Goal: Task Accomplishment & Management: Manage account settings

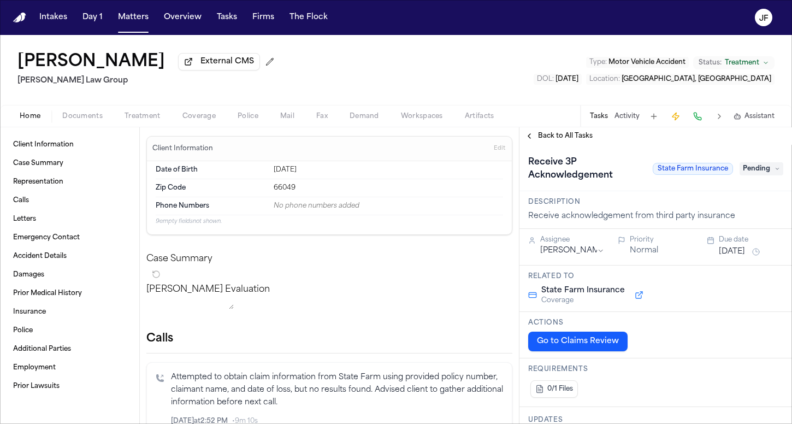
click at [91, 113] on span "Documents" at bounding box center [82, 116] width 40 height 9
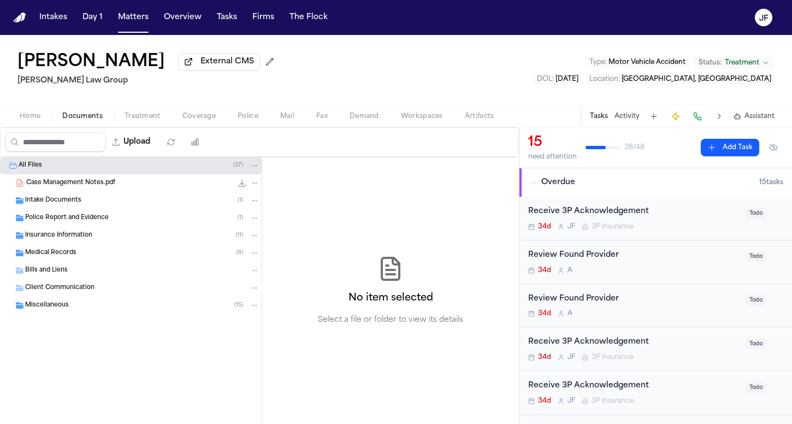
click at [84, 234] on span "Insurance Information" at bounding box center [58, 235] width 67 height 9
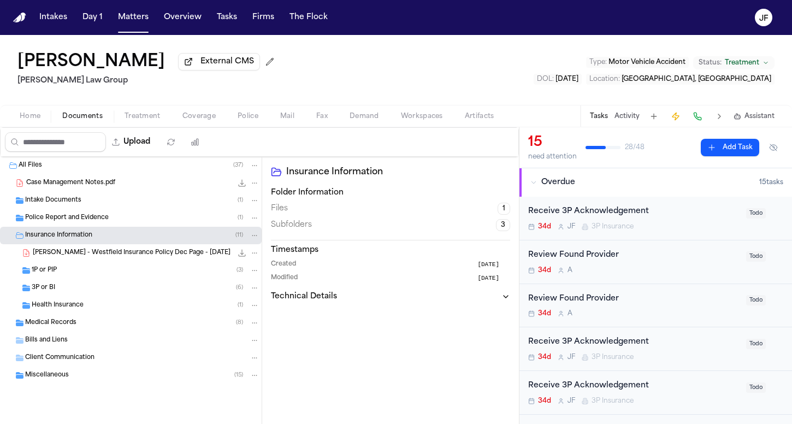
click at [77, 288] on div "3P or BI ( 6 )" at bounding box center [146, 288] width 228 height 10
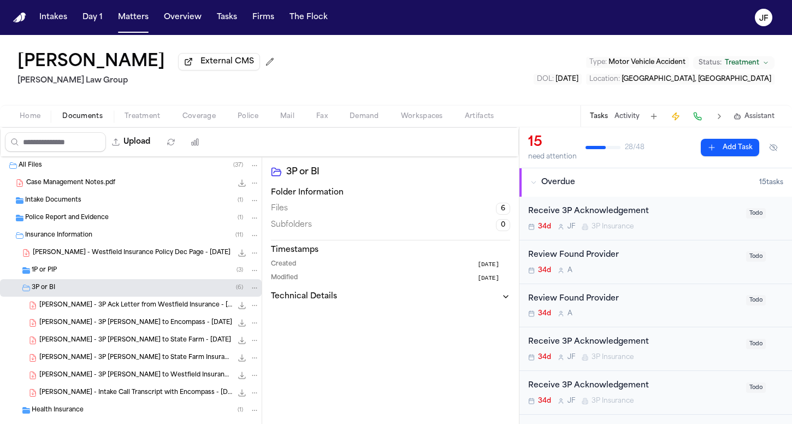
click at [77, 281] on div "3P or BI ( 6 )" at bounding box center [131, 287] width 262 height 17
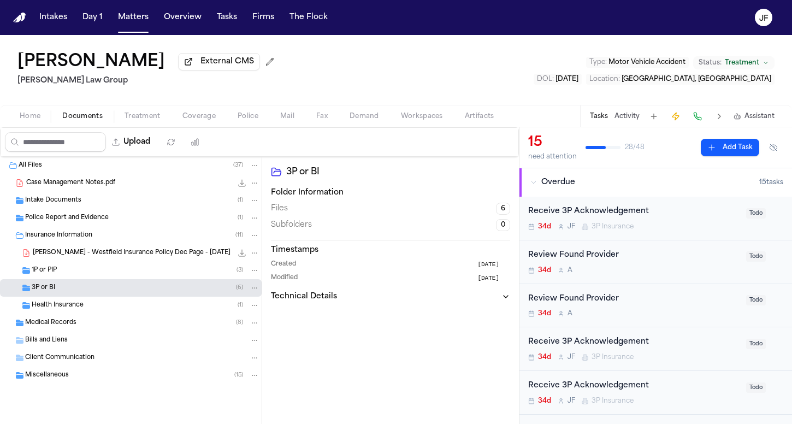
click at [77, 274] on div "1P or PIP ( 3 )" at bounding box center [146, 270] width 228 height 10
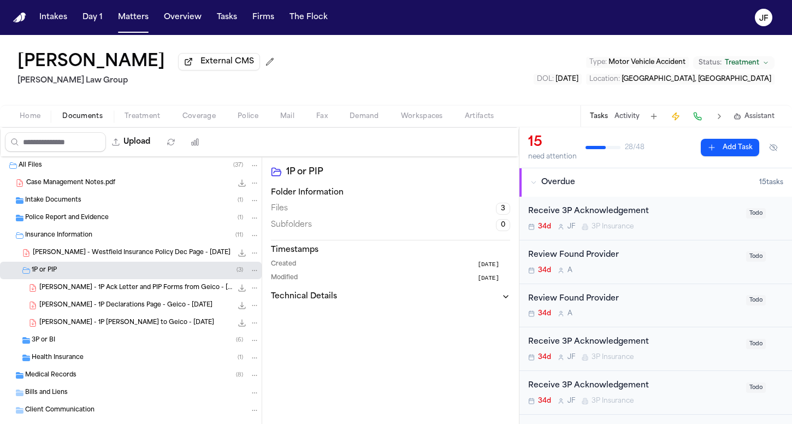
click at [67, 342] on div "3P or BI ( 6 )" at bounding box center [146, 340] width 228 height 10
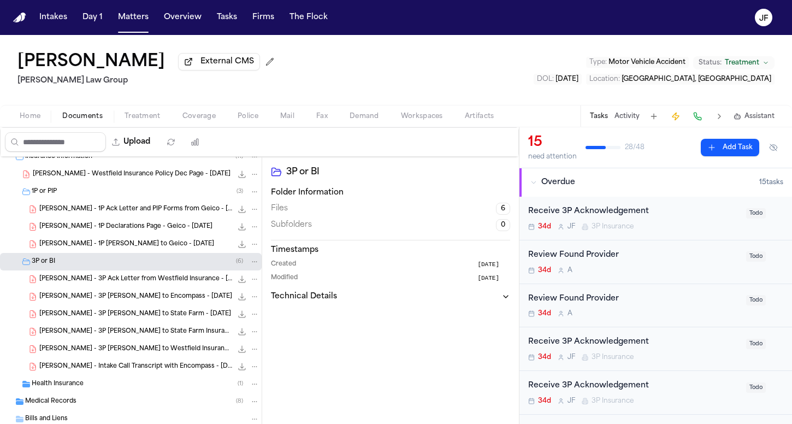
scroll to position [84, 0]
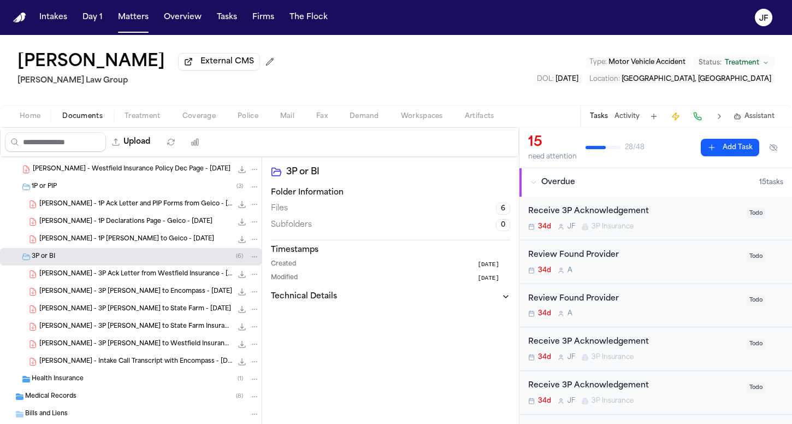
click at [103, 274] on span "S. Yang - 3P Ack Letter from Westfield Insurance - 8.5.25" at bounding box center [135, 274] width 193 height 9
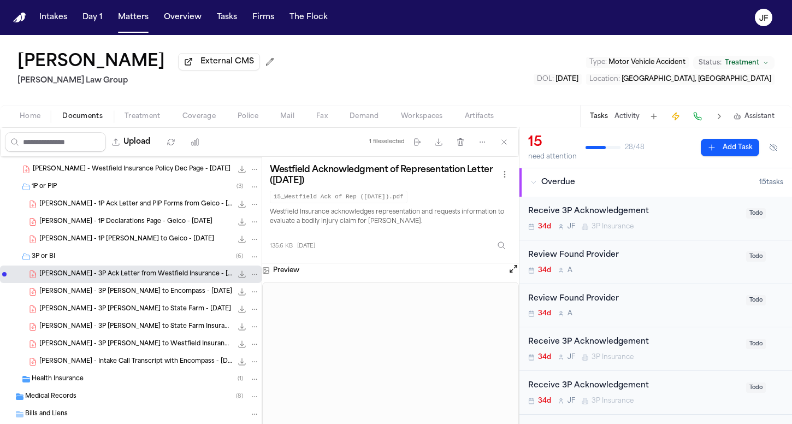
click at [124, 294] on span "S. Yang - 3P LOR to Encompass - 9.9.25" at bounding box center [135, 291] width 193 height 9
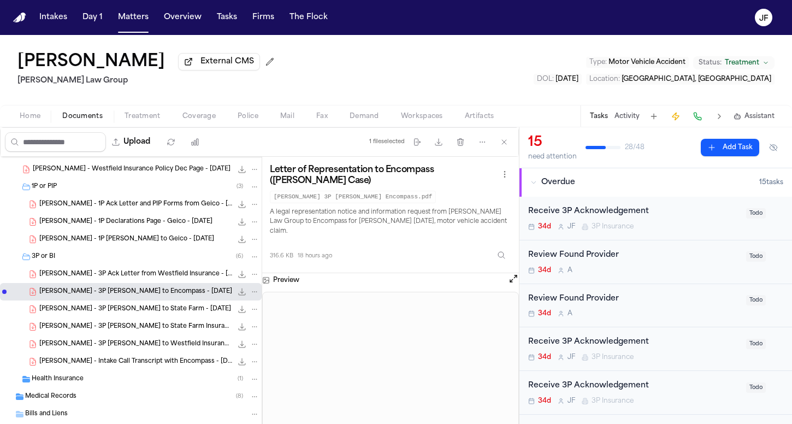
click at [120, 318] on div "S. Yang - 3P LOR to State Farm - 7.29.25 171.6 KB • PDF" at bounding box center [131, 308] width 262 height 17
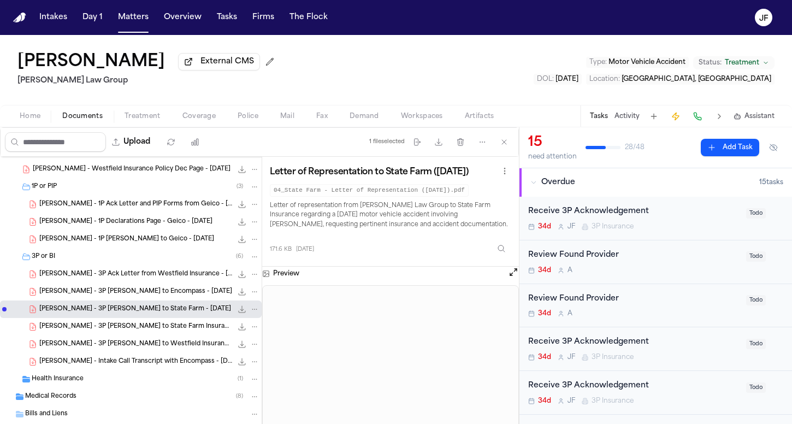
click at [163, 331] on span "S. Yang - 3P LOR to State Farm Insurance - 9.9.25" at bounding box center [135, 326] width 193 height 9
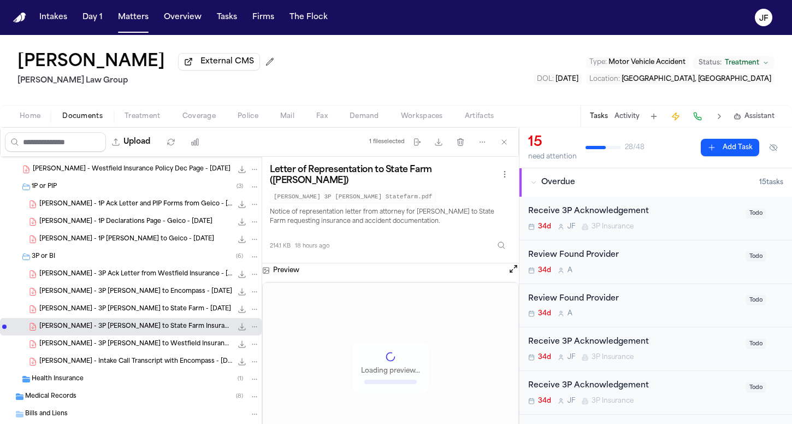
click at [164, 346] on span "S. Yang - 3P LOR to Westfield Insurance - 7.29.25" at bounding box center [135, 344] width 193 height 9
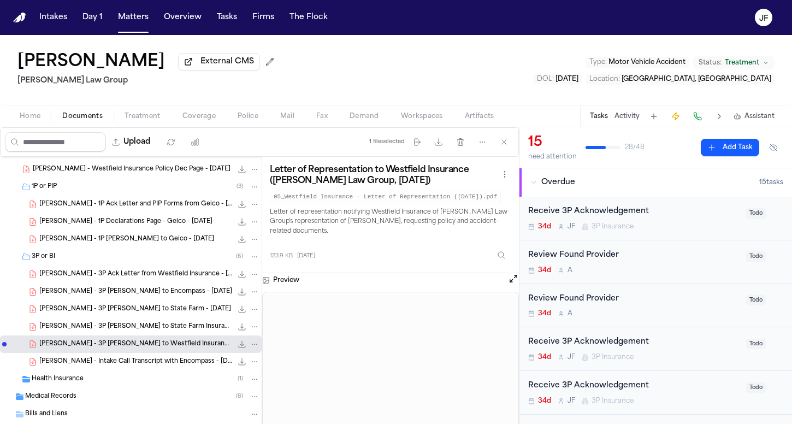
click at [189, 117] on span "Coverage" at bounding box center [198, 116] width 33 height 9
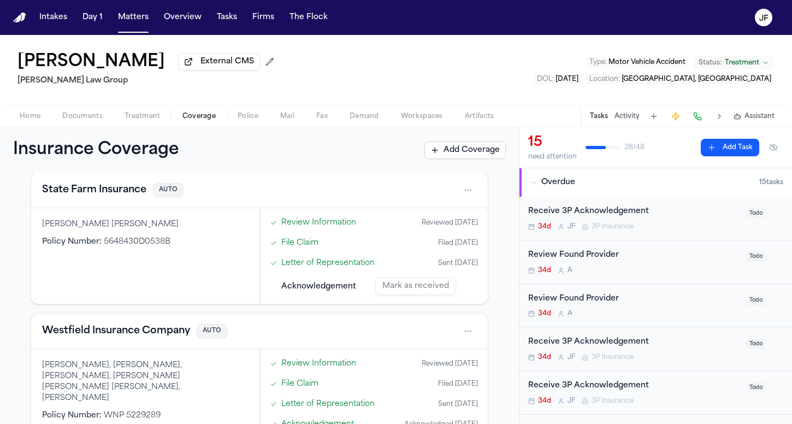
scroll to position [620, 0]
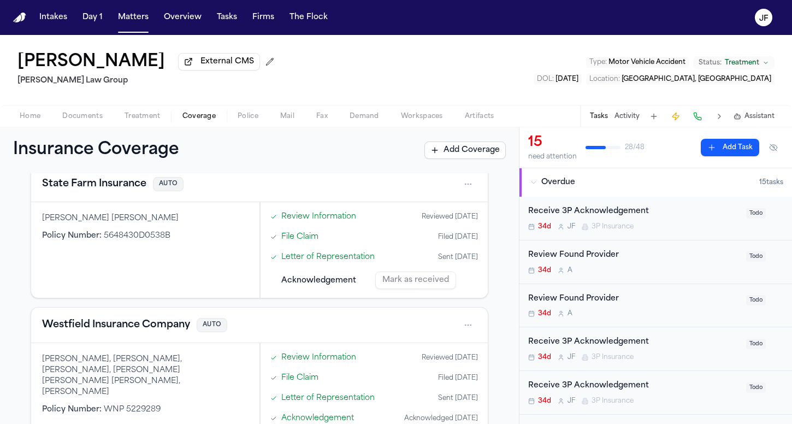
click at [111, 189] on button "State Farm Insurance" at bounding box center [94, 183] width 104 height 15
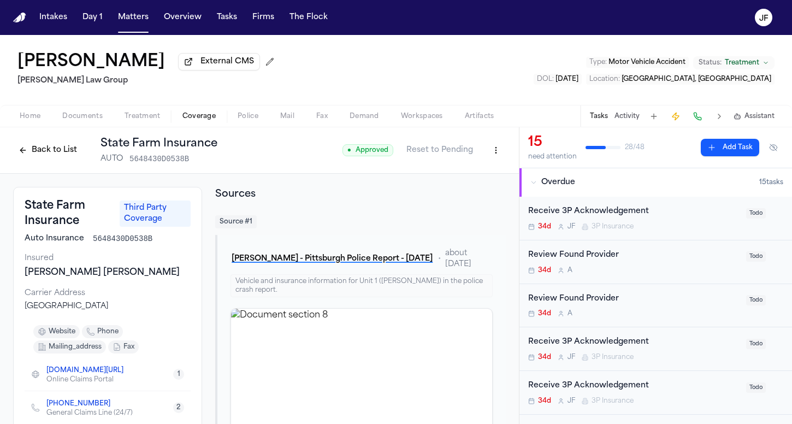
click at [60, 147] on button "Back to List" at bounding box center [47, 149] width 69 height 17
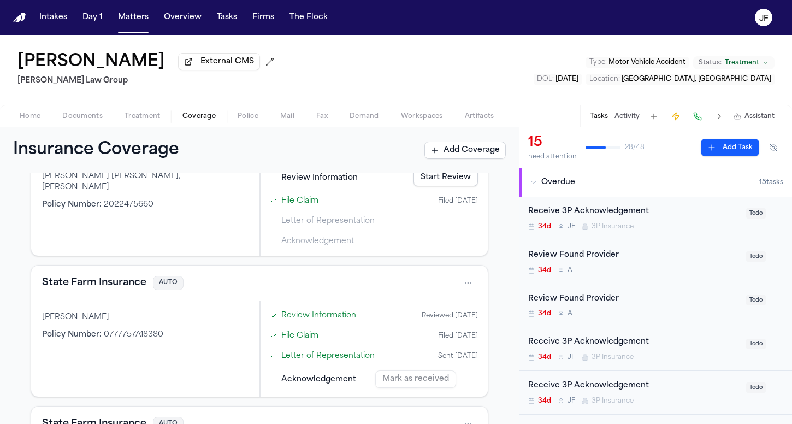
scroll to position [386, 0]
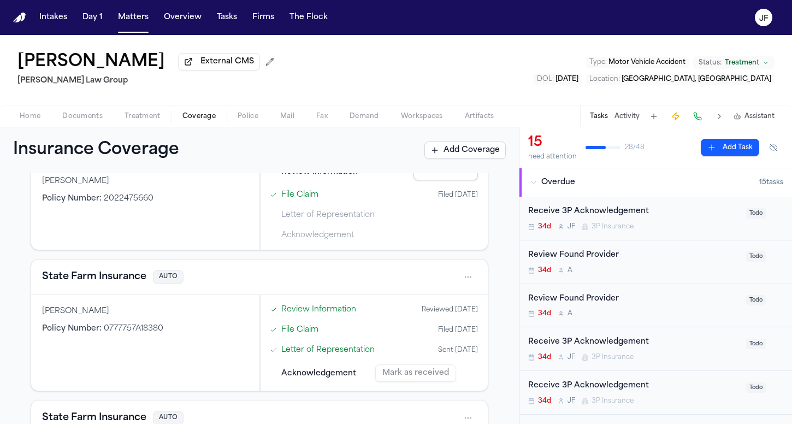
click at [128, 280] on button "State Farm Insurance" at bounding box center [94, 276] width 104 height 15
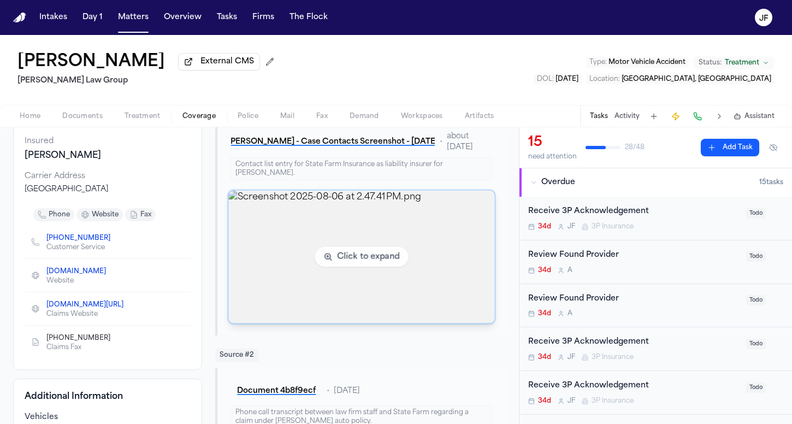
scroll to position [144, 0]
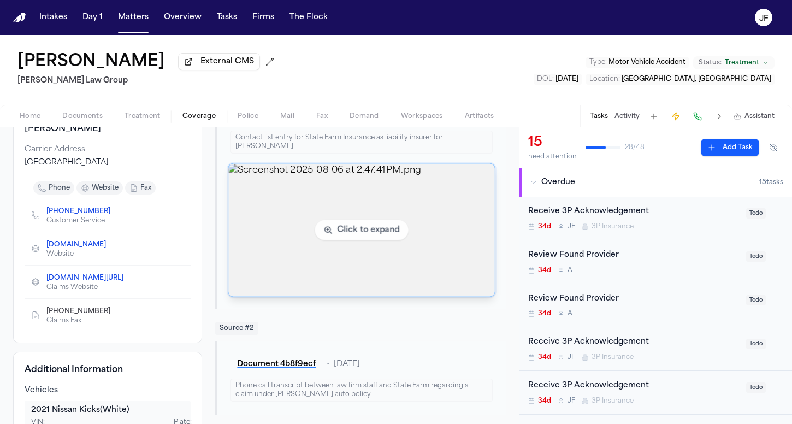
click at [426, 232] on img "View image Screenshot 2025-08-06 at 2.47.41 PM.png" at bounding box center [362, 230] width 266 height 133
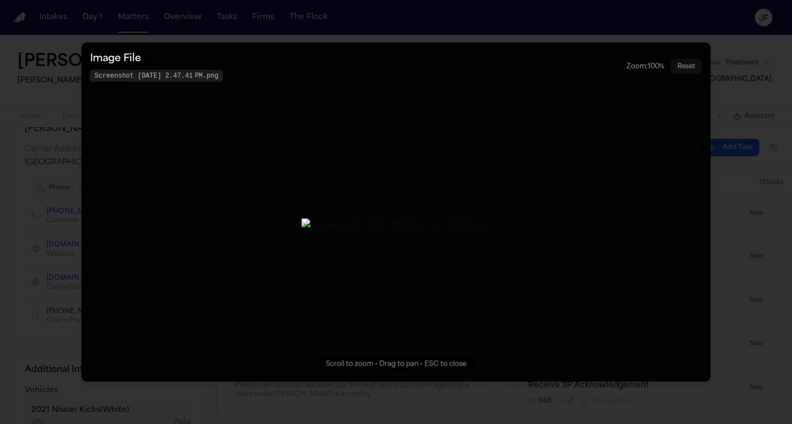
click at [303, 232] on img "Zoomable image viewer. Use mouse wheel to zoom, drag to pan, or press R to rese…" at bounding box center [395, 224] width 189 height 13
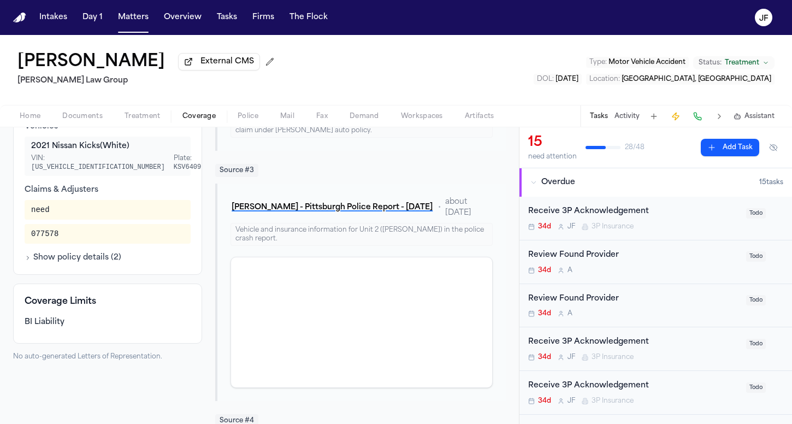
scroll to position [404, 0]
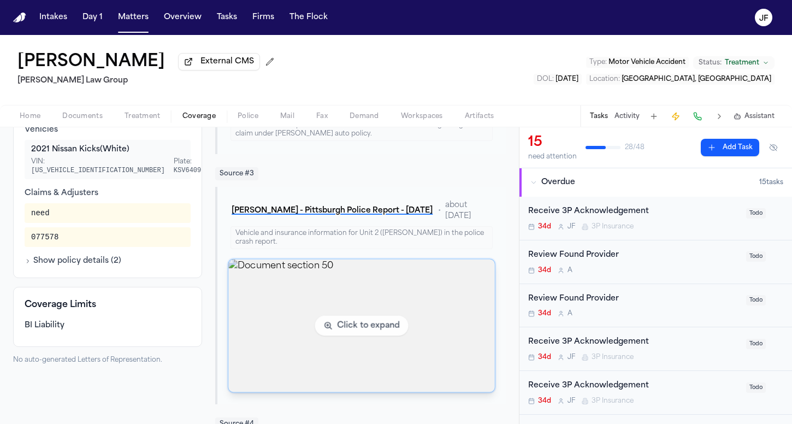
click at [350, 332] on img "View document section 50" at bounding box center [362, 325] width 266 height 133
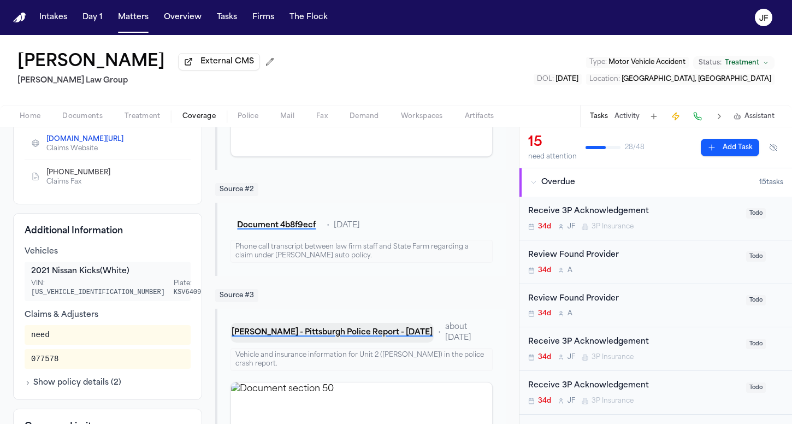
scroll to position [263, 0]
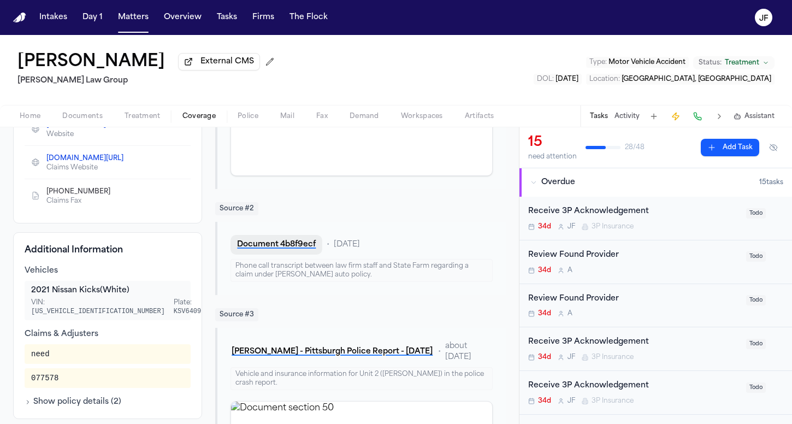
click at [287, 248] on button "Document 4b8f9ecf" at bounding box center [276, 245] width 92 height 20
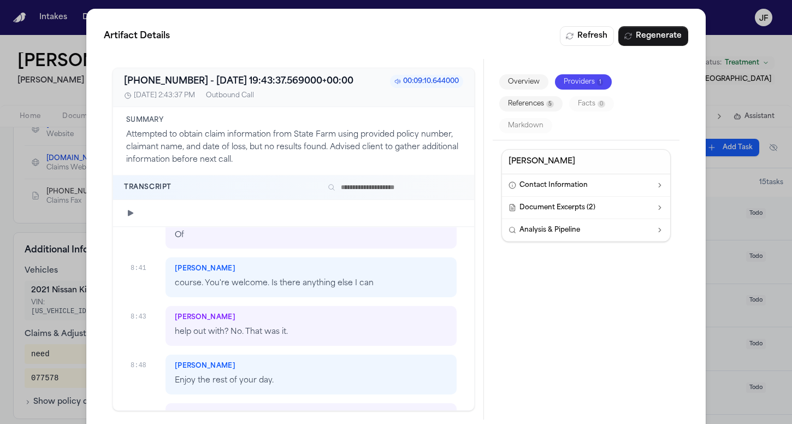
scroll to position [0, 0]
click at [76, 84] on div "Artifact Details Refresh Regenerate +18007325246 - 2025-09-09 19:43:37.569000+0…" at bounding box center [396, 223] width 792 height 446
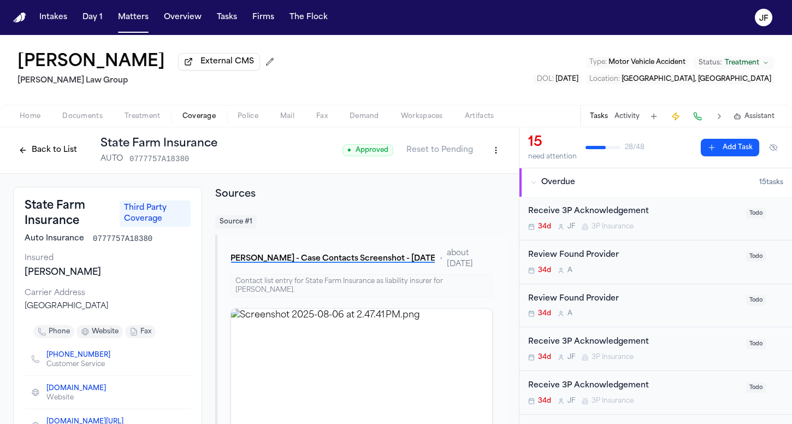
click at [35, 157] on button "Back to List" at bounding box center [47, 149] width 69 height 17
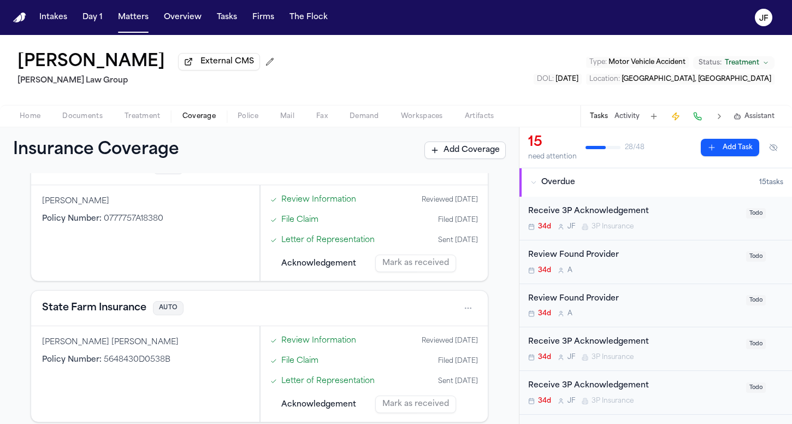
scroll to position [496, 0]
click at [118, 310] on button "State Farm Insurance" at bounding box center [94, 307] width 104 height 15
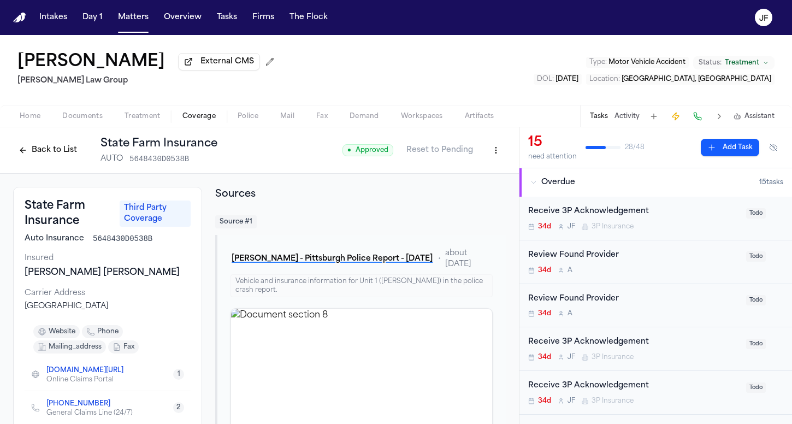
click at [51, 150] on button "Back to List" at bounding box center [47, 149] width 69 height 17
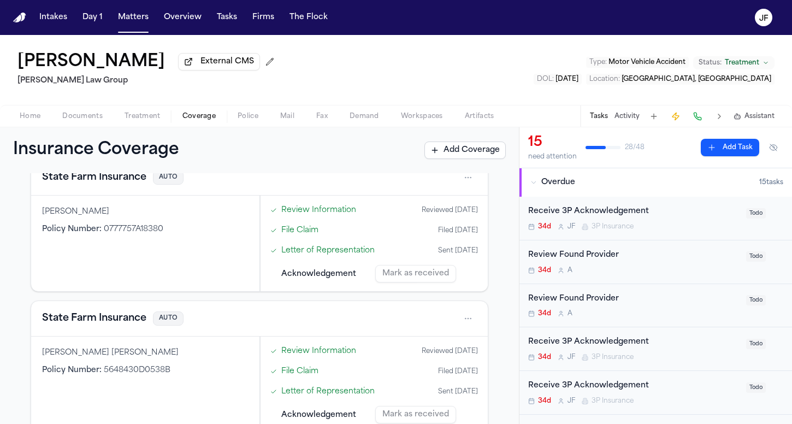
scroll to position [484, 0]
click at [93, 319] on button "State Farm Insurance" at bounding box center [94, 319] width 104 height 15
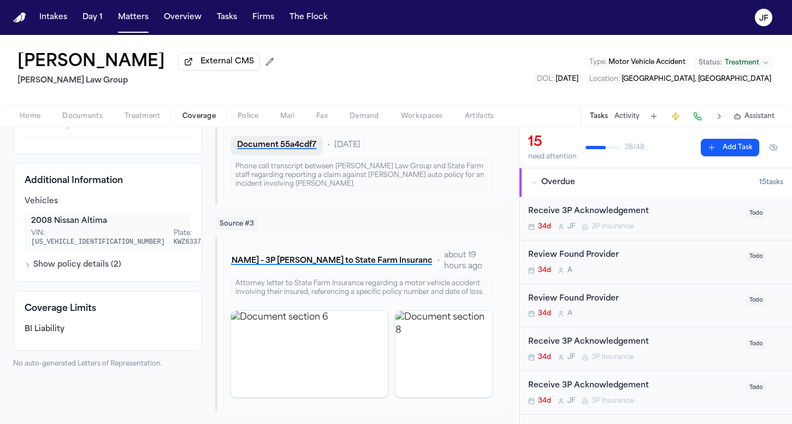
click at [278, 147] on button "Document 55a4cdf7" at bounding box center [276, 145] width 92 height 20
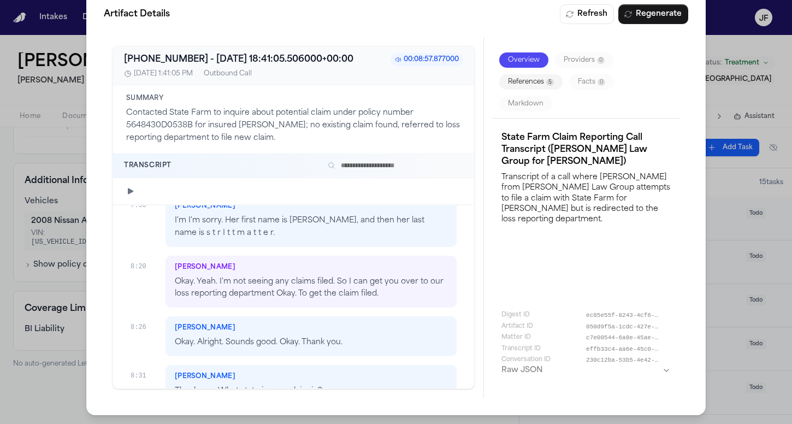
scroll to position [1602, 0]
click at [25, 77] on div "Artifact Details Refresh Regenerate +18007325246 - 2025-09-09 18:41:05.506000+0…" at bounding box center [396, 201] width 792 height 446
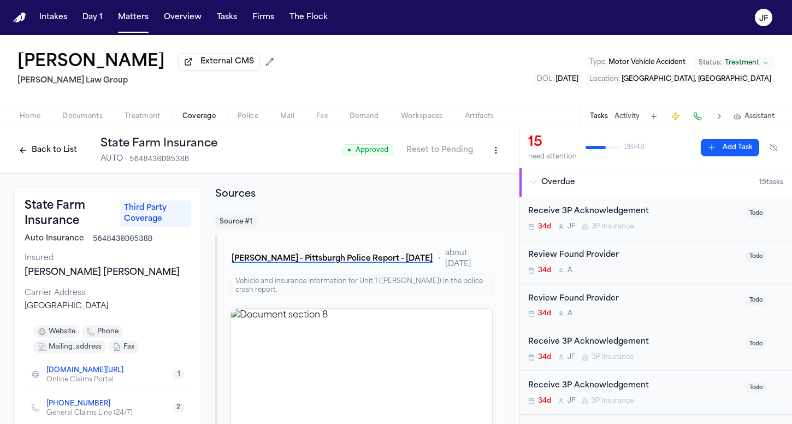
scroll to position [0, 0]
click at [37, 144] on button "Back to List" at bounding box center [47, 149] width 69 height 17
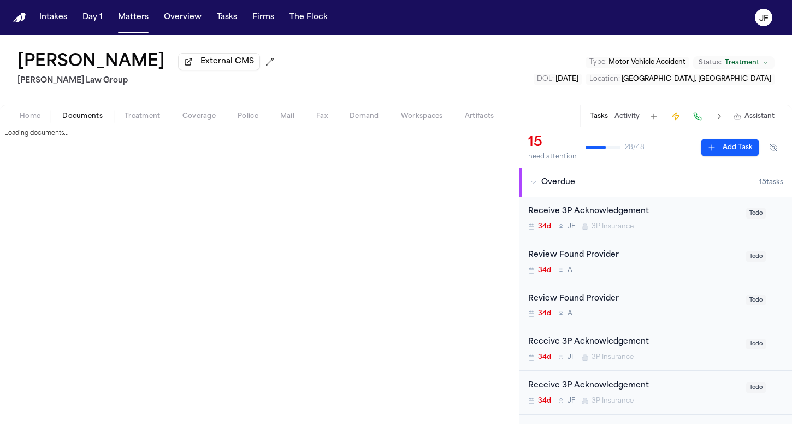
click at [82, 121] on span "Documents" at bounding box center [82, 116] width 40 height 9
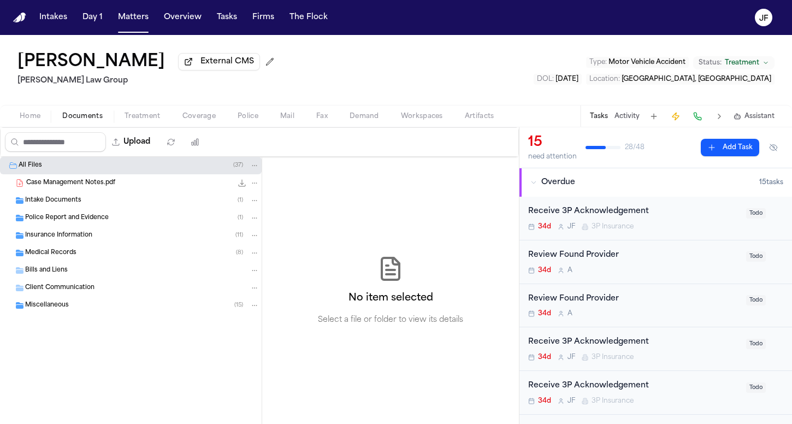
click at [98, 229] on div "Insurance Information ( 11 )" at bounding box center [131, 235] width 262 height 17
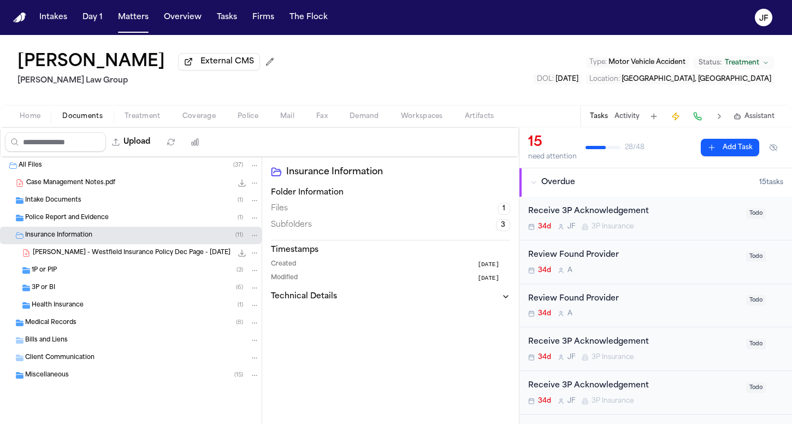
click at [96, 226] on div "Police Report and Evidence ( 1 )" at bounding box center [131, 217] width 262 height 17
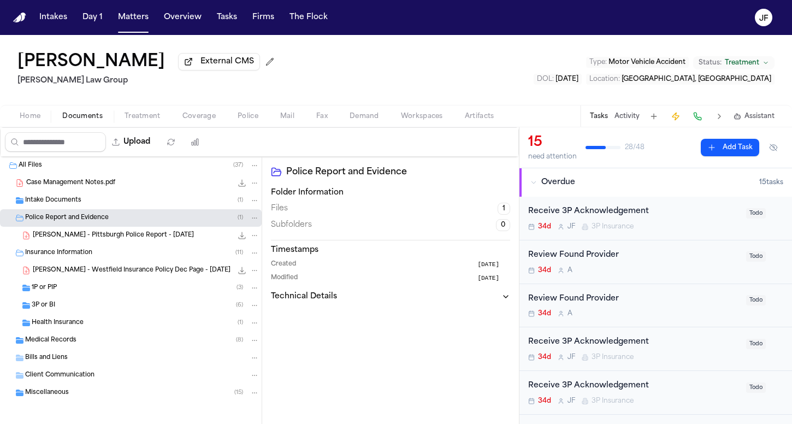
click at [106, 240] on span "S. Yang - Pittsburgh Police Report - 6.26.25" at bounding box center [113, 235] width 161 height 9
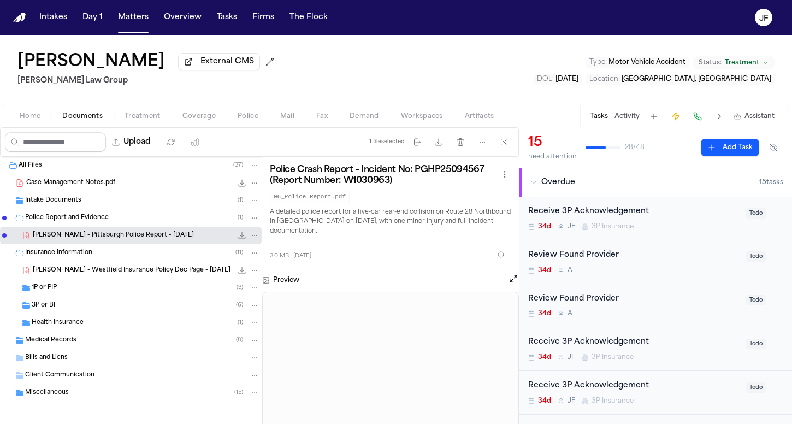
click at [236, 241] on button "File: S. Yang - Pittsburgh Police Report - 6.26.25" at bounding box center [241, 235] width 11 height 11
click at [109, 276] on div "B. Proctor - Westfield Insurance Policy Dec Page - 5.24.25 5.0 MB • PDF" at bounding box center [146, 270] width 227 height 11
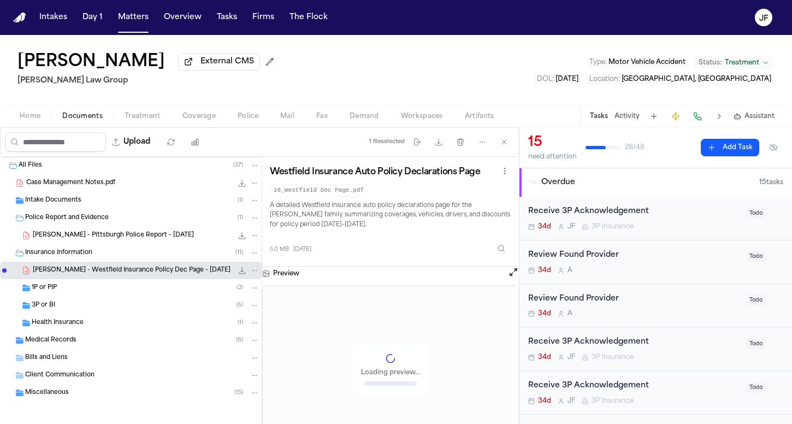
click at [106, 257] on div "Insurance Information ( 11 )" at bounding box center [142, 253] width 234 height 10
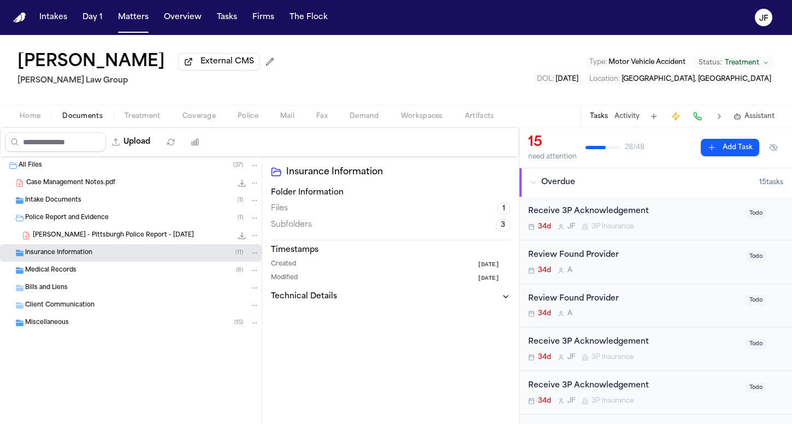
click at [108, 225] on div "Police Report and Evidence ( 1 )" at bounding box center [131, 217] width 262 height 17
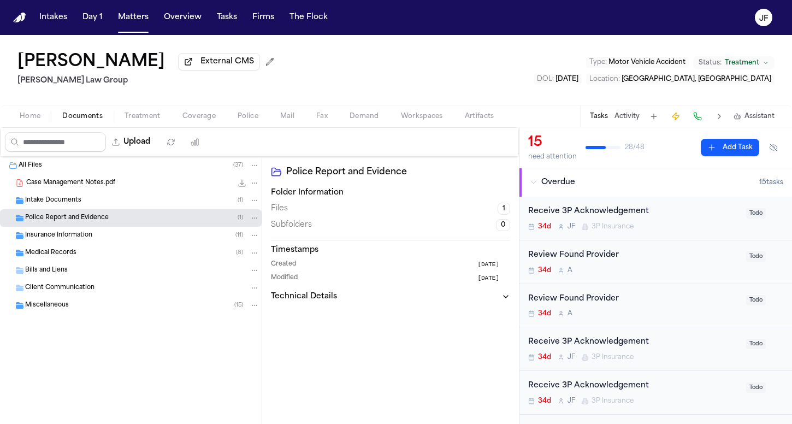
click at [113, 244] on div "Insurance Information ( 11 )" at bounding box center [131, 235] width 262 height 17
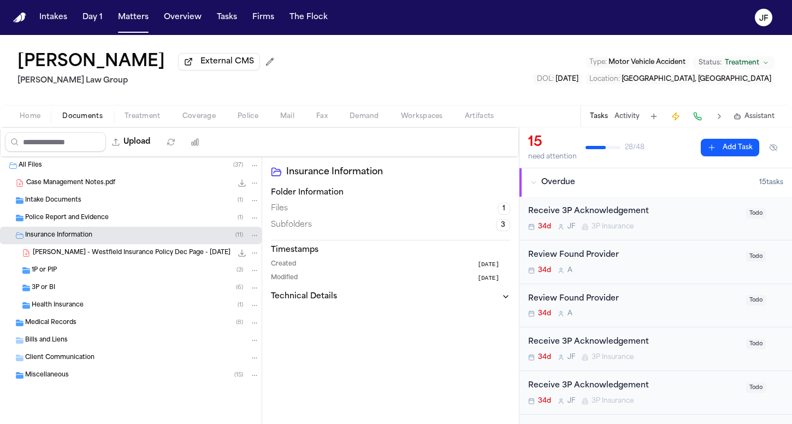
click at [118, 279] on div "1P or PIP ( 3 )" at bounding box center [131, 270] width 262 height 17
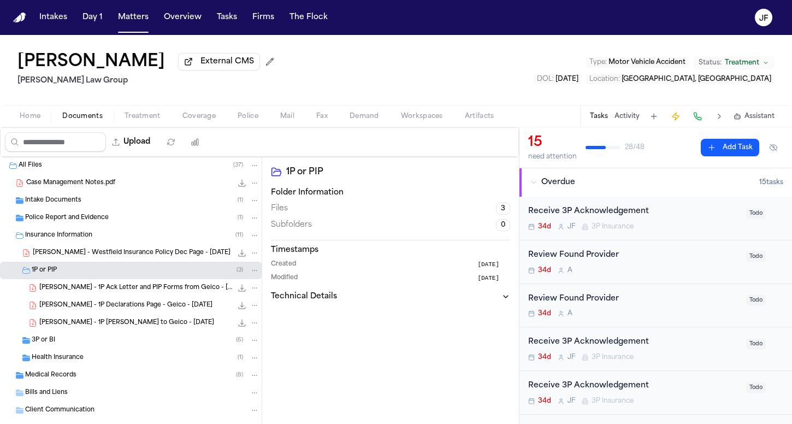
click at [107, 345] on div "3P or BI ( 6 )" at bounding box center [146, 340] width 228 height 10
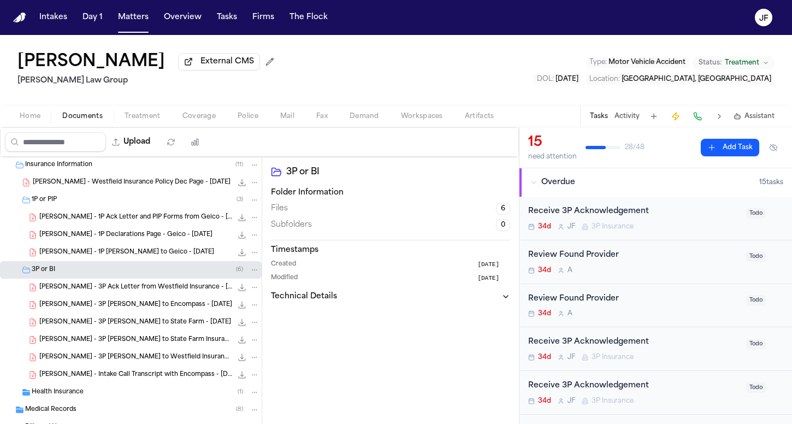
scroll to position [74, 0]
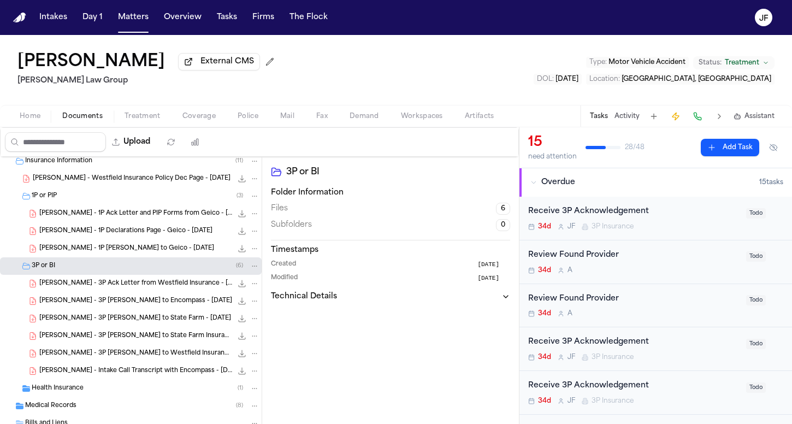
click at [122, 335] on span "S. Yang - 3P LOR to State Farm Insurance - 9.9.25" at bounding box center [135, 335] width 193 height 9
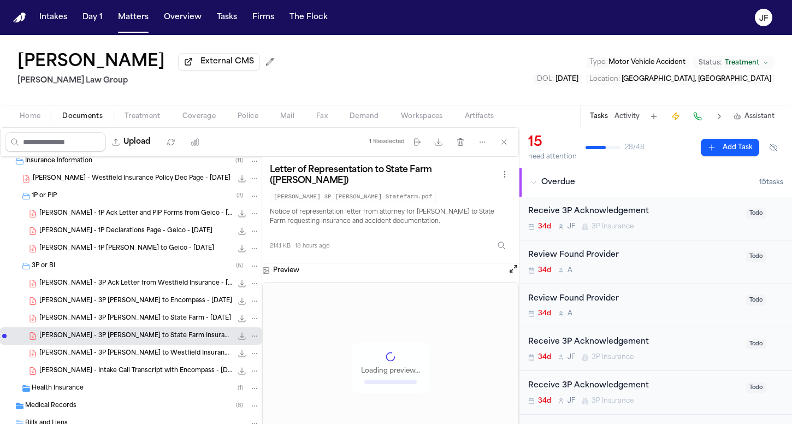
click at [121, 318] on span "S. Yang - 3P LOR to State Farm - 7.29.25" at bounding box center [135, 318] width 192 height 9
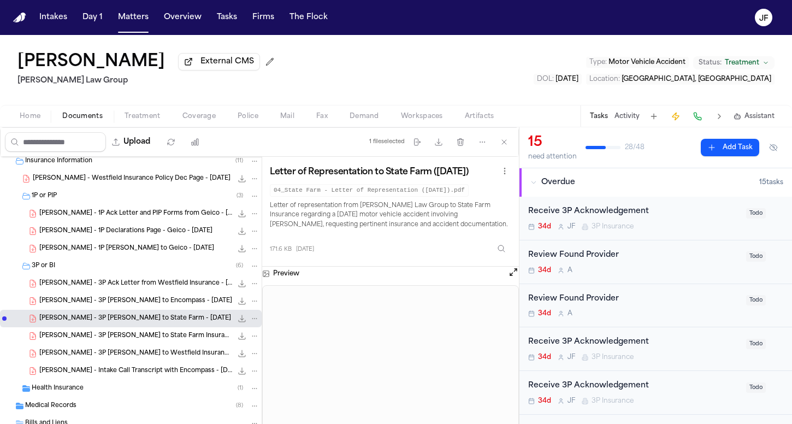
click at [152, 339] on span "S. Yang - 3P LOR to State Farm Insurance - 9.9.25" at bounding box center [135, 335] width 193 height 9
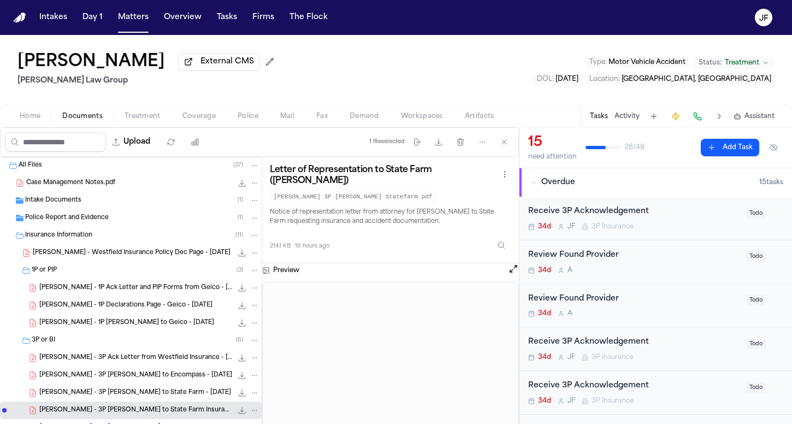
scroll to position [0, 0]
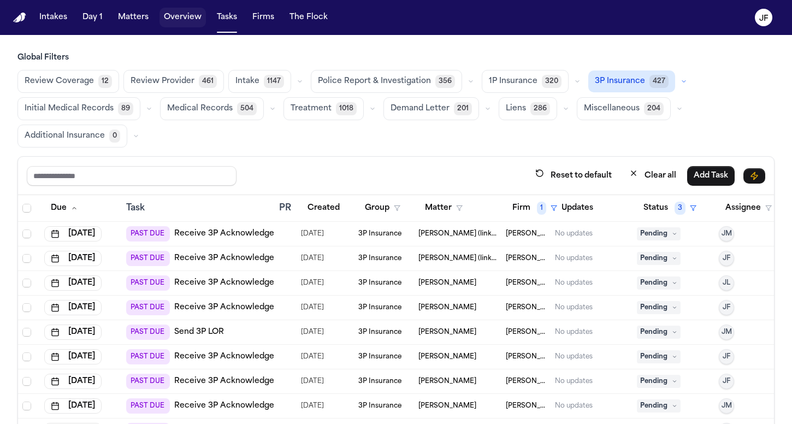
click at [184, 20] on button "Overview" at bounding box center [182, 18] width 46 height 20
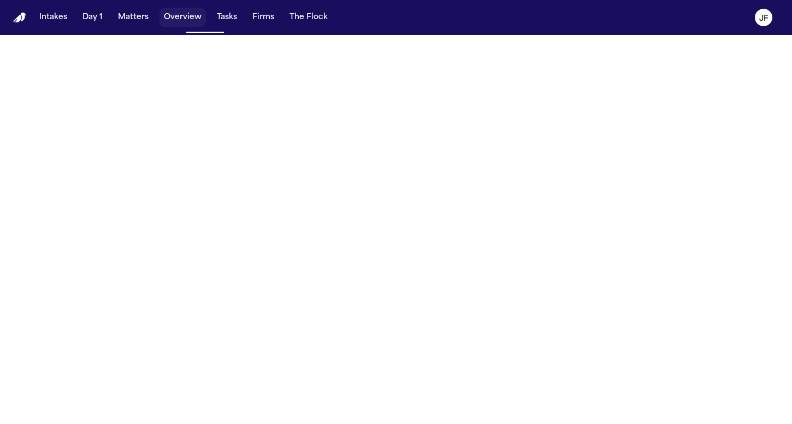
select select "**"
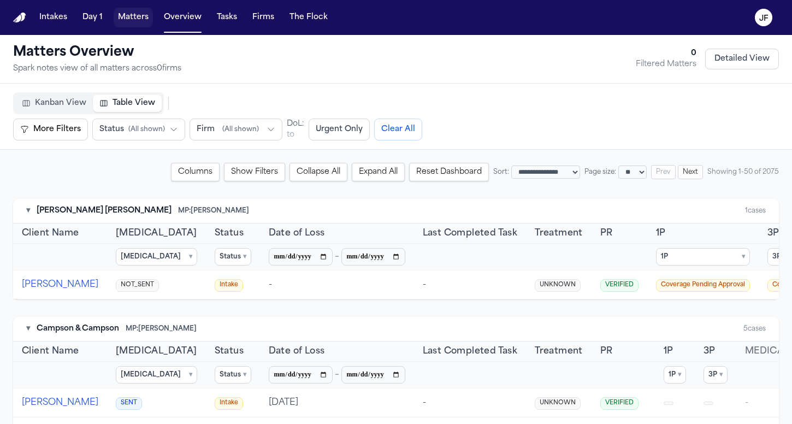
click at [120, 10] on button "Matters" at bounding box center [133, 18] width 39 height 20
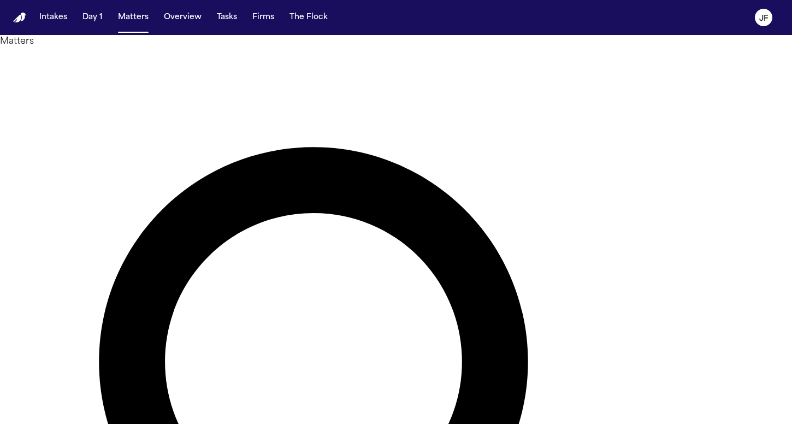
type input "**********"
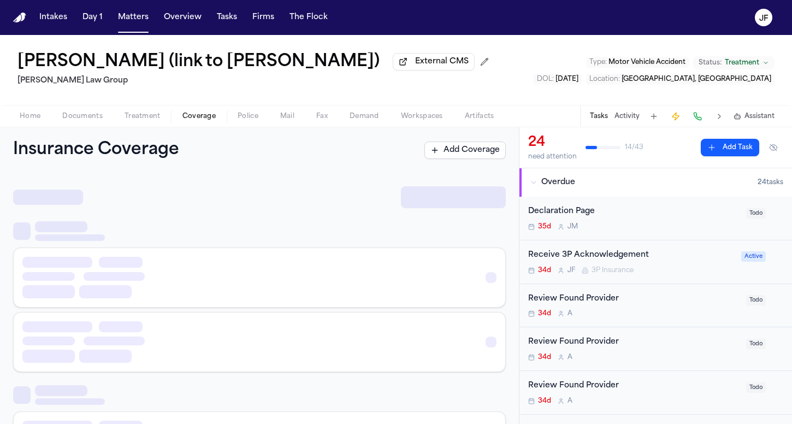
click at [200, 113] on span "Coverage" at bounding box center [198, 116] width 33 height 9
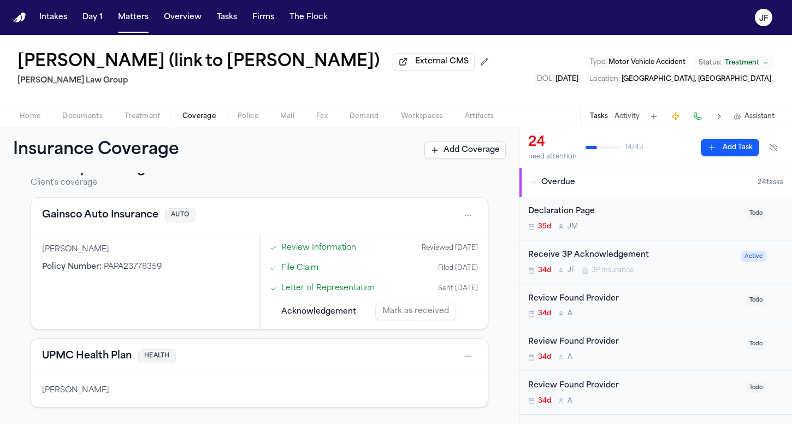
scroll to position [32, 0]
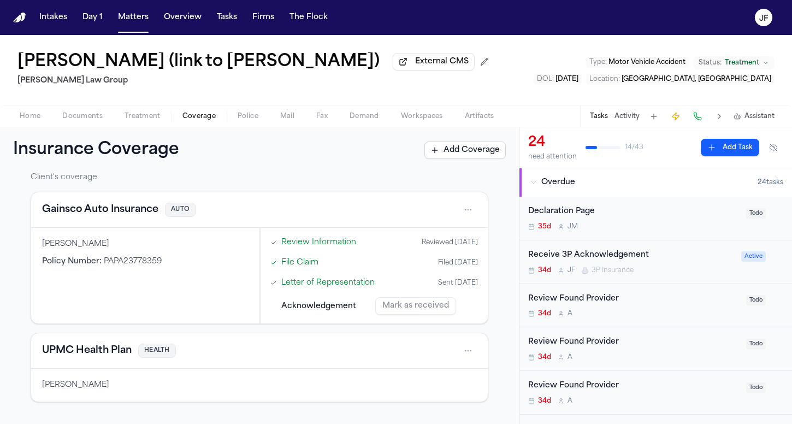
click at [118, 216] on button "Gainsco Auto Insurance" at bounding box center [100, 209] width 116 height 15
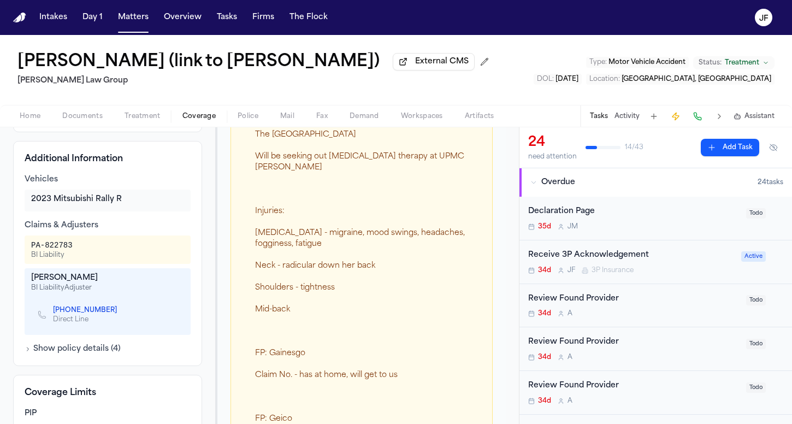
scroll to position [313, 0]
click at [86, 348] on button "Show policy details ( 4 )" at bounding box center [73, 347] width 96 height 11
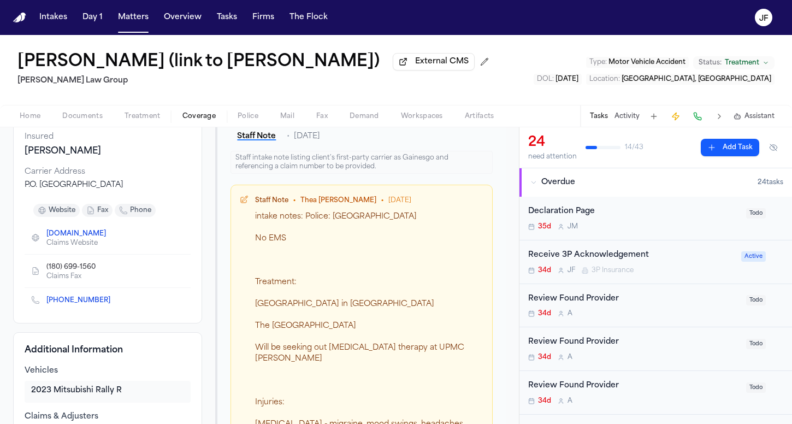
scroll to position [112, 0]
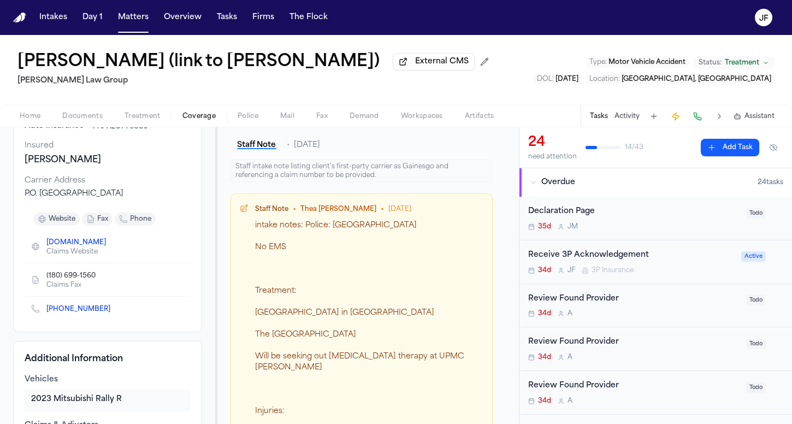
click at [239, 2] on nav "Intakes Day 1 Matters Overview Tasks Firms The [PERSON_NAME]" at bounding box center [396, 17] width 792 height 35
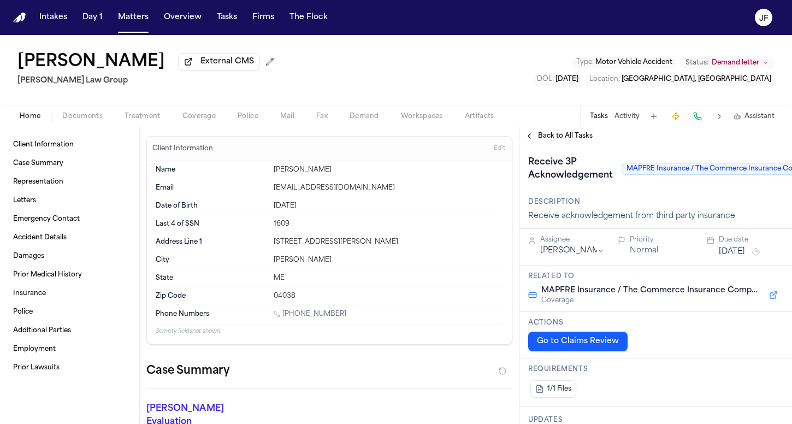
click at [201, 121] on span "Coverage" at bounding box center [198, 116] width 33 height 9
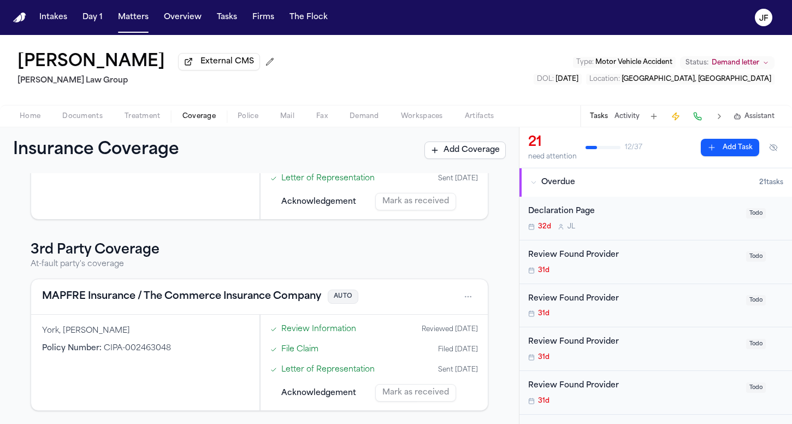
scroll to position [234, 0]
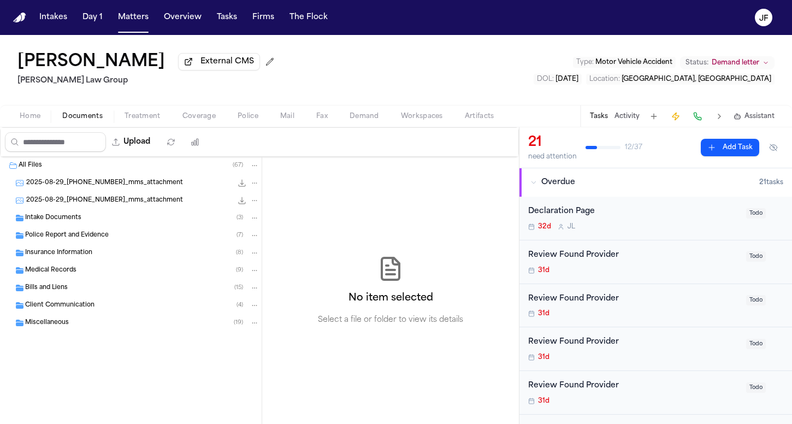
click at [90, 121] on span "Documents" at bounding box center [82, 116] width 40 height 9
click at [59, 260] on div "Insurance Information ( 8 )" at bounding box center [131, 252] width 262 height 17
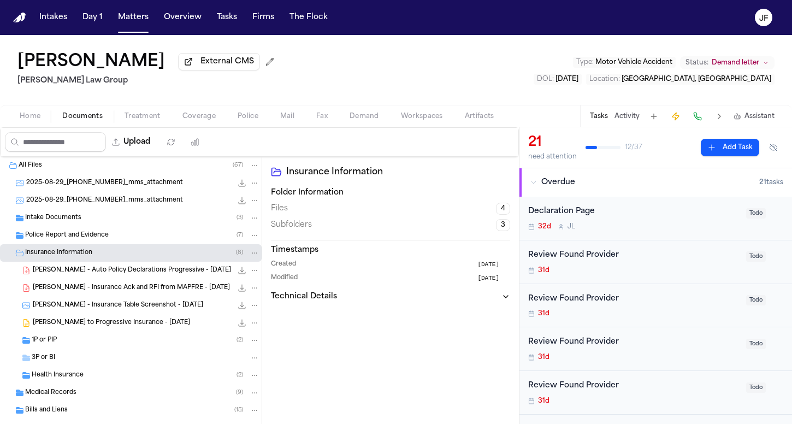
click at [72, 275] on span "T. Kieu - Auto Policy Declarations Progressive - 7.29.25" at bounding box center [132, 270] width 198 height 9
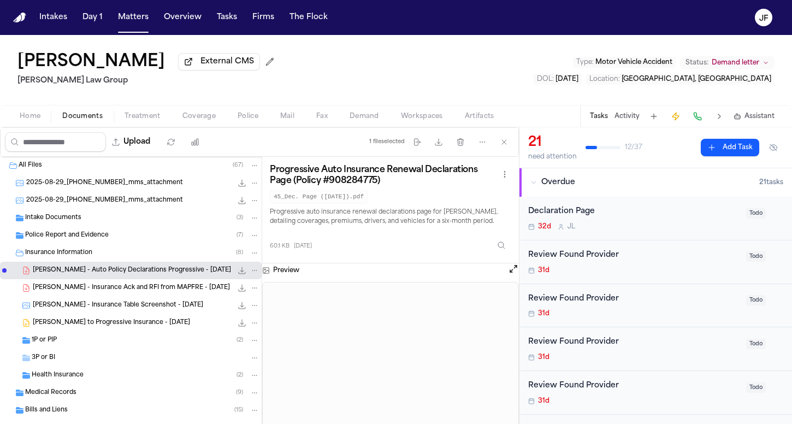
click at [82, 290] on span "T. Kieu - Insurance Ack and RFI from MAPFRE - 3.10.25" at bounding box center [131, 287] width 197 height 9
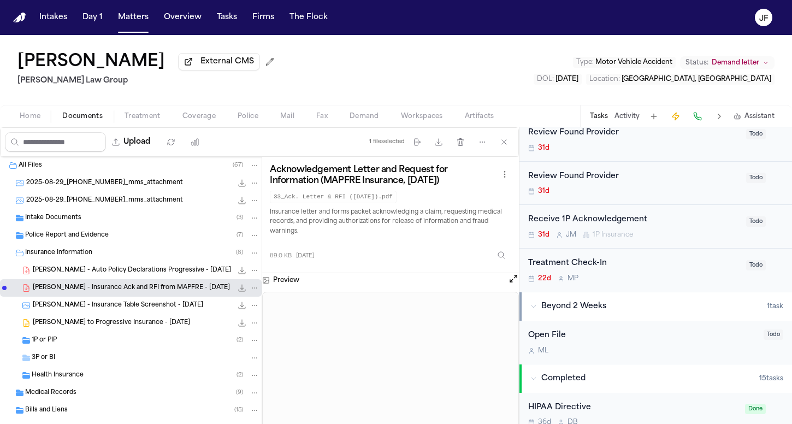
scroll to position [817, 0]
click at [629, 218] on div "Receive 1P Acknowledgement" at bounding box center [633, 221] width 211 height 13
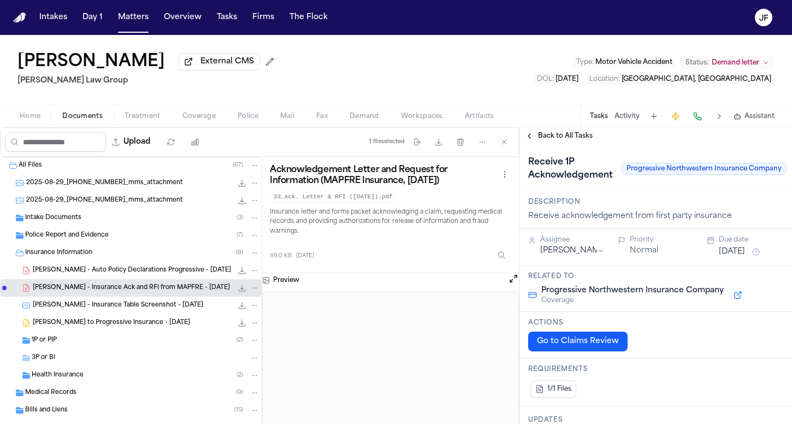
click at [79, 347] on div "1P or PIP ( 2 )" at bounding box center [131, 339] width 262 height 17
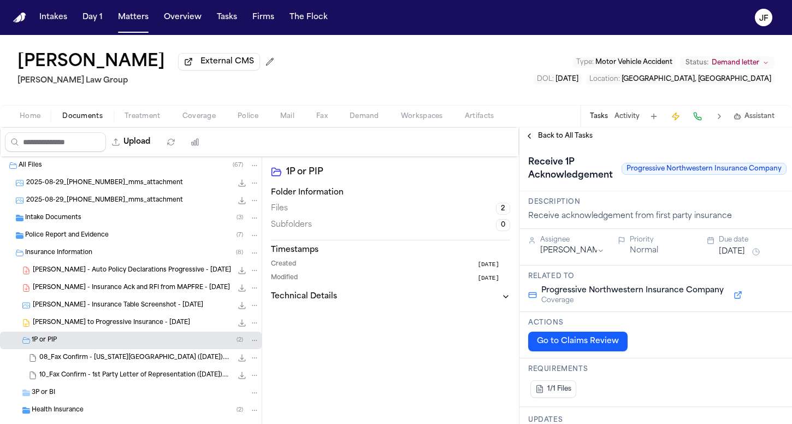
click at [91, 363] on span "08_Fax Confirm - Maine Medical Center (3.7.25).msg" at bounding box center [135, 357] width 193 height 9
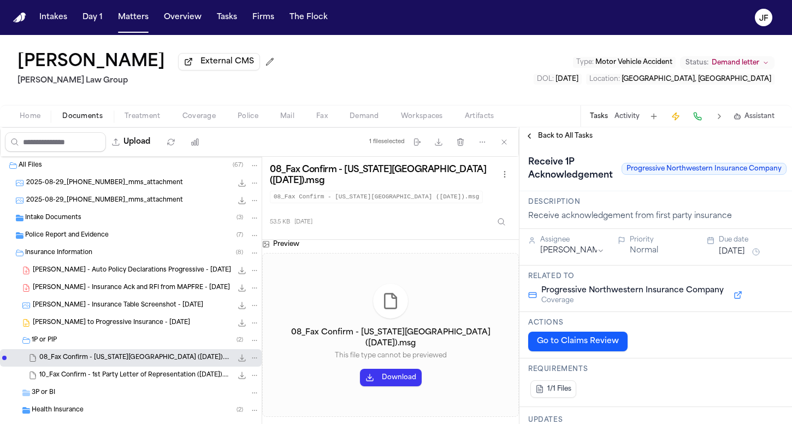
click at [93, 377] on span "10_Fax Confirm - 1st Party Letter of Representation (3.7.25).msg" at bounding box center [135, 375] width 193 height 9
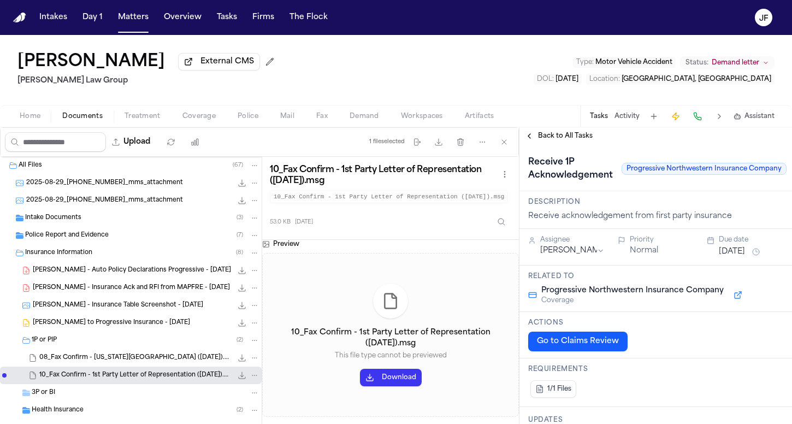
click at [130, 359] on span "08_Fax Confirm - Maine Medical Center (3.7.25).msg" at bounding box center [135, 357] width 193 height 9
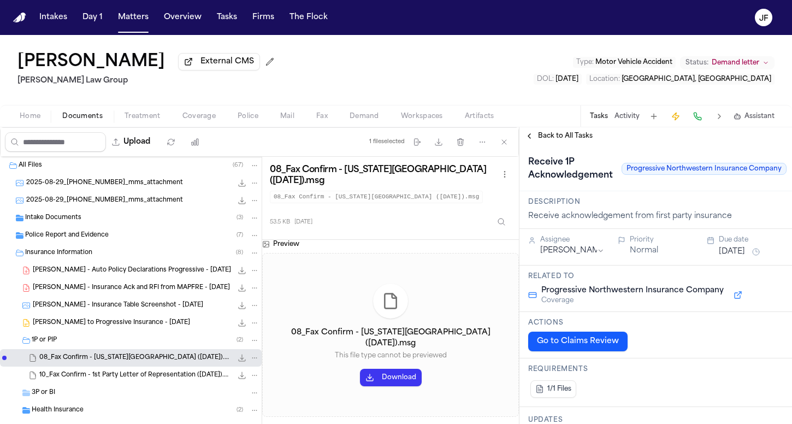
click at [137, 328] on span "T. Kieu - LOR to Progressive Insurance - 8.6.25" at bounding box center [111, 322] width 157 height 9
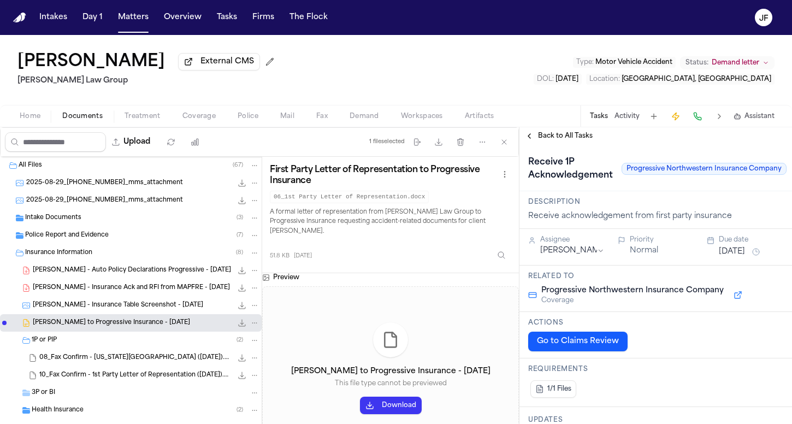
click at [156, 306] on span "T. Kieu - Insurance Table Screenshot - 8.6.25" at bounding box center [118, 305] width 170 height 9
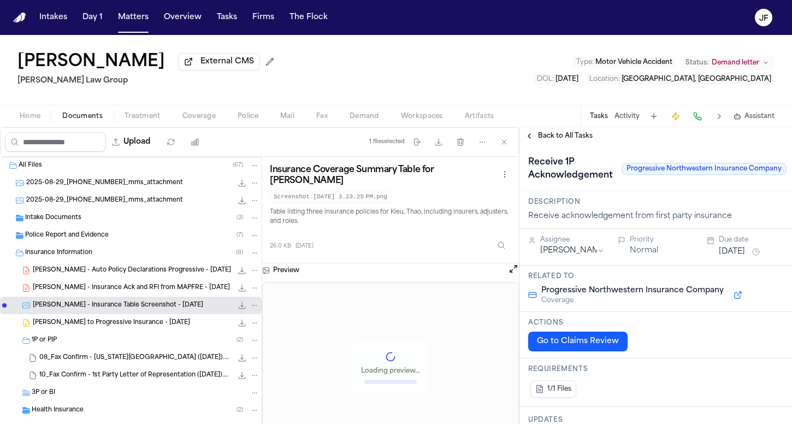
click at [164, 291] on span "T. Kieu - Insurance Ack and RFI from MAPFRE - 3.10.25" at bounding box center [131, 287] width 197 height 9
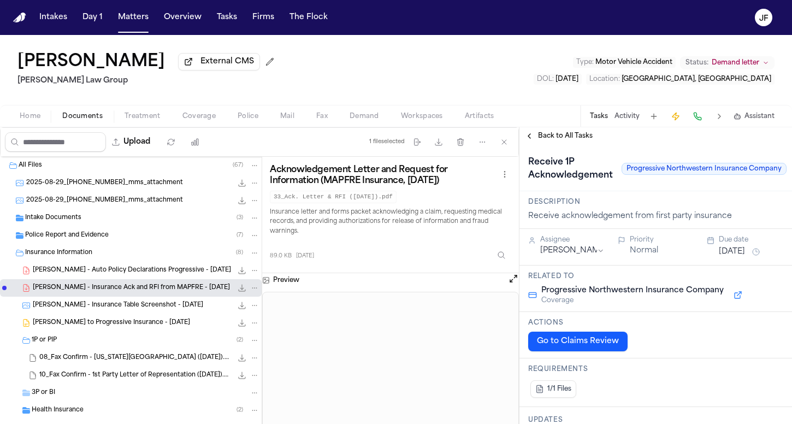
click at [163, 269] on span "T. Kieu - Auto Policy Declarations Progressive - 7.29.25" at bounding box center [132, 270] width 198 height 9
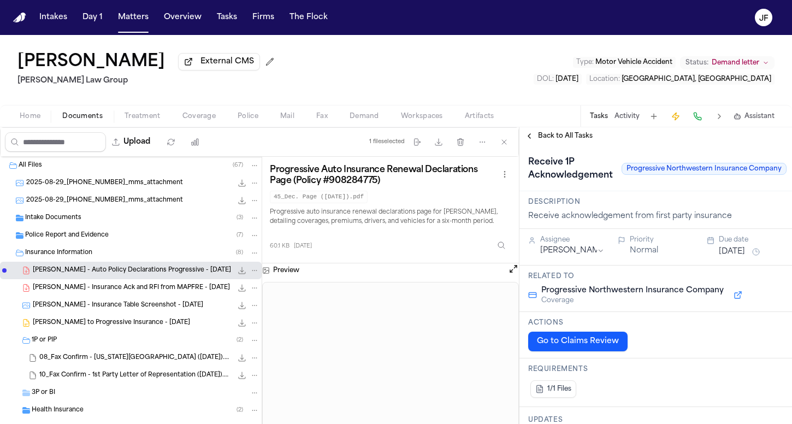
click at [555, 157] on h1 "Receive 1P Acknowledgement" at bounding box center [570, 168] width 93 height 31
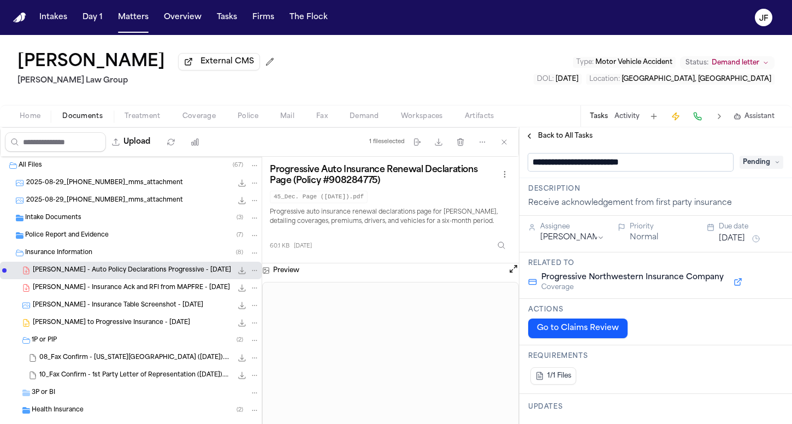
click at [561, 140] on span "Back to All Tasks" at bounding box center [565, 136] width 55 height 9
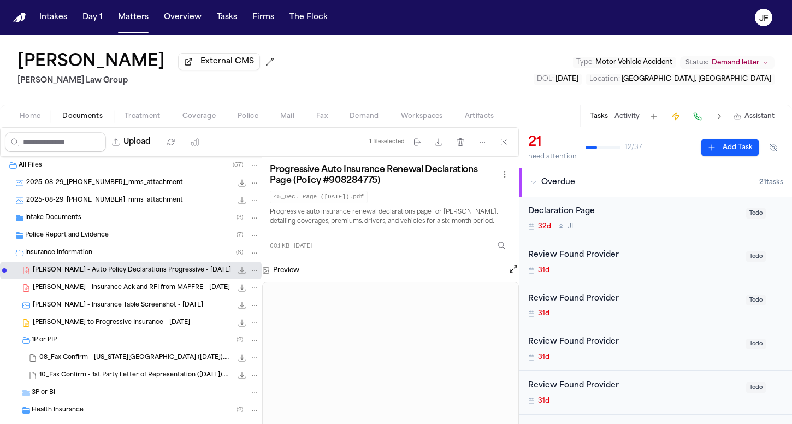
click at [579, 220] on div "Declaration Page 32d J L" at bounding box center [633, 218] width 211 height 26
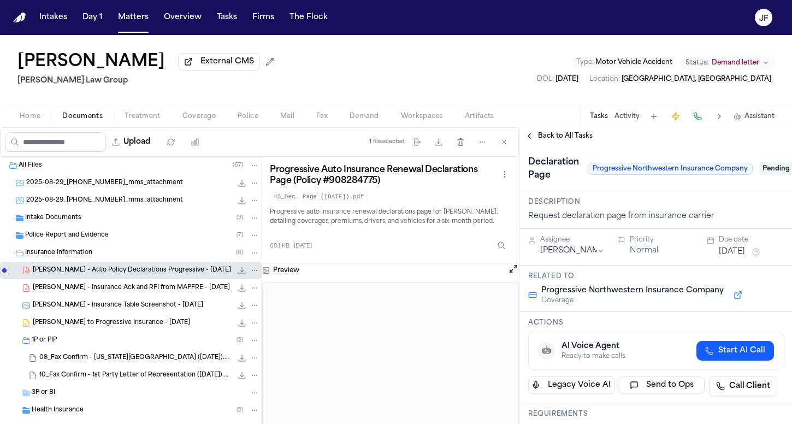
click at [771, 171] on span "Pending" at bounding box center [781, 168] width 44 height 13
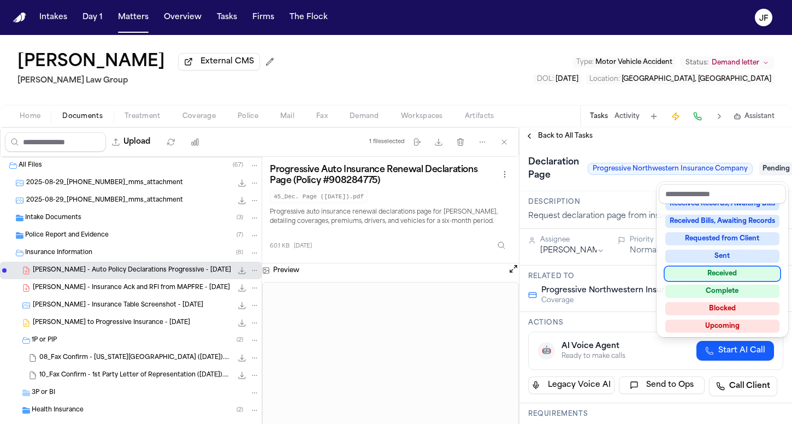
click at [707, 270] on div "Received" at bounding box center [722, 273] width 114 height 13
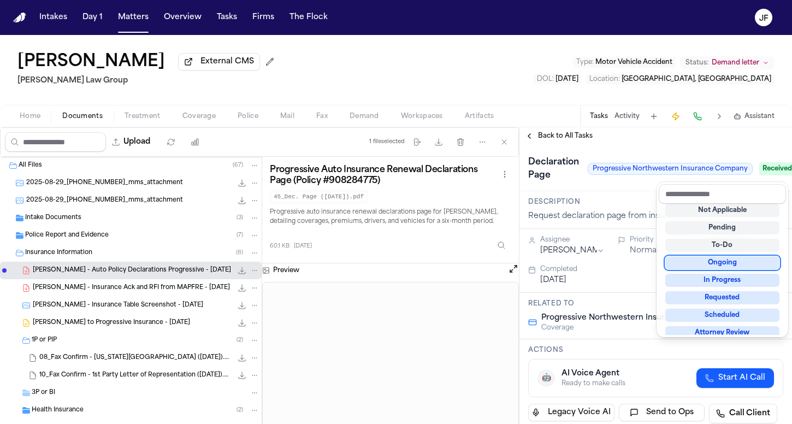
click at [544, 145] on div "**********" at bounding box center [655, 275] width 272 height 297
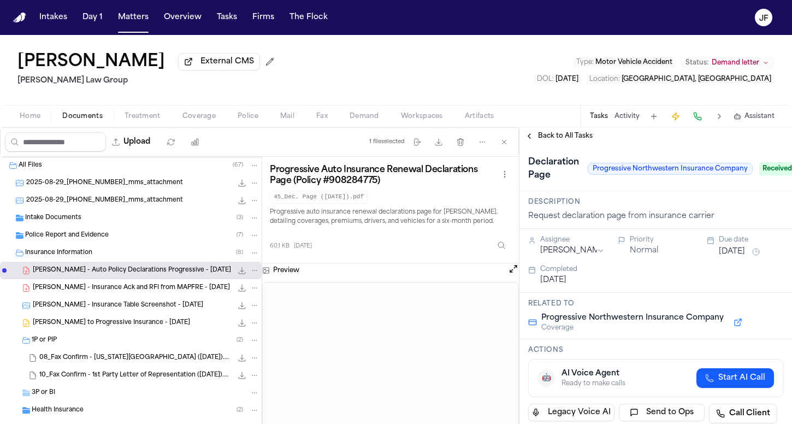
click at [552, 140] on span "Back to All Tasks" at bounding box center [565, 136] width 55 height 9
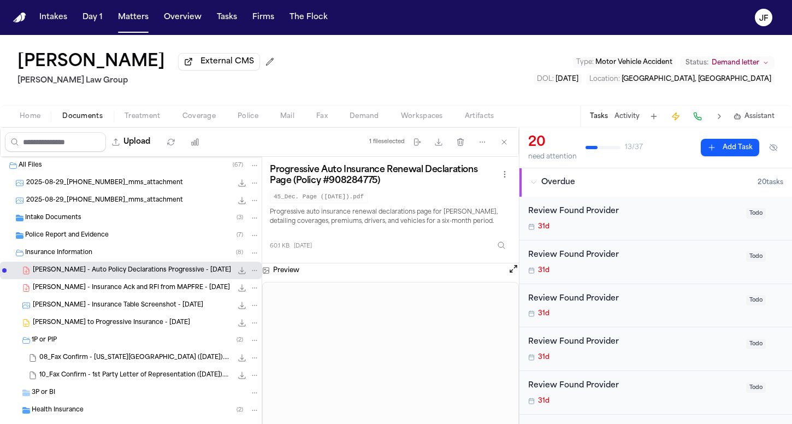
click at [251, 273] on icon "File: T. Kieu - Auto Policy Declarations Progressive - 7.29.25" at bounding box center [255, 270] width 8 height 8
click at [238, 309] on button "Move" at bounding box center [246, 314] width 75 height 20
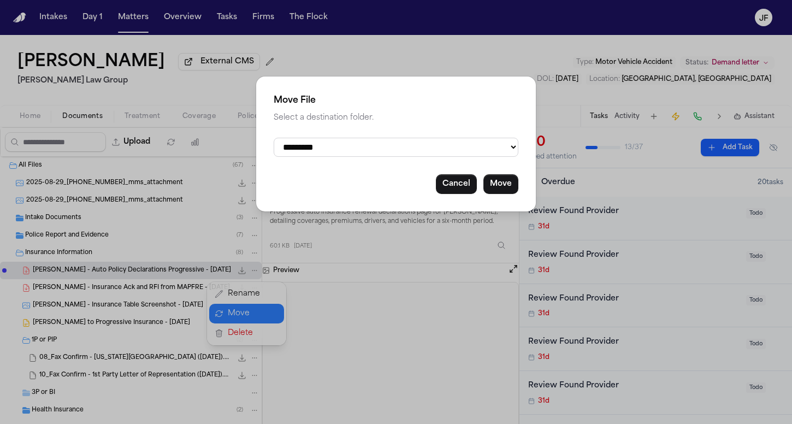
select select "**********"
click at [511, 185] on button "Move" at bounding box center [500, 184] width 35 height 20
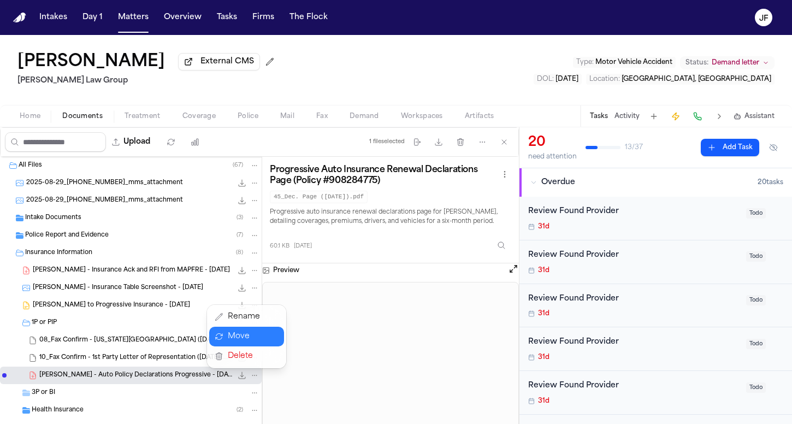
click at [117, 285] on div "All Files ( 67 ) 2025-08-29_207-408-7276_mms_attachment 457.4 KB • JPG 2025-08-…" at bounding box center [131, 350] width 262 height 387
click at [128, 274] on span "T. Kieu - Insurance Ack and RFI from MAPFRE - 3.10.25" at bounding box center [131, 270] width 197 height 9
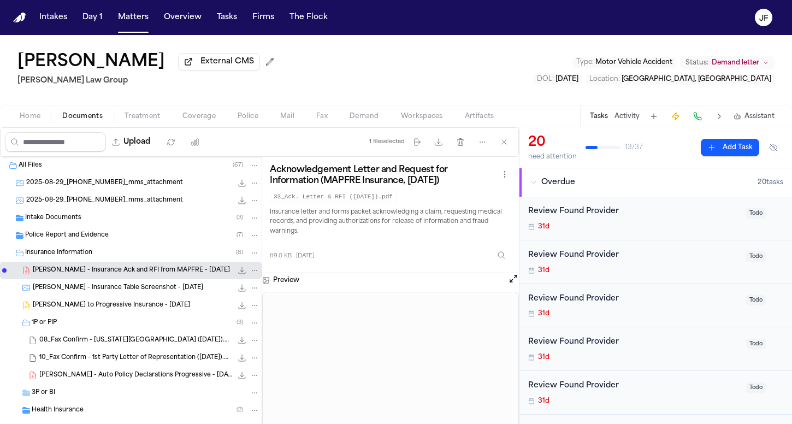
click at [251, 269] on icon "File: T. Kieu - Insurance Ack and RFI from MAPFRE - 3.10.25" at bounding box center [255, 270] width 8 height 8
click at [244, 304] on button "Move" at bounding box center [246, 314] width 75 height 20
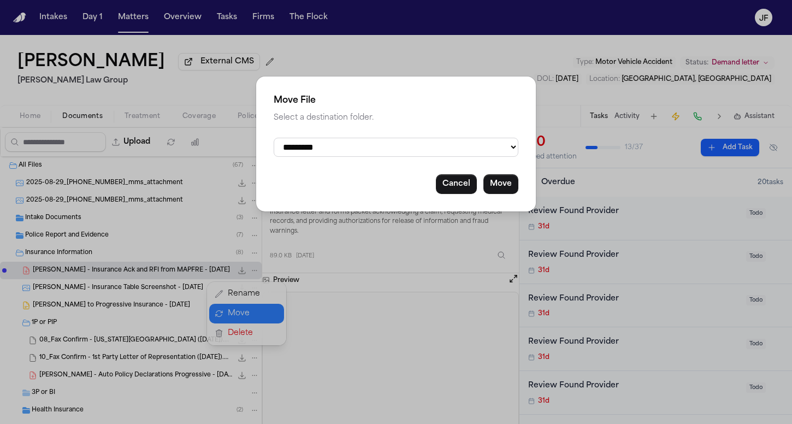
select select "**********"
click at [506, 185] on button "Move" at bounding box center [500, 184] width 35 height 20
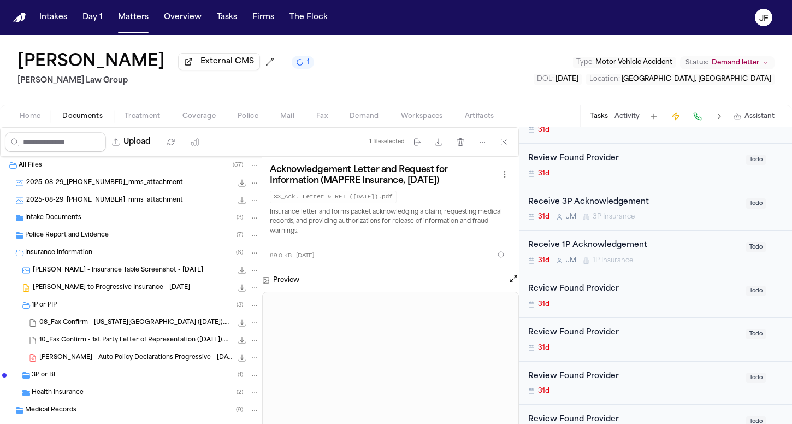
scroll to position [456, 0]
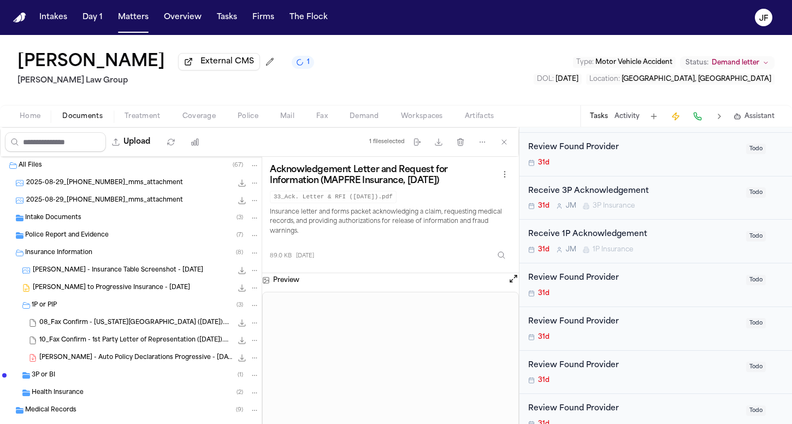
click at [596, 191] on div "Receive 3P Acknowledgement" at bounding box center [633, 191] width 211 height 13
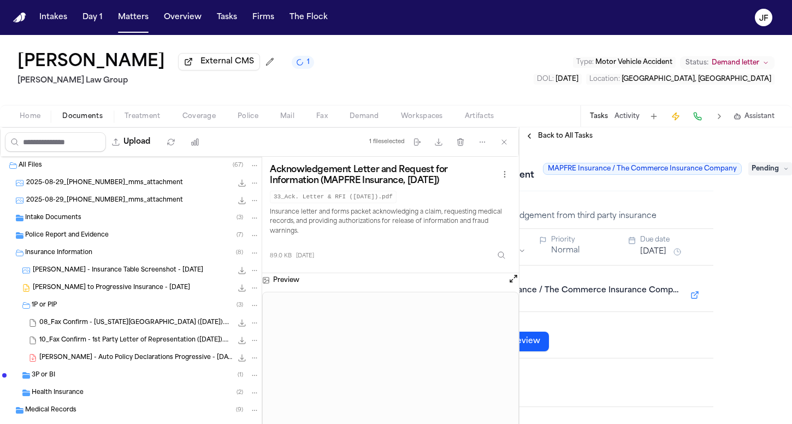
scroll to position [0, 85]
click at [756, 175] on span "Pending" at bounding box center [770, 168] width 44 height 13
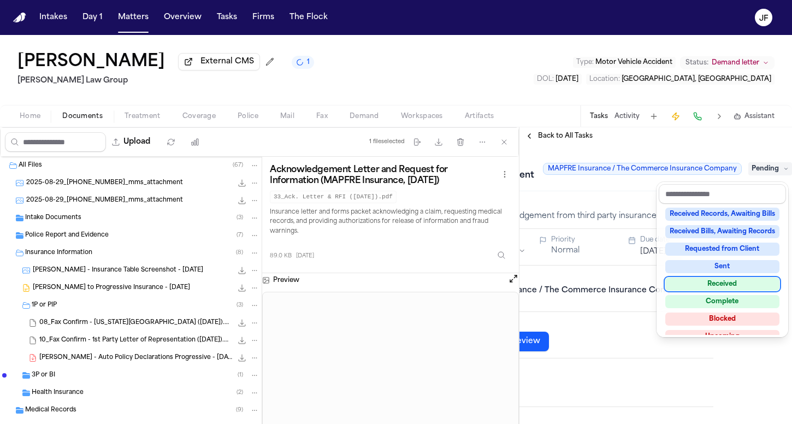
click at [711, 283] on div "Received" at bounding box center [722, 283] width 114 height 13
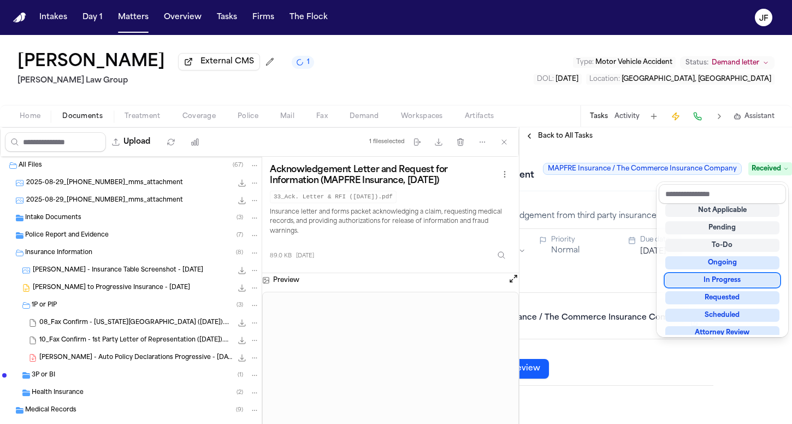
click at [556, 142] on div "**********" at bounding box center [655, 275] width 272 height 297
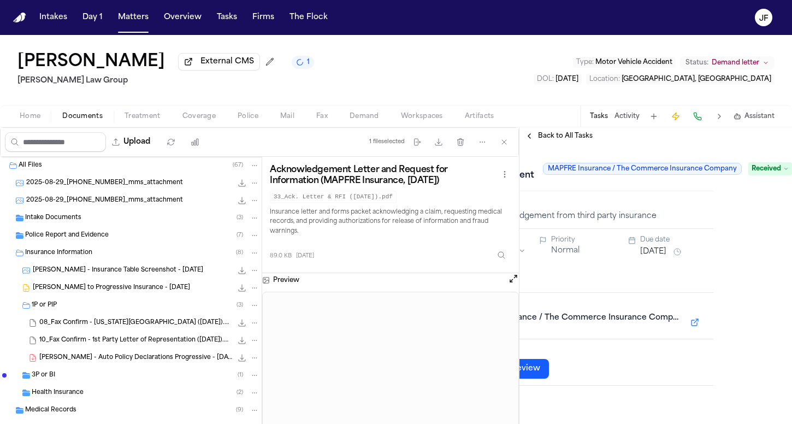
click at [561, 138] on span "Back to All Tasks" at bounding box center [565, 136] width 55 height 9
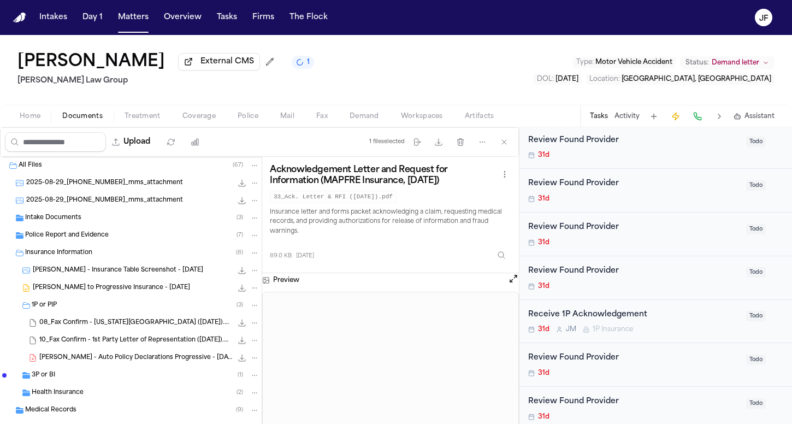
scroll to position [386, 0]
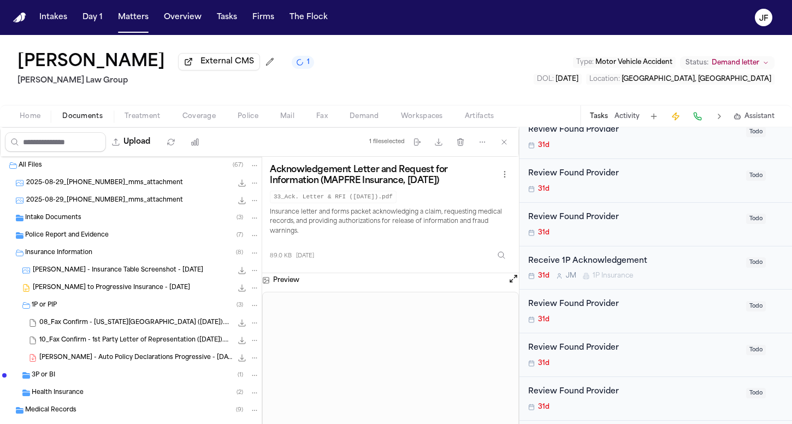
click at [619, 258] on div "Receive 1P Acknowledgement" at bounding box center [633, 261] width 211 height 13
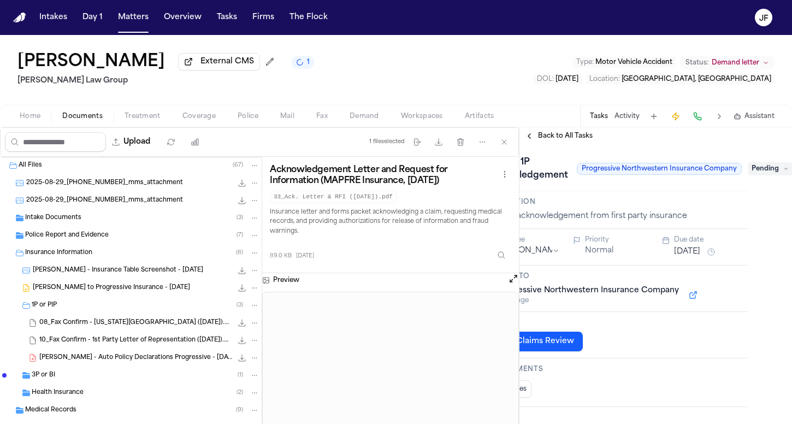
click at [762, 171] on span "Pending" at bounding box center [770, 168] width 44 height 13
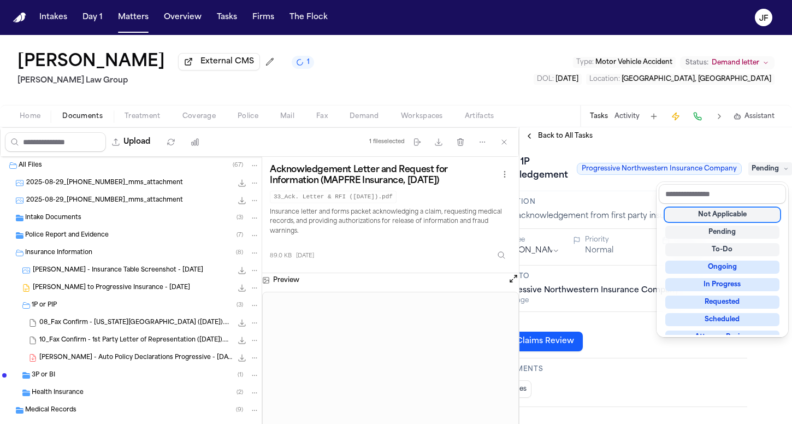
scroll to position [0, 51]
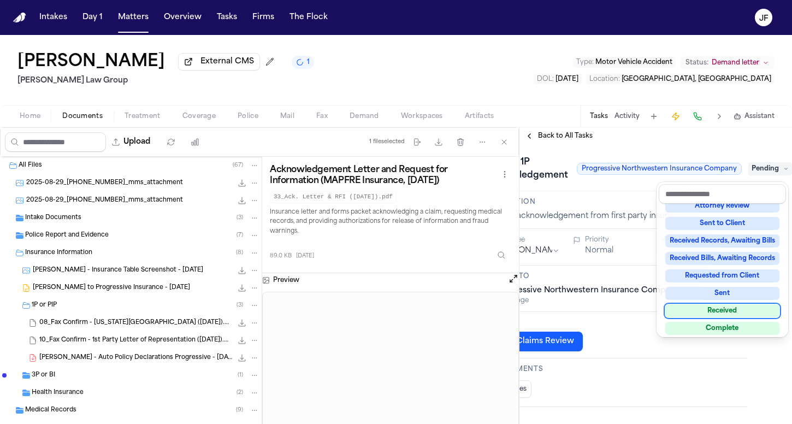
click at [704, 313] on div "Received" at bounding box center [722, 310] width 114 height 13
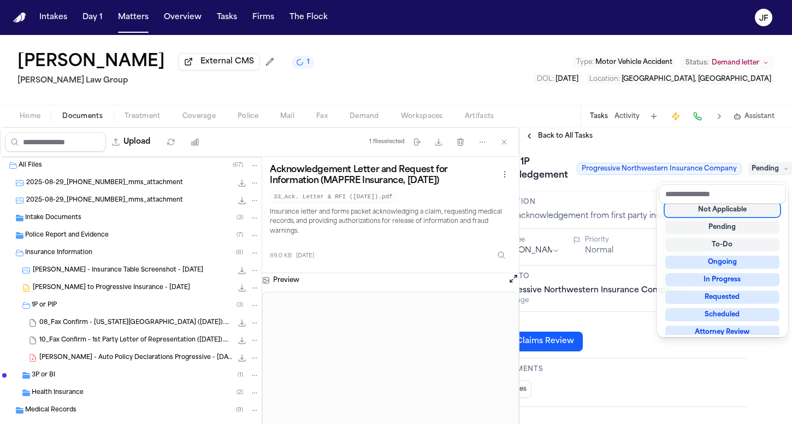
scroll to position [4, 0]
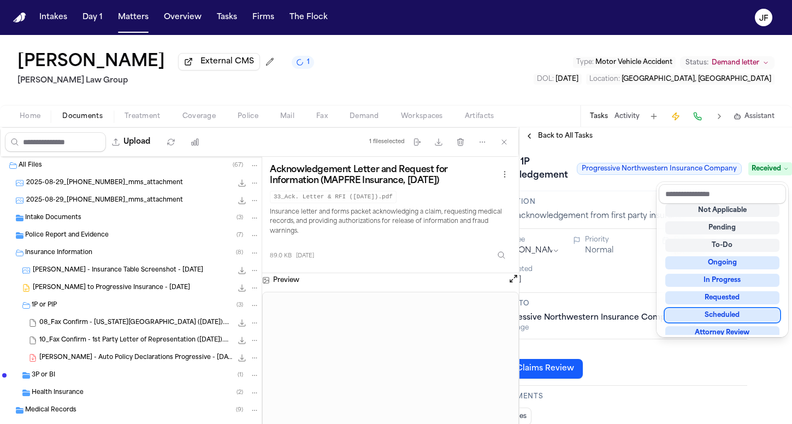
click at [561, 137] on div "**********" at bounding box center [655, 275] width 272 height 297
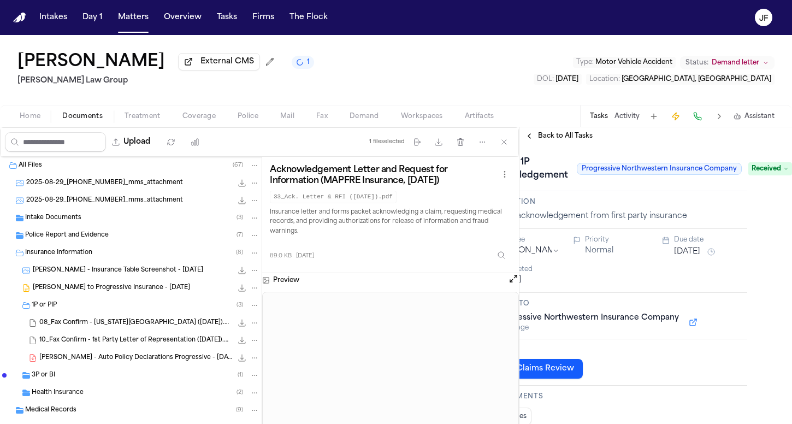
click at [561, 139] on span "Back to All Tasks" at bounding box center [565, 136] width 55 height 9
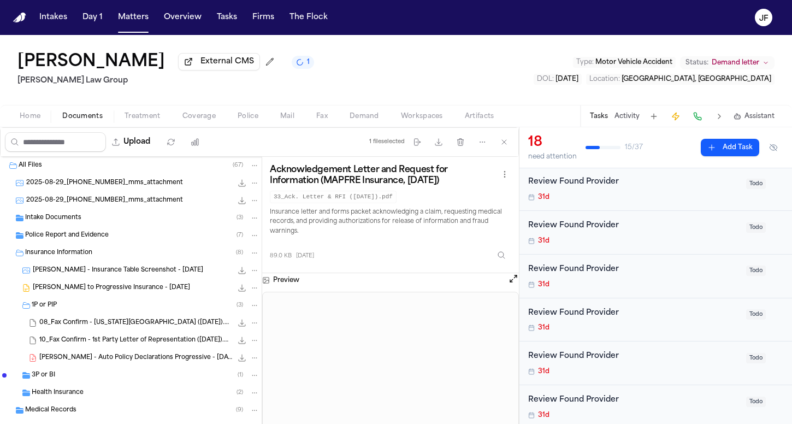
scroll to position [116, 0]
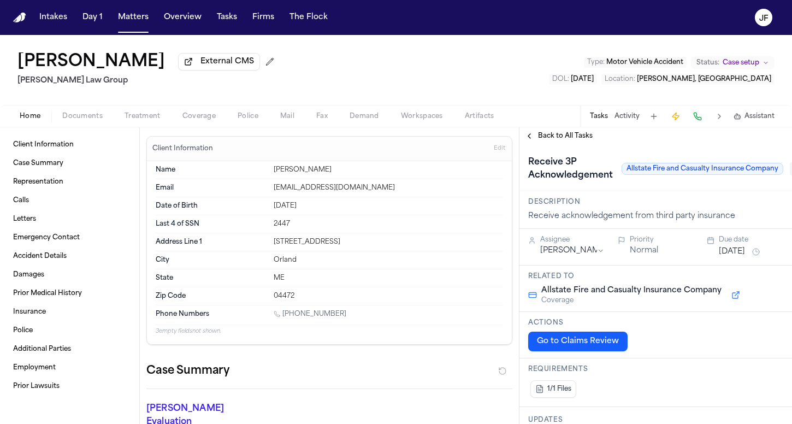
click at [88, 118] on span "Documents" at bounding box center [82, 116] width 40 height 9
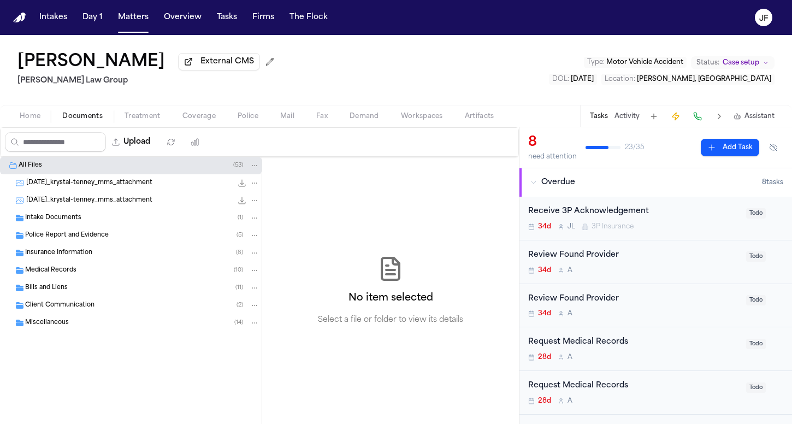
click at [78, 254] on span "Insurance Information" at bounding box center [58, 252] width 67 height 9
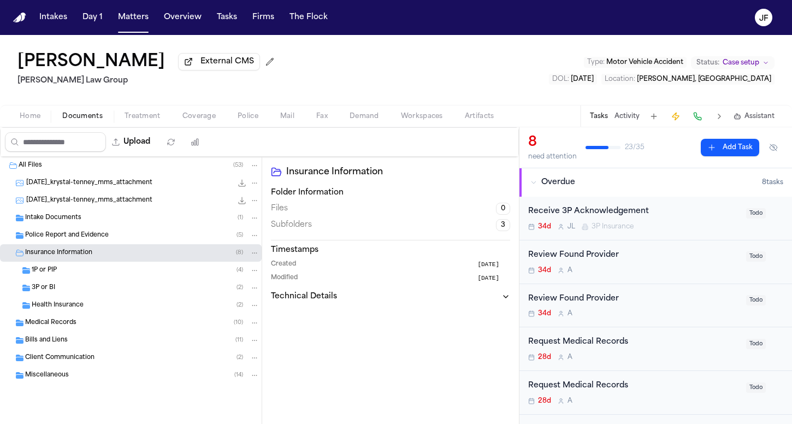
click at [75, 287] on div "3P or BI ( 2 )" at bounding box center [146, 288] width 228 height 10
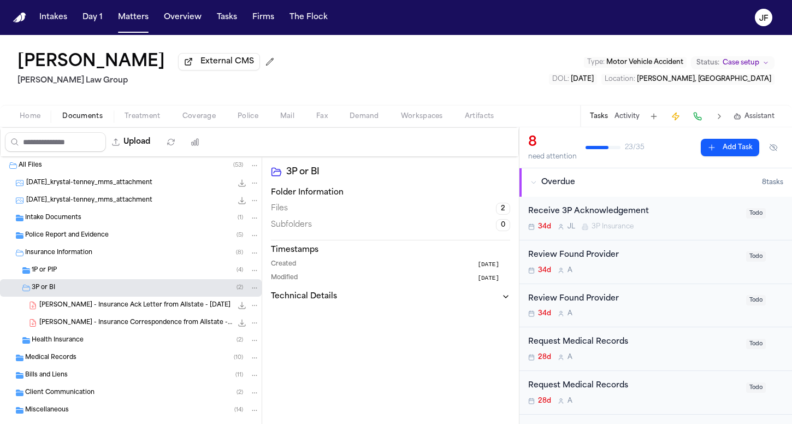
click at [79, 275] on div "1P or PIP ( 4 )" at bounding box center [146, 270] width 228 height 10
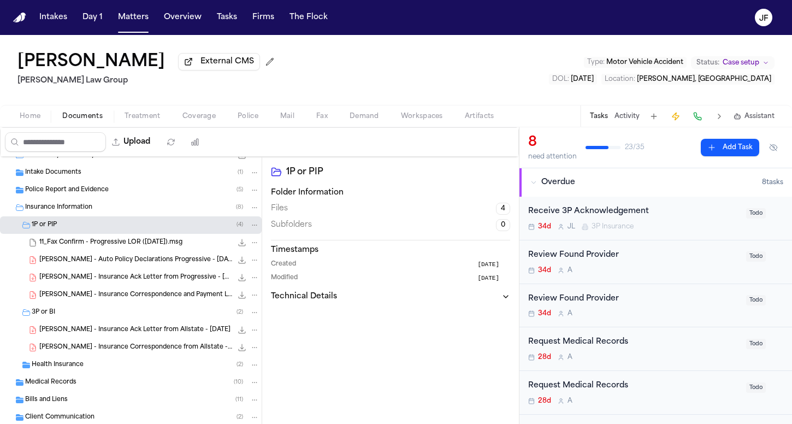
scroll to position [50, 0]
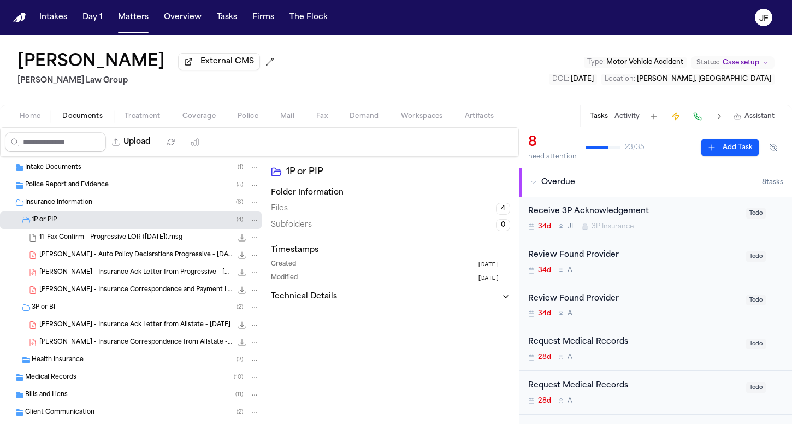
click at [117, 274] on span "K. Tenney - Insurance Ack Letter from Progressive - 6.4.25" at bounding box center [135, 272] width 193 height 9
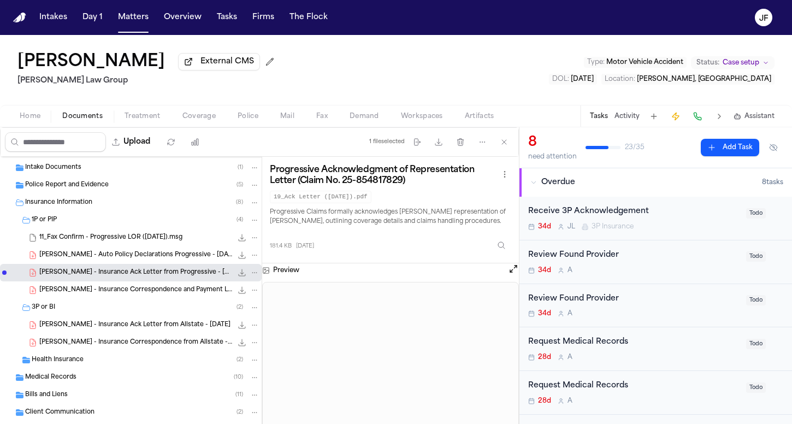
click at [126, 334] on div "K. Tenney - Insurance Ack Letter from Allstate - 6.15.25 245.4 KB • PDF" at bounding box center [131, 324] width 262 height 17
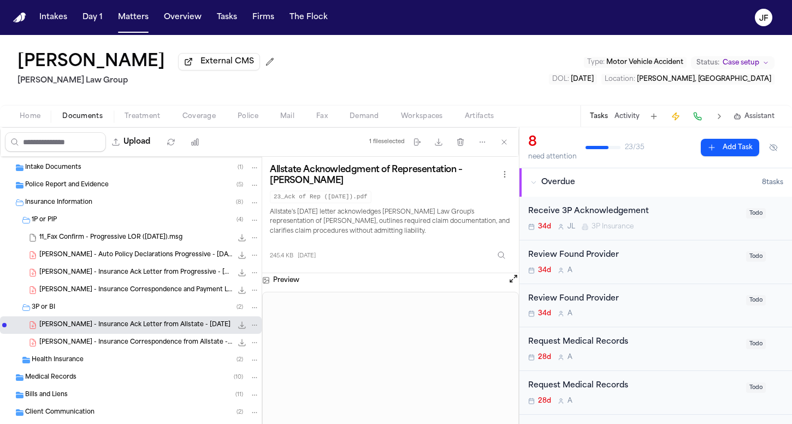
click at [617, 214] on div "Receive 3P Acknowledgement" at bounding box center [633, 211] width 211 height 13
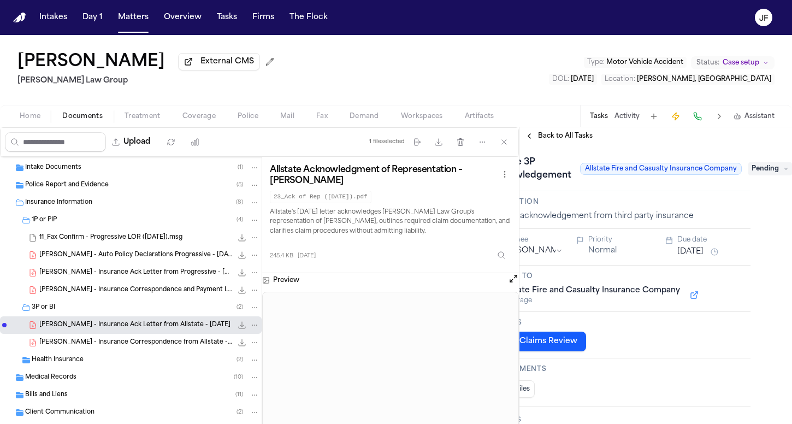
scroll to position [0, 48]
click at [759, 166] on span "Pending" at bounding box center [770, 168] width 44 height 13
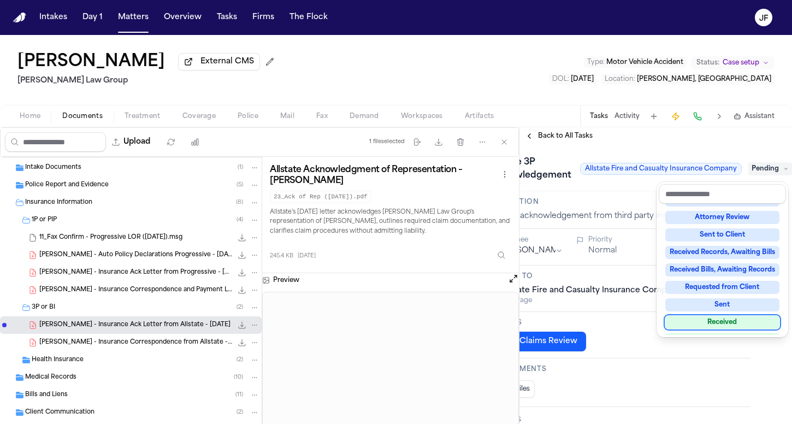
click at [710, 322] on div "Received" at bounding box center [722, 322] width 114 height 13
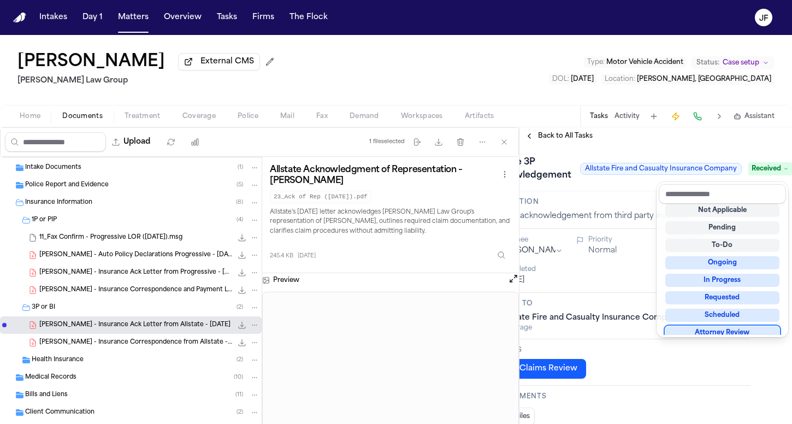
scroll to position [7, 0]
click at [552, 137] on div "**********" at bounding box center [655, 275] width 272 height 297
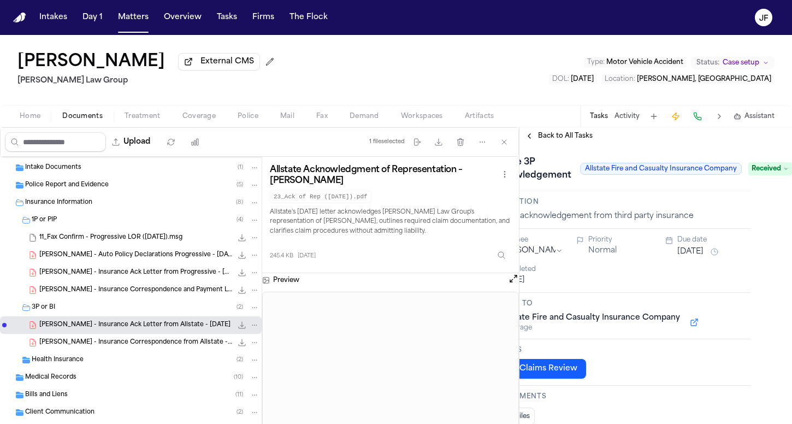
click at [553, 136] on span "Back to All Tasks" at bounding box center [565, 136] width 55 height 9
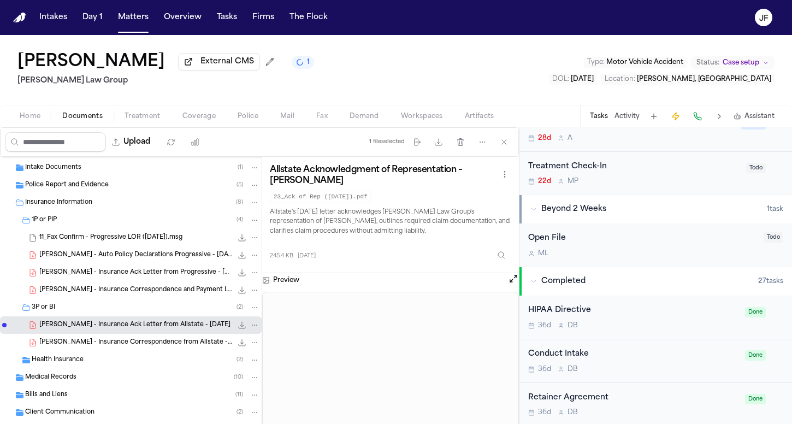
scroll to position [307, 0]
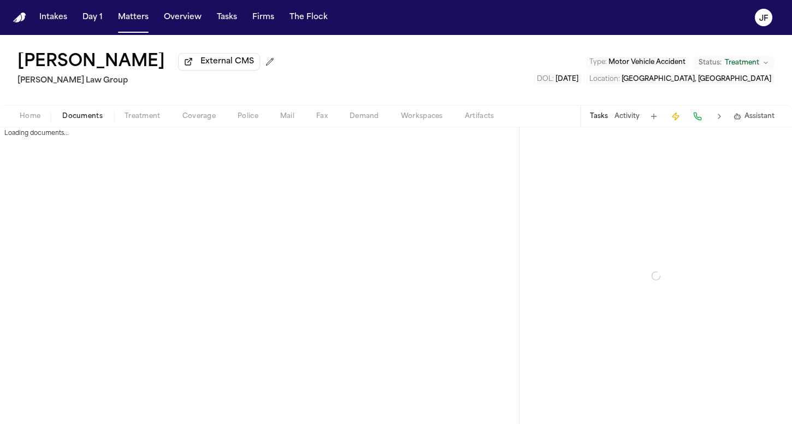
click at [103, 118] on button "Documents" at bounding box center [82, 116] width 62 height 13
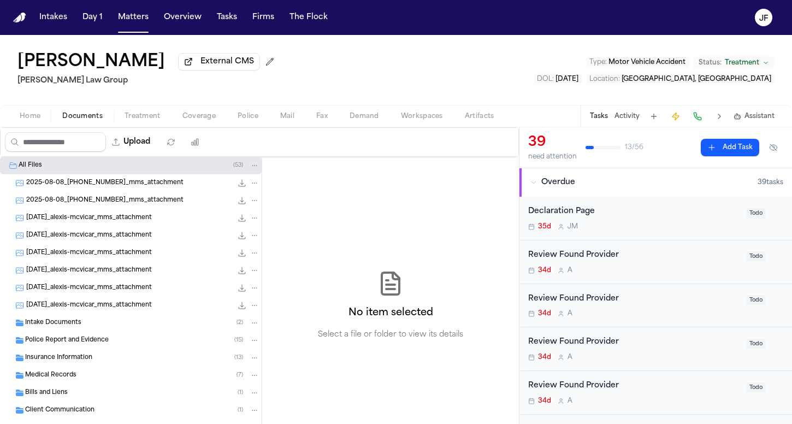
click at [83, 366] on div "Insurance Information ( 13 )" at bounding box center [131, 357] width 262 height 17
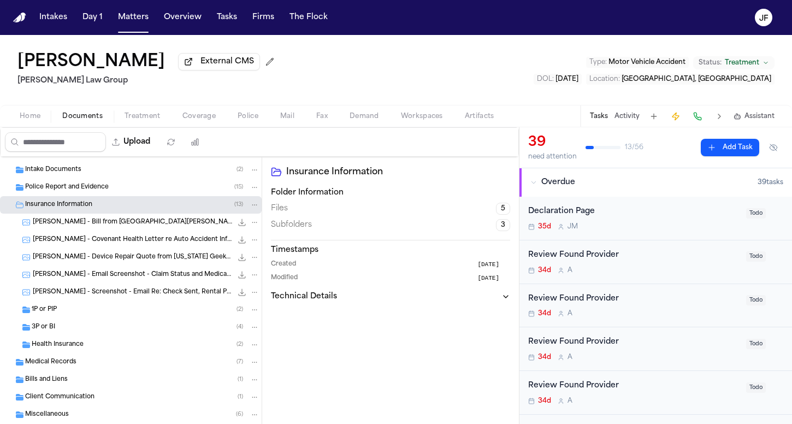
scroll to position [164, 0]
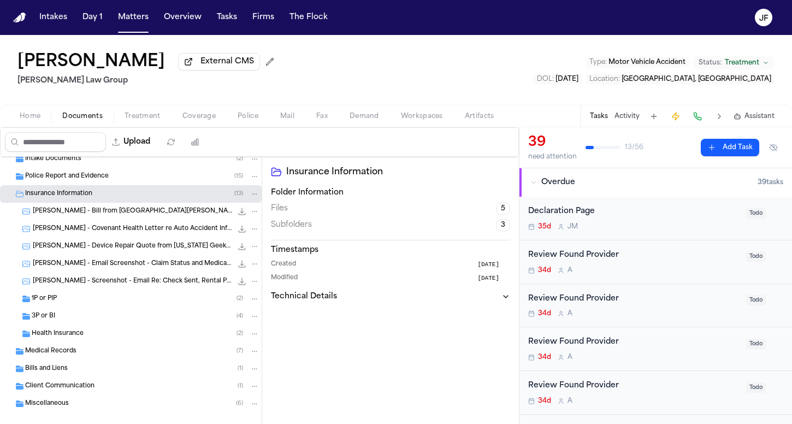
click at [78, 311] on div "3P or BI ( 4 )" at bounding box center [131, 315] width 262 height 17
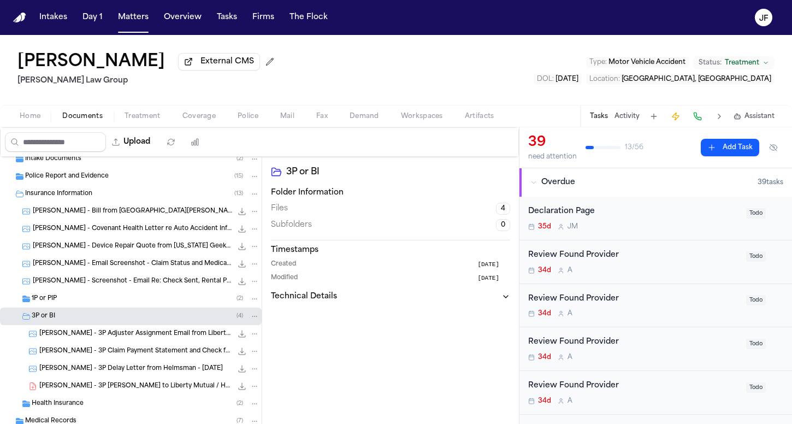
click at [82, 300] on div "1P or PIP ( 2 )" at bounding box center [146, 299] width 228 height 10
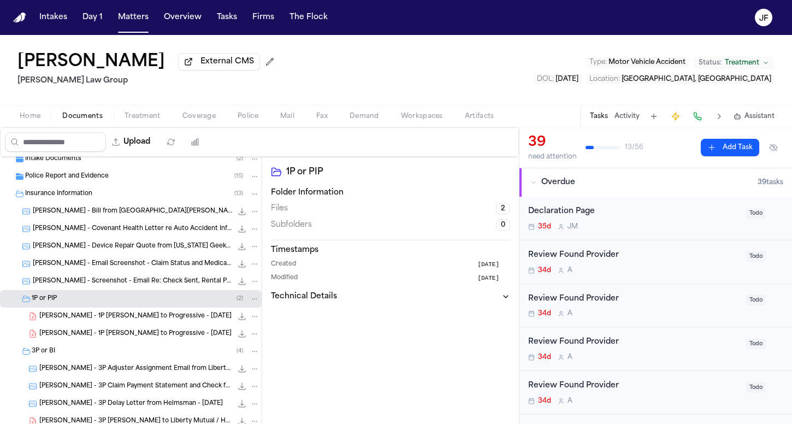
click at [104, 313] on div "[PERSON_NAME] - 1P [PERSON_NAME] to Progressive - [DATE] 165.7 KB • PDF" at bounding box center [149, 316] width 220 height 11
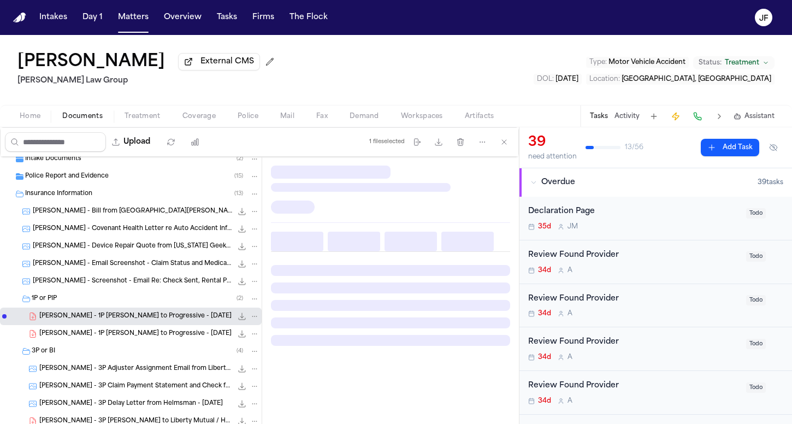
click at [104, 332] on span "[PERSON_NAME] - 1P [PERSON_NAME] to Progressive - [DATE]" at bounding box center [135, 333] width 192 height 9
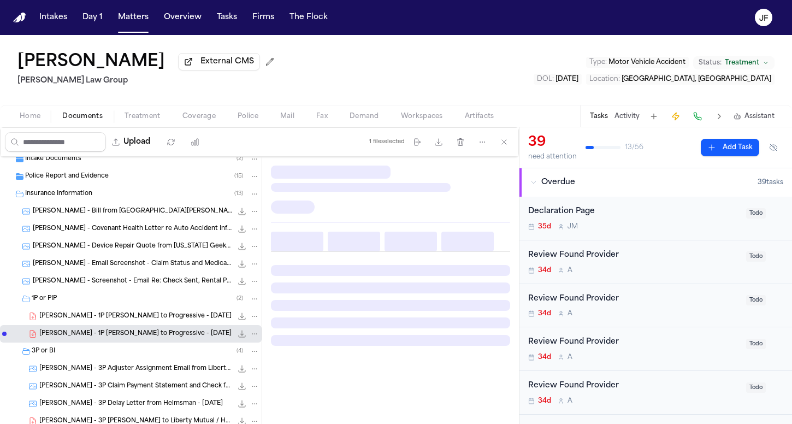
click at [100, 301] on div "1P or PIP ( 2 )" at bounding box center [146, 299] width 228 height 10
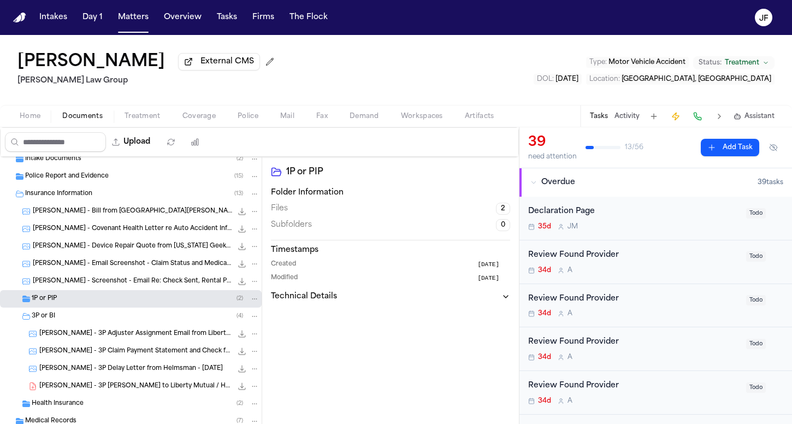
click at [114, 341] on div "[PERSON_NAME] - 3P Adjuster Assignment Email from Liberty Mutual & Helmsman - […" at bounding box center [131, 333] width 262 height 17
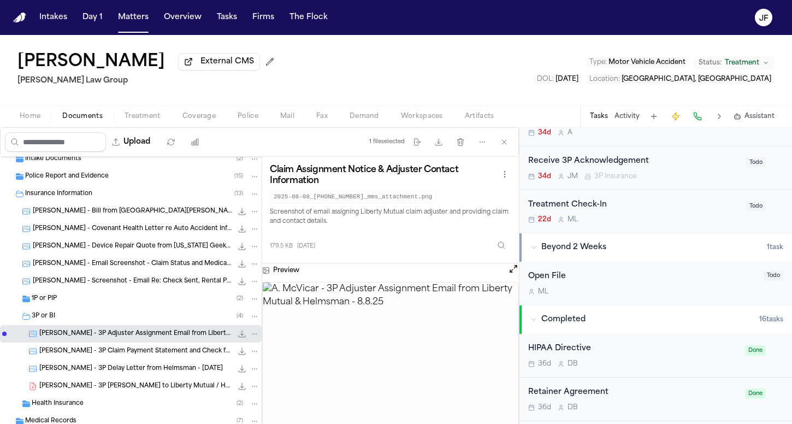
scroll to position [1604, 0]
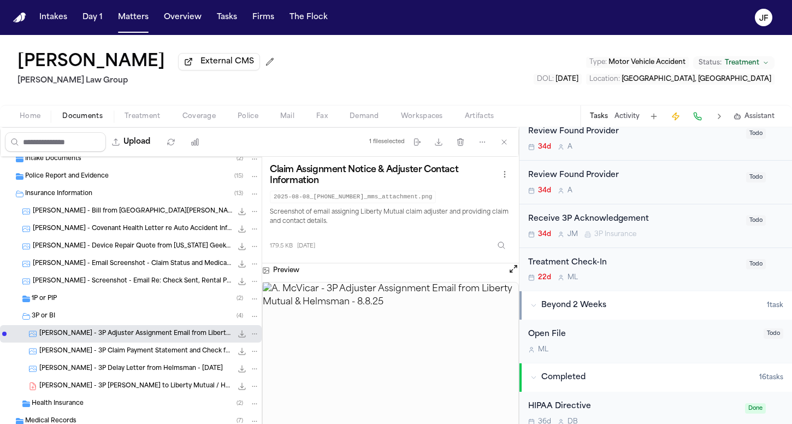
click at [614, 204] on div "Receive 3P Acknowledgement 34d [PERSON_NAME] 3P Insurance Todo" at bounding box center [655, 226] width 272 height 44
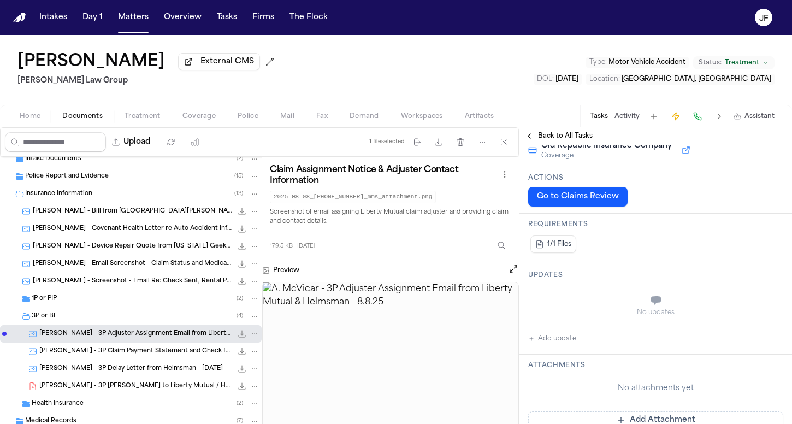
scroll to position [110, 0]
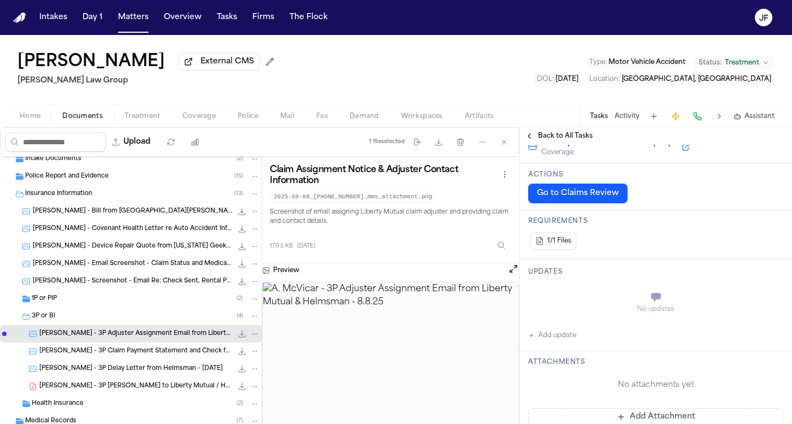
click at [564, 337] on button "Add update" at bounding box center [552, 335] width 48 height 13
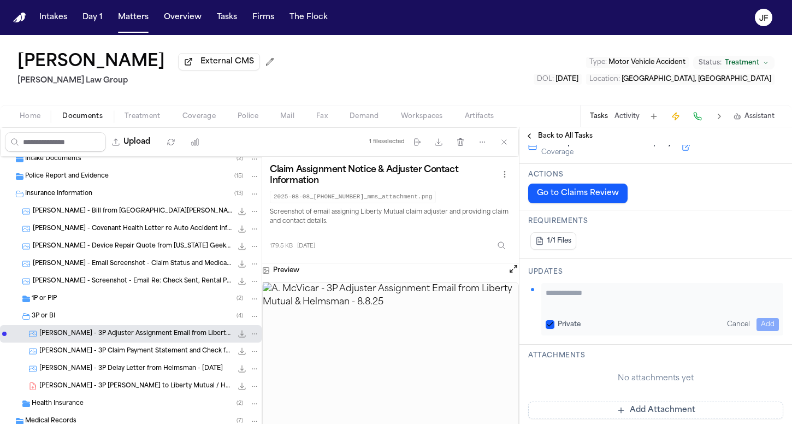
click at [581, 302] on textarea "Add your update" at bounding box center [662, 298] width 233 height 22
type textarea "**********"
click at [0, 0] on span "191.9 KB • JPG" at bounding box center [0, 0] width 0 height 0
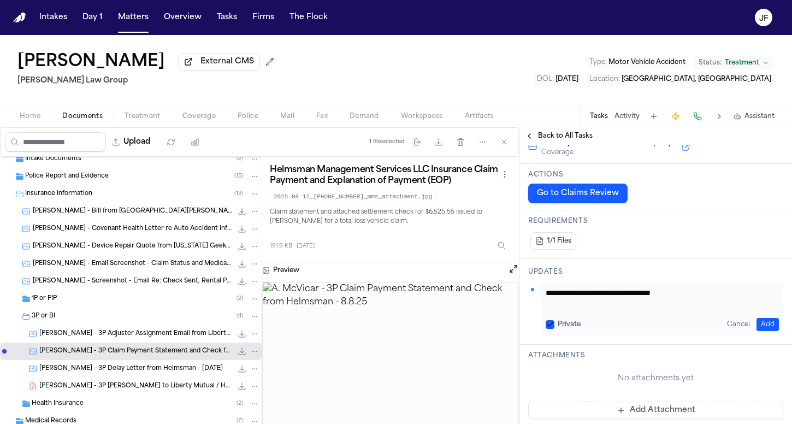
scroll to position [0, 0]
click at [118, 364] on div "A. McVicar - 3P Delay Letter from Helmsman - 7.28.25 88.3 KB • JPG" at bounding box center [131, 368] width 262 height 17
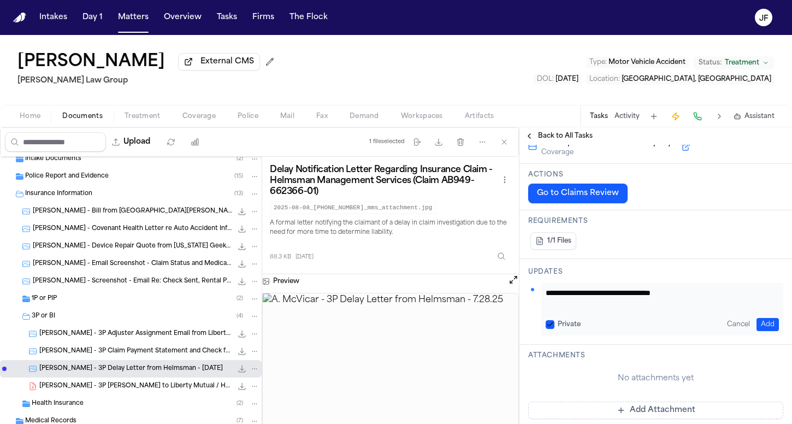
click at [126, 336] on span "A. McVicar - 3P Adjuster Assignment Email from Liberty Mutual & Helmsman - 8.8.…" at bounding box center [135, 333] width 193 height 9
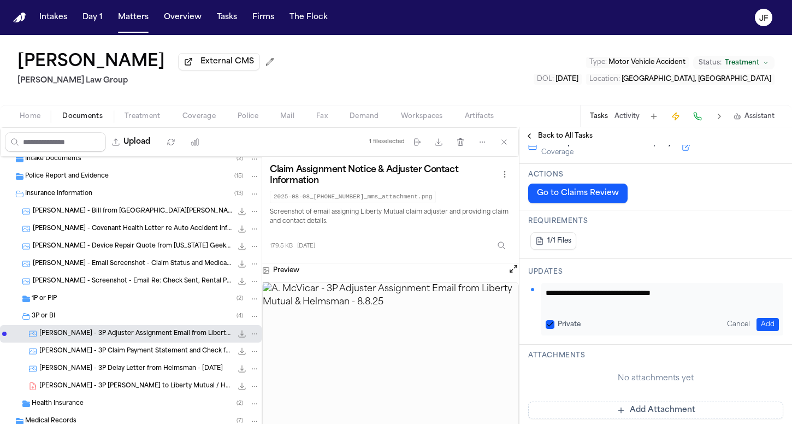
click at [692, 302] on textarea "**********" at bounding box center [658, 298] width 225 height 22
drag, startPoint x: 699, startPoint y: 301, endPoint x: 544, endPoint y: 286, distance: 155.9
click at [544, 286] on div "**********" at bounding box center [662, 309] width 242 height 52
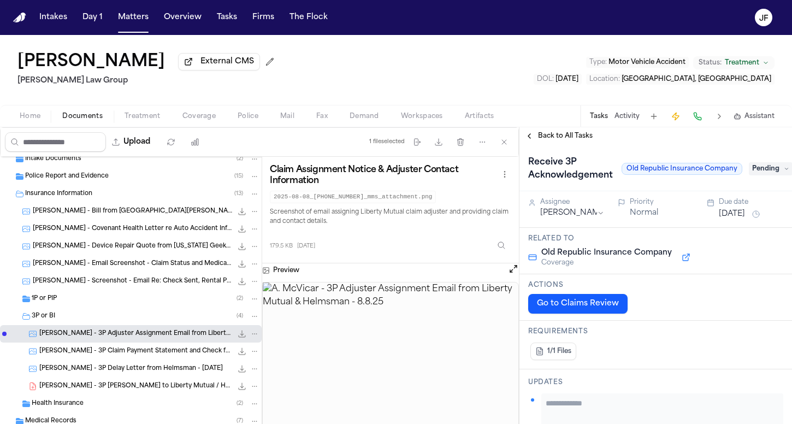
click at [546, 139] on span "Back to All Tasks" at bounding box center [565, 136] width 55 height 9
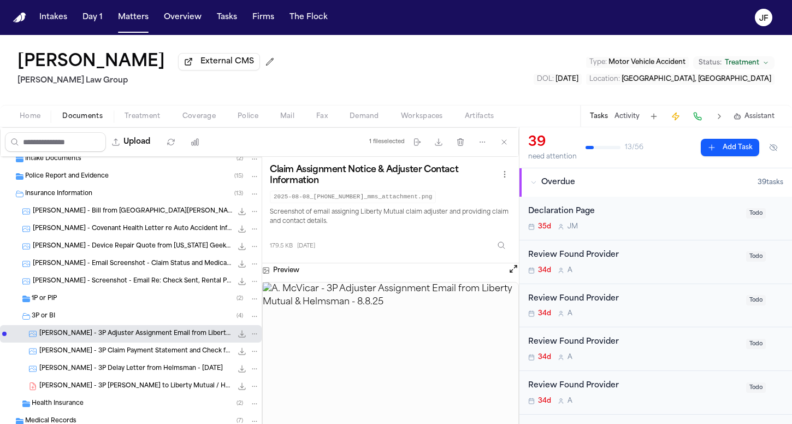
click at [81, 356] on span "A. McVicar - 3P Claim Payment Statement and Check from Helmsman - 8.8.25" at bounding box center [135, 351] width 193 height 9
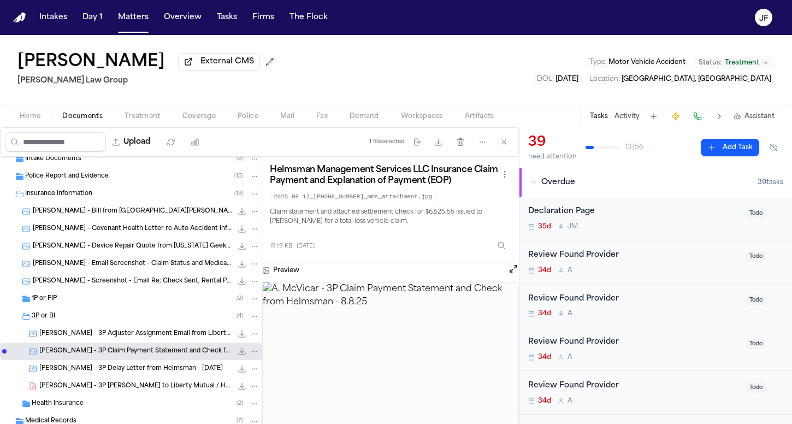
click at [114, 337] on span "A. McVicar - 3P Adjuster Assignment Email from Liberty Mutual & Helmsman - 8.8.…" at bounding box center [135, 333] width 193 height 9
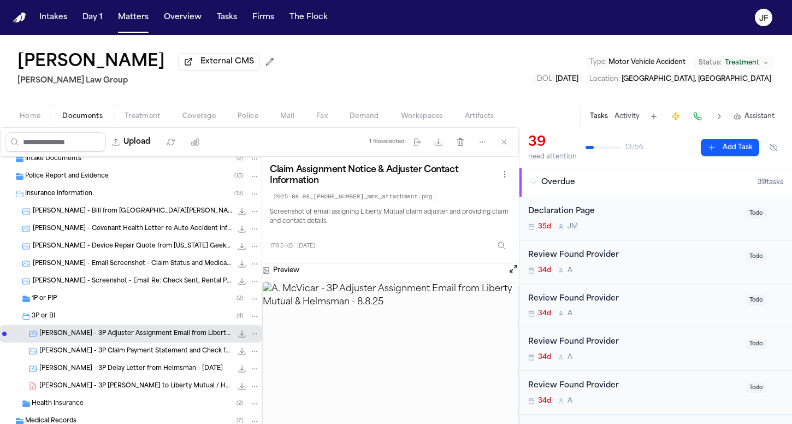
click at [114, 365] on div "A. McVicar - 3P Delay Letter from Helmsman - 7.28.25 88.3 KB • JPG" at bounding box center [149, 368] width 220 height 11
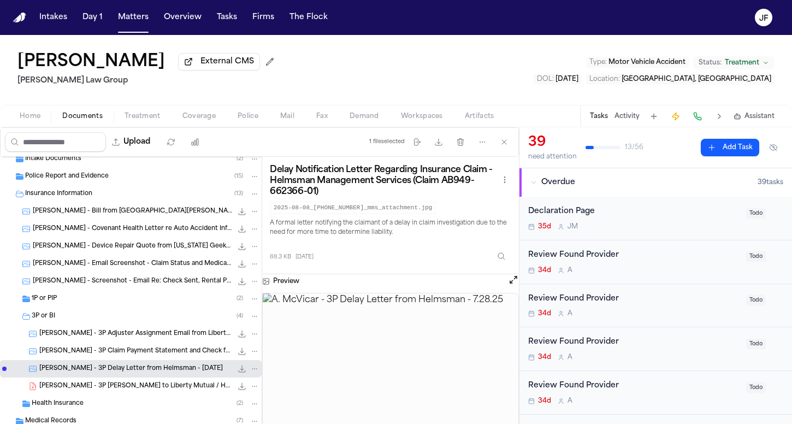
click at [121, 345] on div "A. McVicar - 3P Claim Payment Statement and Check from Helmsman - 8.8.25 191.9 …" at bounding box center [131, 350] width 262 height 17
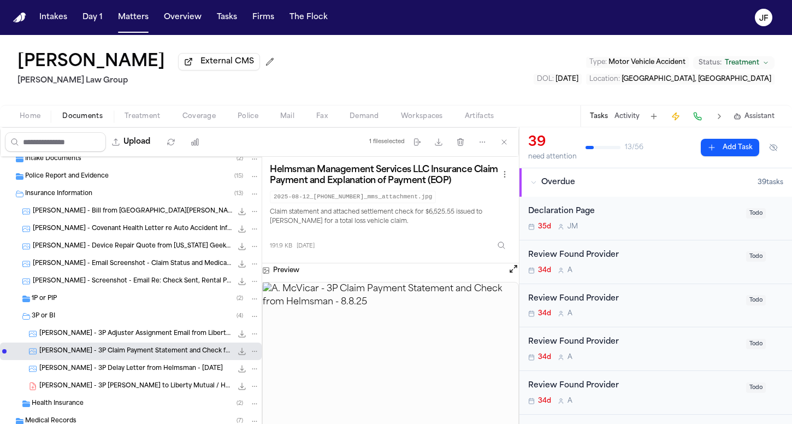
click at [238, 355] on icon "File: A. McVicar - 3P Claim Payment Statement and Check from Helmsman - 8.8.25" at bounding box center [242, 351] width 9 height 9
click at [78, 325] on div "3P or BI ( 4 )" at bounding box center [131, 315] width 262 height 17
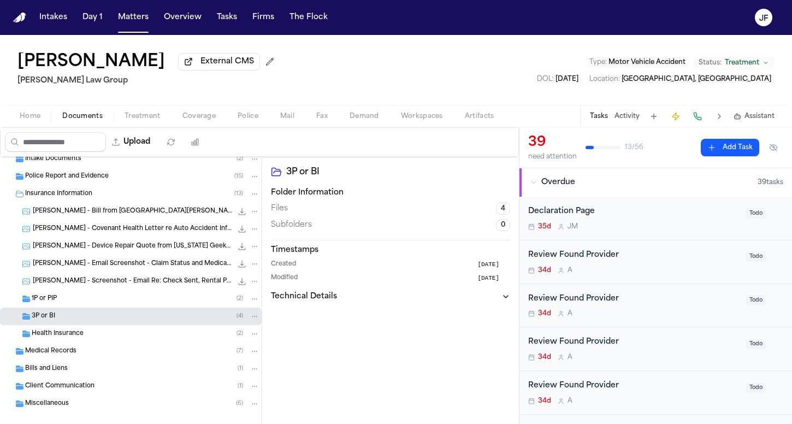
click at [88, 303] on div "1P or PIP ( 2 )" at bounding box center [146, 299] width 228 height 10
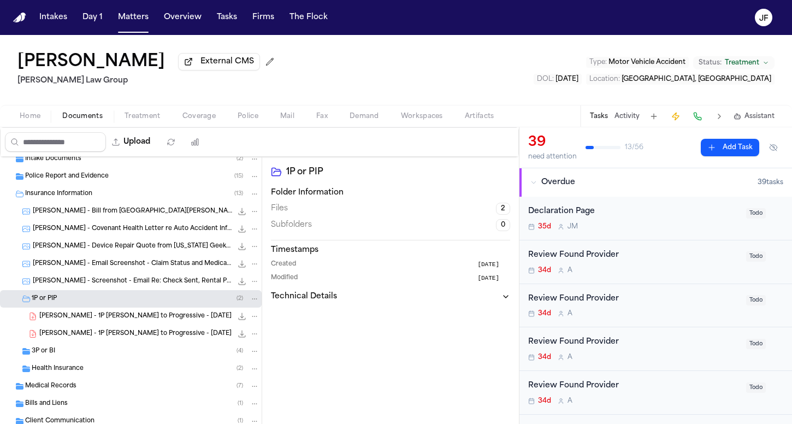
click at [79, 303] on div "1P or PIP ( 2 )" at bounding box center [146, 299] width 228 height 10
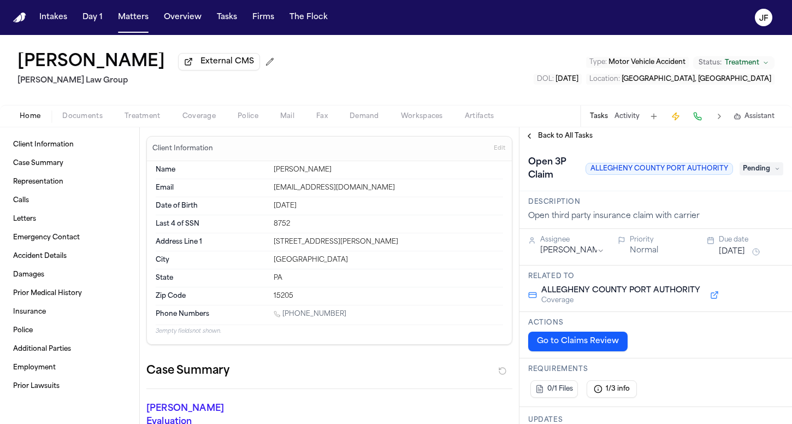
click at [188, 121] on span "Coverage" at bounding box center [198, 116] width 33 height 9
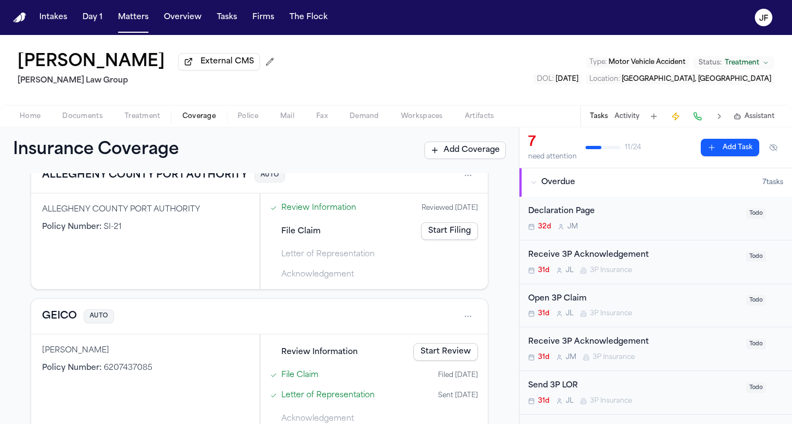
scroll to position [211, 0]
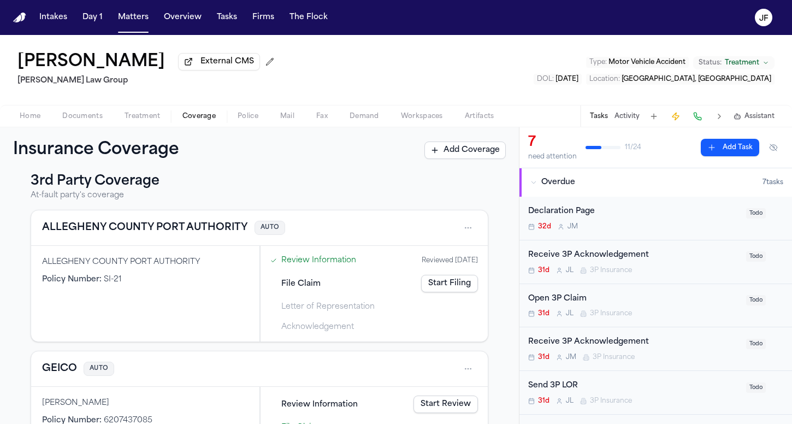
click at [152, 230] on button "ALLEGHENY COUNTY PORT AUTHORITY" at bounding box center [145, 227] width 206 height 15
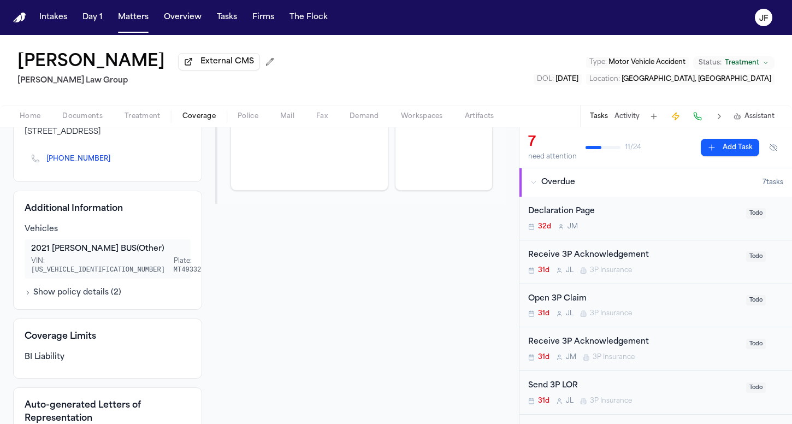
scroll to position [120, 0]
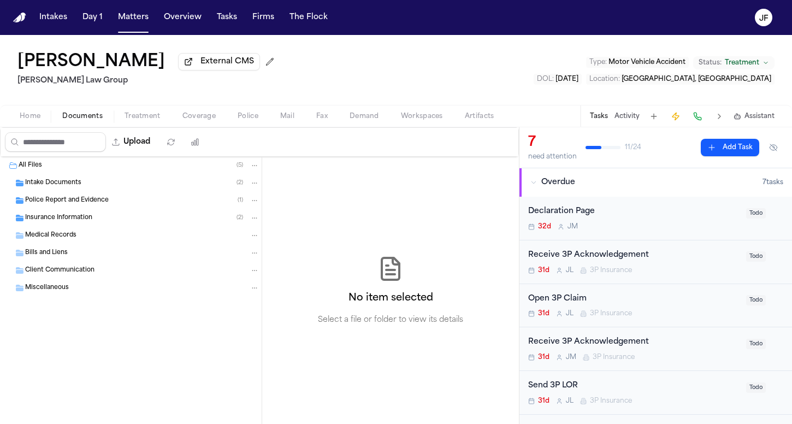
click at [88, 121] on span "Documents" at bounding box center [82, 116] width 40 height 9
click at [80, 221] on span "Insurance Information" at bounding box center [58, 218] width 67 height 9
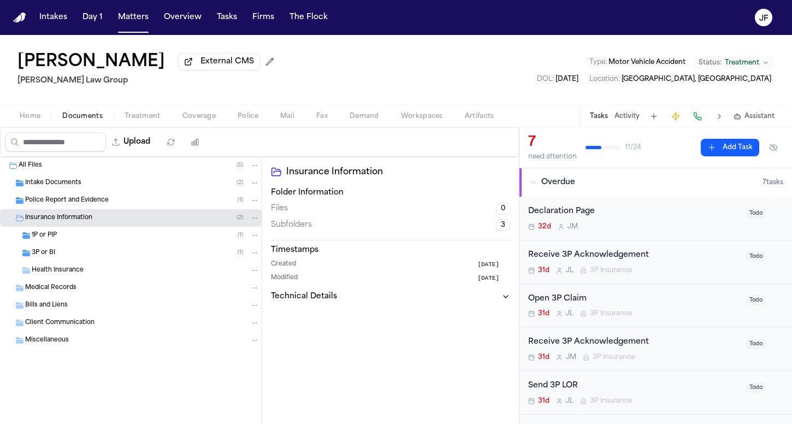
click at [81, 258] on div "3P or BI ( 1 )" at bounding box center [146, 253] width 228 height 10
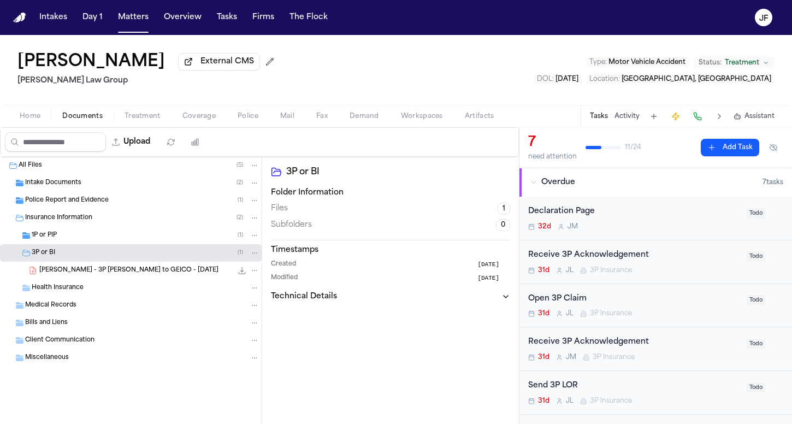
click at [86, 274] on span "I. Saucier - 3P LOR to GEICO - 8.21.25" at bounding box center [128, 270] width 179 height 9
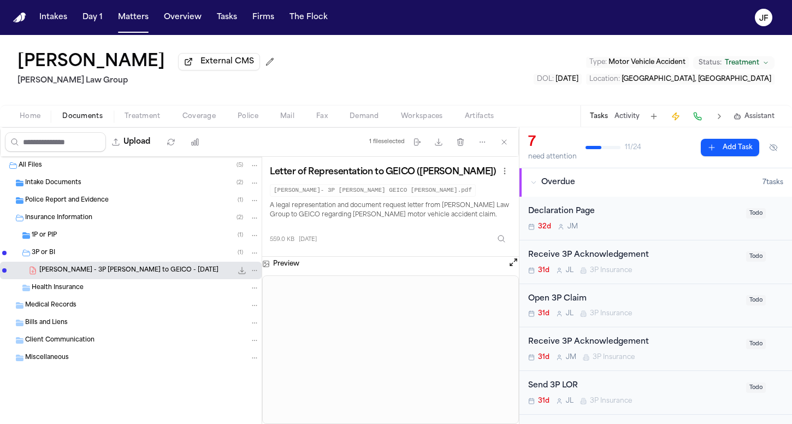
click at [132, 238] on div "1P or PIP ( 1 )" at bounding box center [146, 235] width 228 height 10
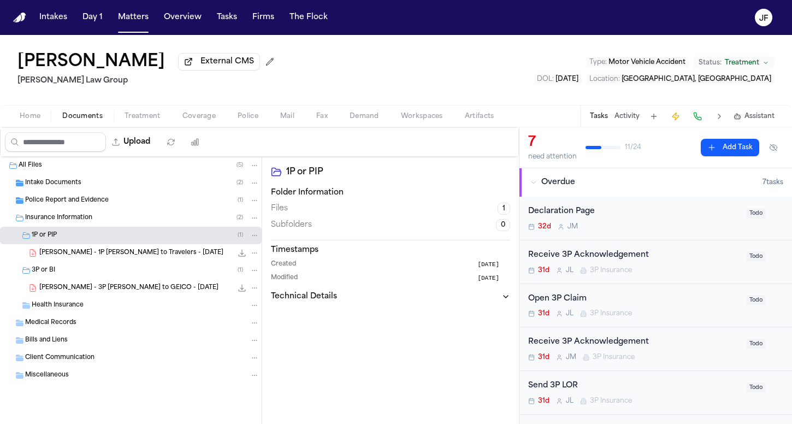
click at [135, 258] on span "I. Saucier - 1P LOR to Travelers - 8.21.25" at bounding box center [131, 252] width 184 height 9
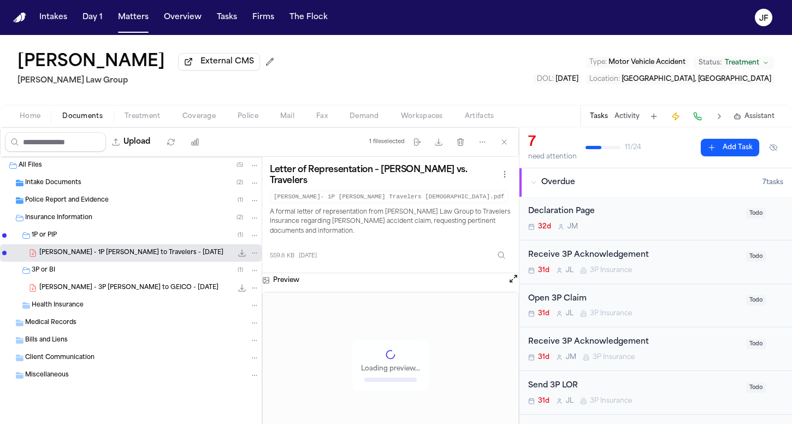
click at [152, 293] on div "I. Saucier - 3P LOR to GEICO - 8.21.25 559.0 KB • PDF" at bounding box center [149, 287] width 220 height 11
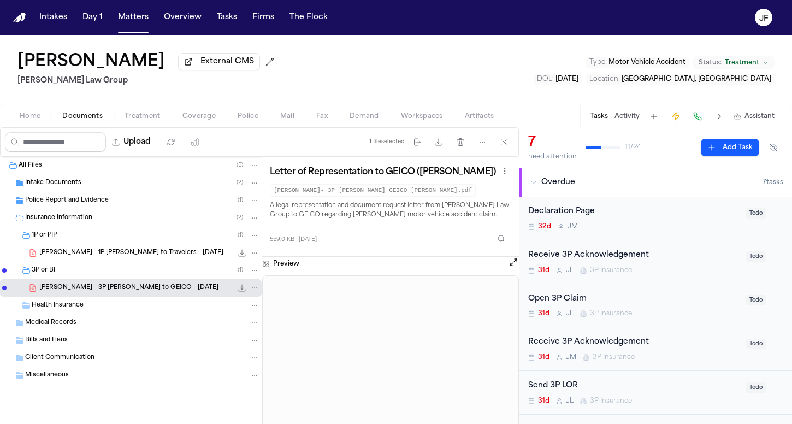
click at [242, 291] on icon "File: I. Saucier - 3P LOR to GEICO - 8.21.25" at bounding box center [242, 287] width 7 height 7
click at [201, 121] on span "Coverage" at bounding box center [198, 116] width 33 height 9
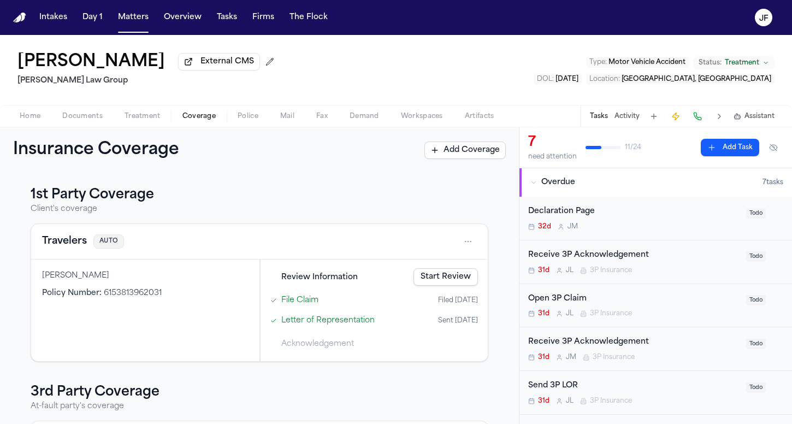
click at [85, 120] on span "Documents" at bounding box center [82, 116] width 40 height 9
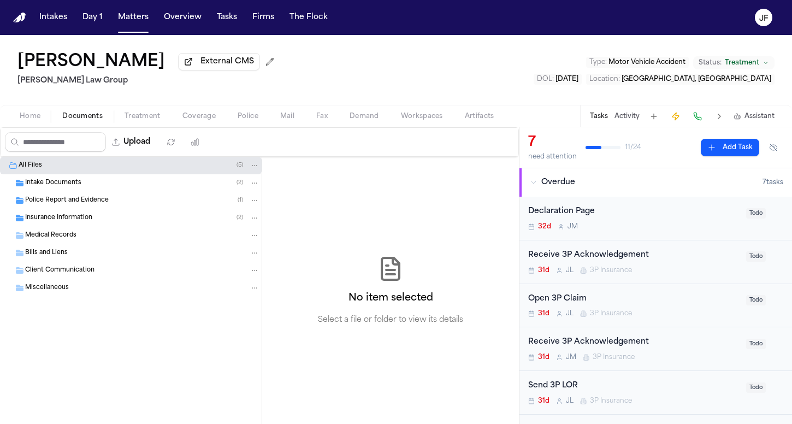
click at [110, 204] on div "Police Report and Evidence ( 1 )" at bounding box center [142, 200] width 234 height 10
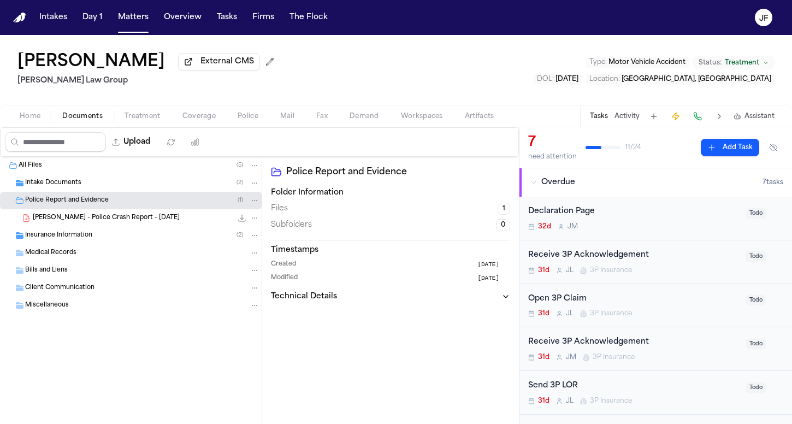
click at [111, 226] on div "I. Saucier - Police Crash Report - 7.19.25 291.4 KB • PDF" at bounding box center [131, 217] width 262 height 17
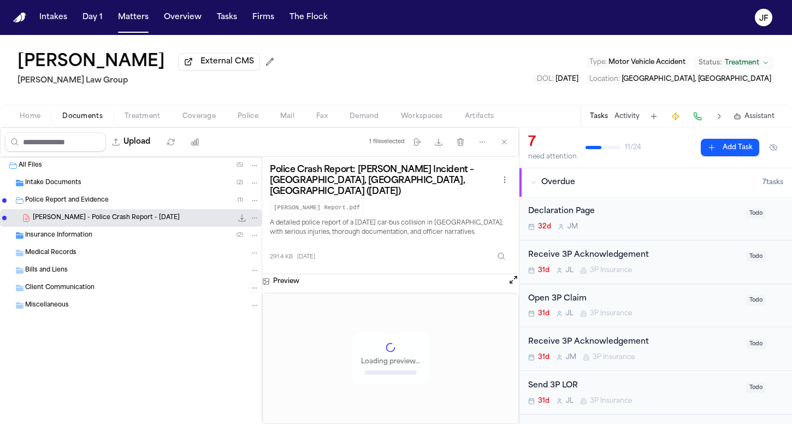
click at [244, 222] on icon "File: I. Saucier - Police Crash Report - 7.19.25" at bounding box center [242, 218] width 9 height 9
click at [214, 117] on span "Coverage" at bounding box center [198, 116] width 33 height 9
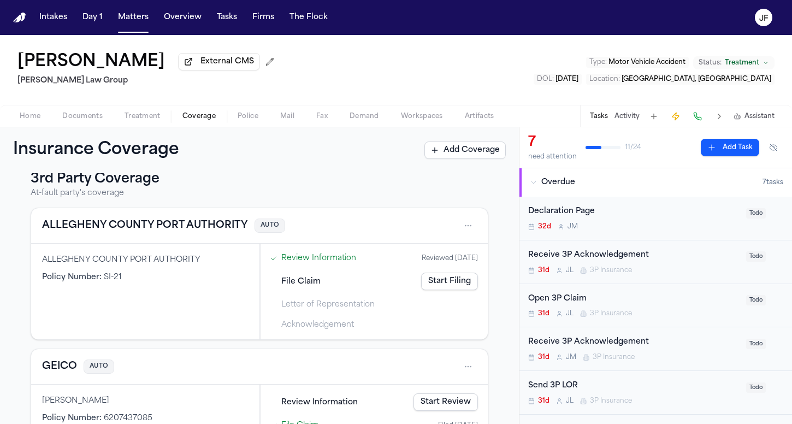
scroll to position [210, 0]
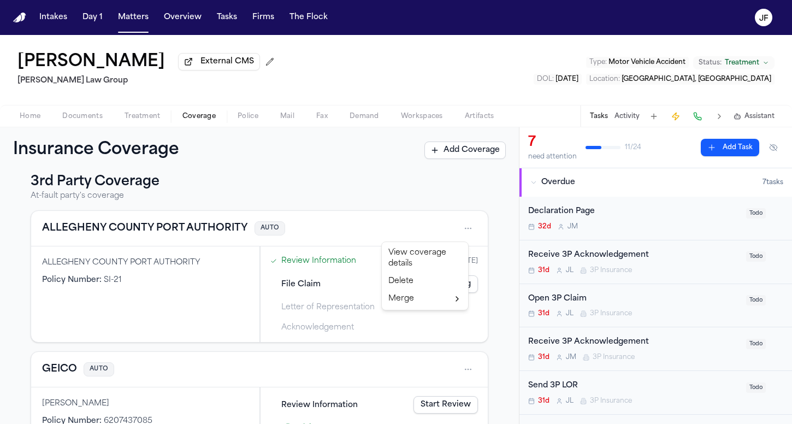
click at [457, 230] on html "Intakes Day 1 Matters Overview Tasks Firms The Flock JF Isabel Saucier External…" at bounding box center [396, 212] width 792 height 424
click at [164, 244] on html "Intakes Day 1 Matters Overview Tasks Firms The Flock JF Isabel Saucier External…" at bounding box center [396, 212] width 792 height 424
click at [176, 233] on button "ALLEGHENY COUNTY PORT AUTHORITY" at bounding box center [145, 228] width 206 height 15
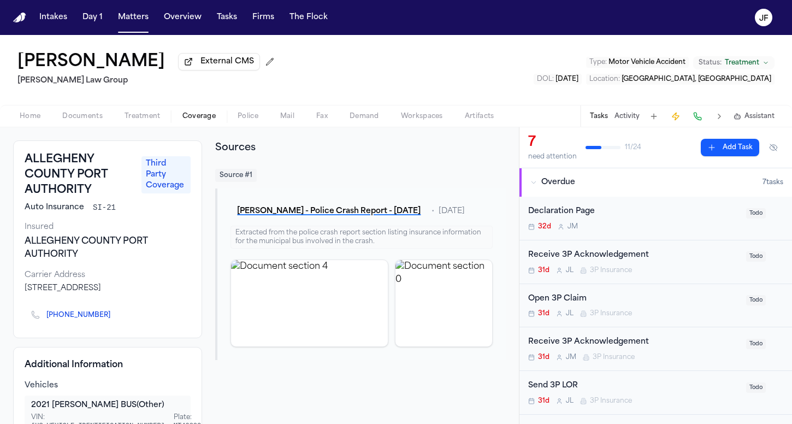
scroll to position [57, 0]
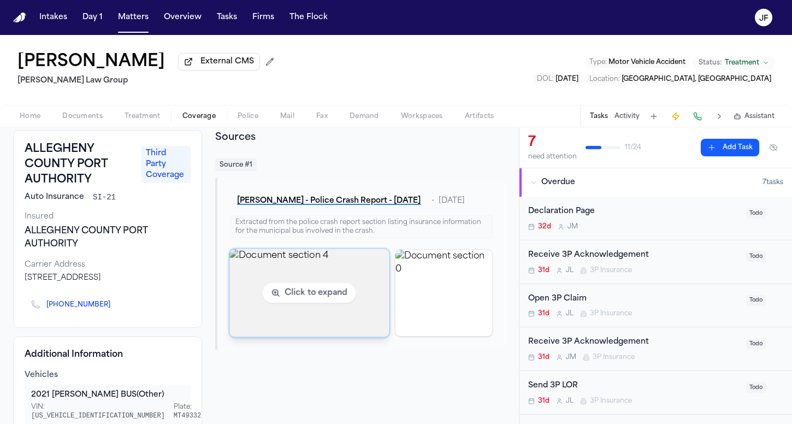
click at [266, 304] on img "View document section 4" at bounding box center [310, 292] width 160 height 88
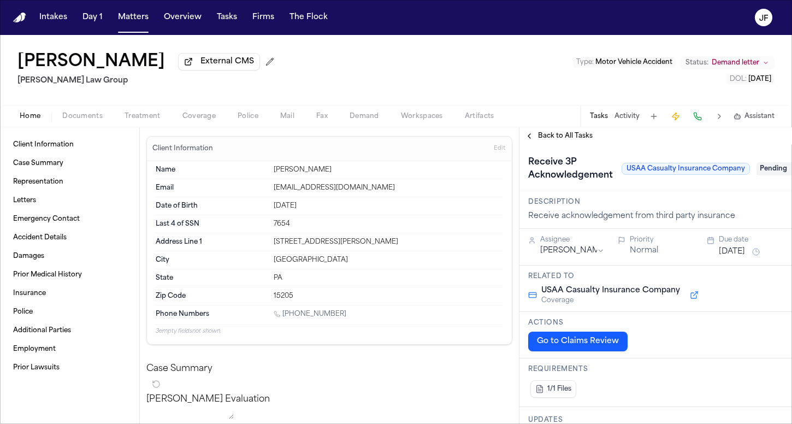
click at [75, 109] on div "Home Documents Treatment Coverage Police Mail Fax Demand Workspaces Artifacts T…" at bounding box center [396, 116] width 792 height 22
click at [79, 127] on div "Home Documents Treatment Coverage Police Mail Fax Demand Workspaces Artifacts T…" at bounding box center [396, 116] width 792 height 22
click at [80, 121] on span "Documents" at bounding box center [82, 116] width 40 height 9
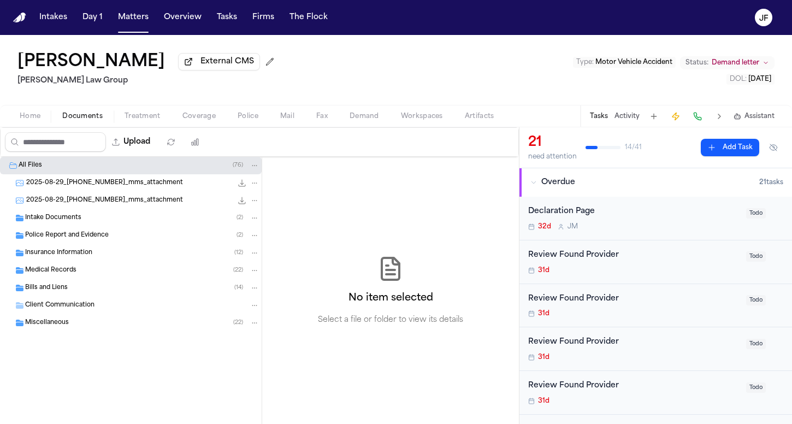
click at [64, 227] on div "Intake Documents ( 2 )" at bounding box center [131, 217] width 262 height 17
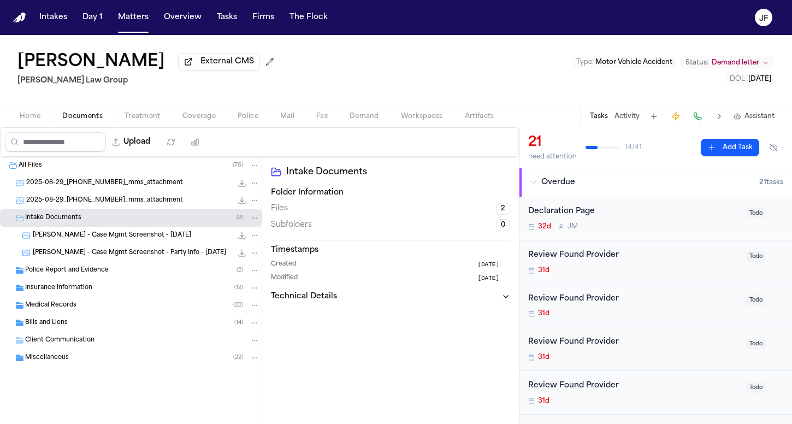
click at [73, 214] on div "Intake Documents ( 2 )" at bounding box center [131, 217] width 262 height 17
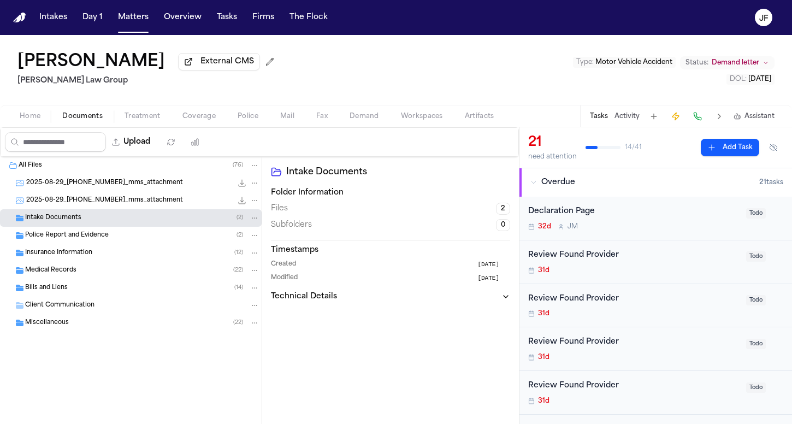
click at [71, 261] on div "Insurance Information ( 12 )" at bounding box center [131, 252] width 262 height 17
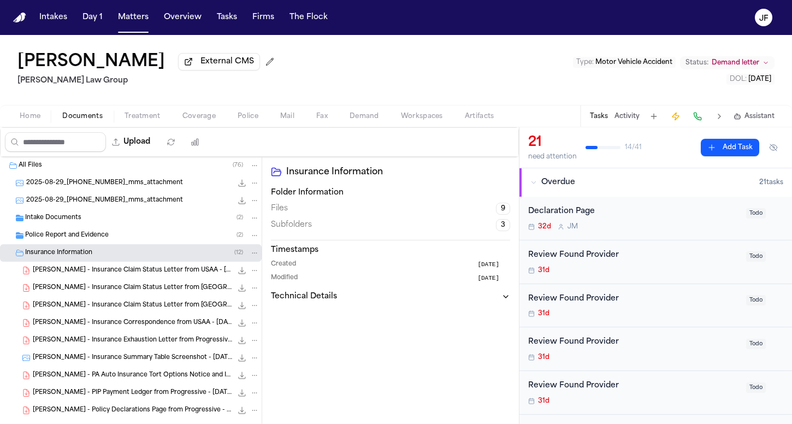
click at [87, 275] on span "[PERSON_NAME] - Insurance Claim Status Letter from USAA - [DATE]" at bounding box center [132, 270] width 199 height 9
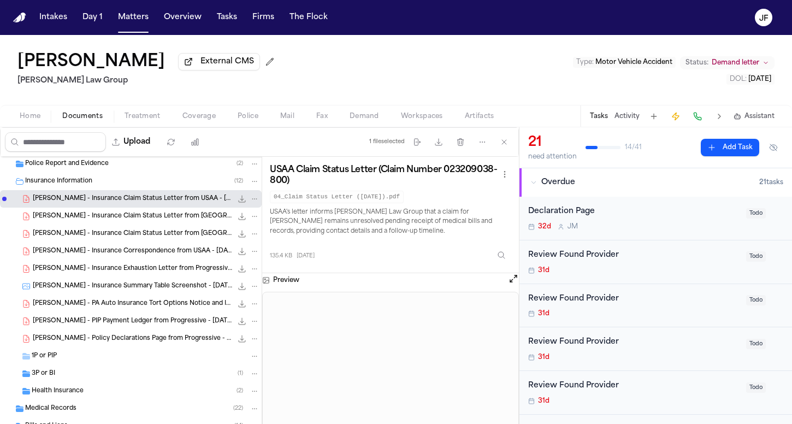
scroll to position [80, 0]
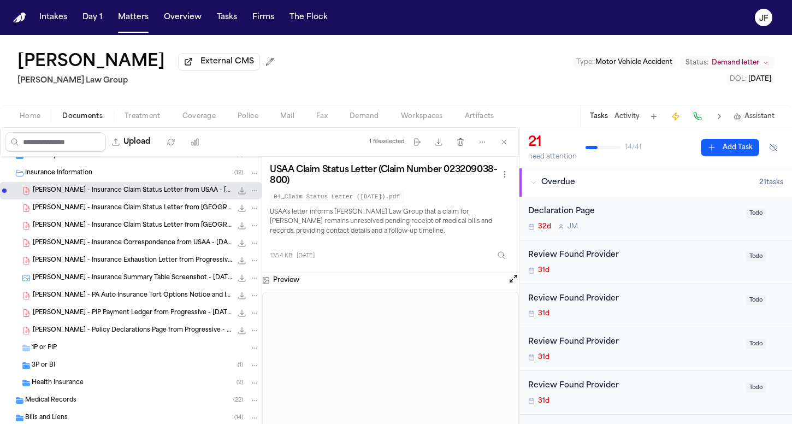
click at [151, 304] on div "[PERSON_NAME] - PA Auto Insurance Tort Options Notice and Itemization - [DATE] …" at bounding box center [131, 295] width 262 height 17
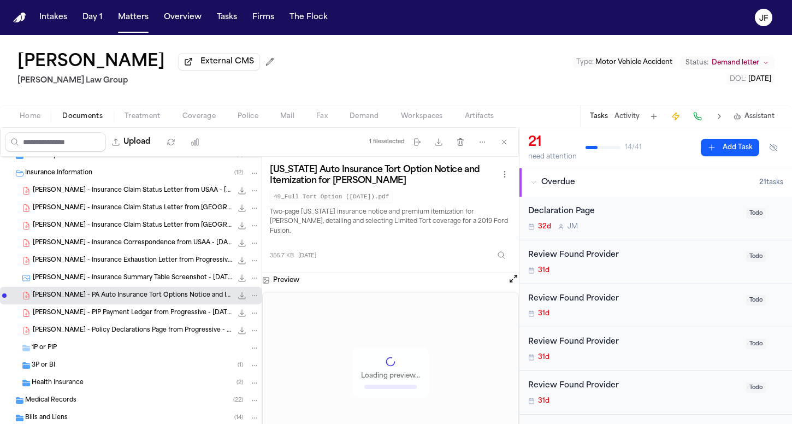
click at [152, 308] on div "[PERSON_NAME] - PIP Payment Ledger from Progressive - [DATE] 441.1 KB • PDF" at bounding box center [131, 312] width 262 height 17
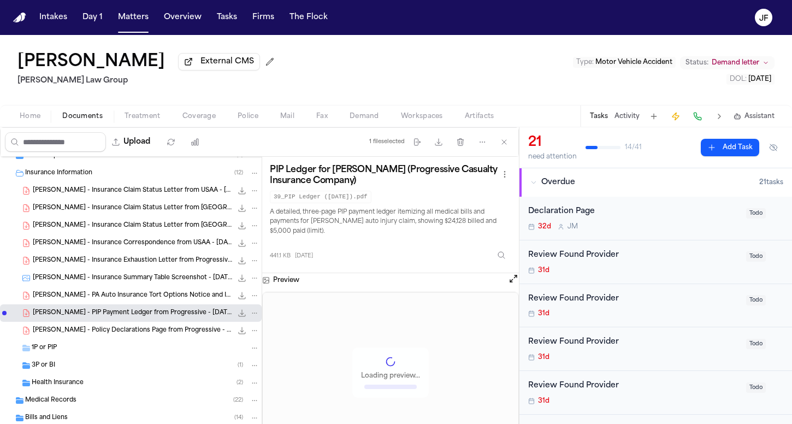
click at [122, 369] on div "3P or BI ( 1 )" at bounding box center [146, 365] width 228 height 10
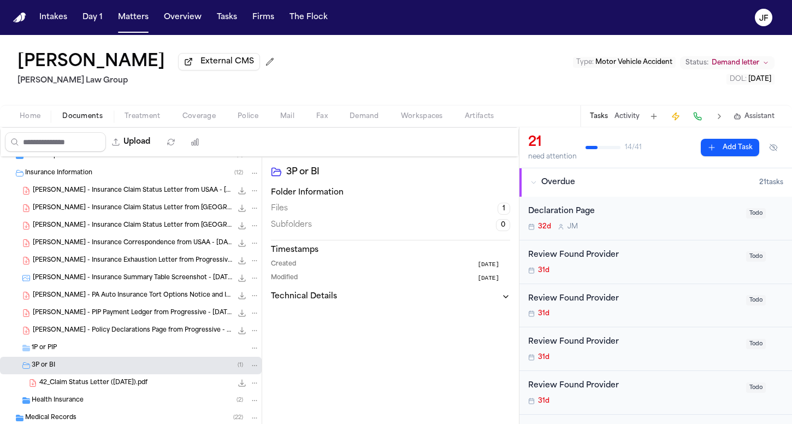
click at [139, 387] on span "42_Claim Status Letter ([DATE]).pdf" at bounding box center [93, 382] width 108 height 9
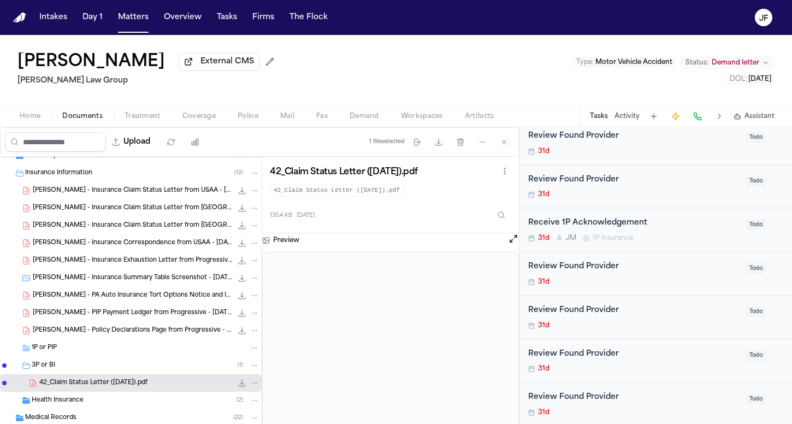
scroll to position [467, 0]
click at [0, 0] on span "442.6 KB • PDF" at bounding box center [0, 0] width 0 height 0
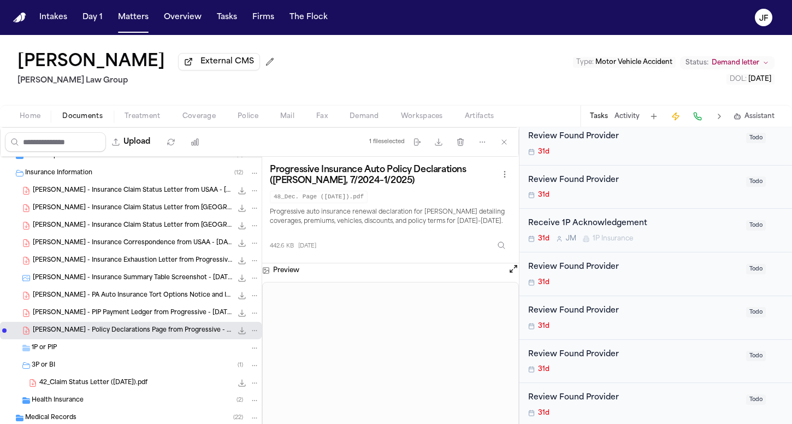
click at [251, 334] on icon "File: J. Karp - Policy Declarations Page from Progressive - 7.29.25" at bounding box center [255, 331] width 8 height 8
click at [248, 372] on button "Move" at bounding box center [246, 374] width 75 height 20
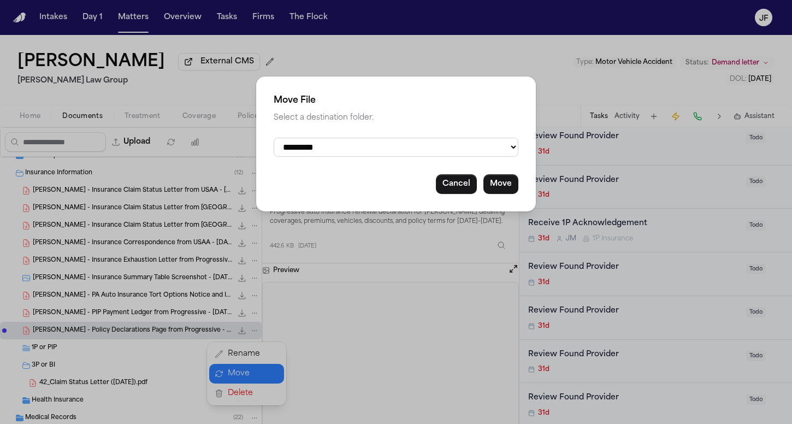
select select "**********"
click at [506, 180] on button "Move" at bounding box center [500, 184] width 35 height 20
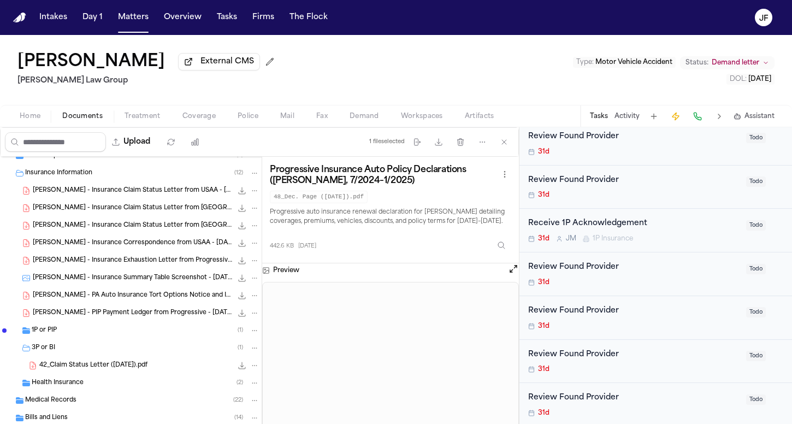
click at [141, 317] on span "[PERSON_NAME] - PIP Payment Ledger from Progressive - [DATE]" at bounding box center [132, 313] width 199 height 9
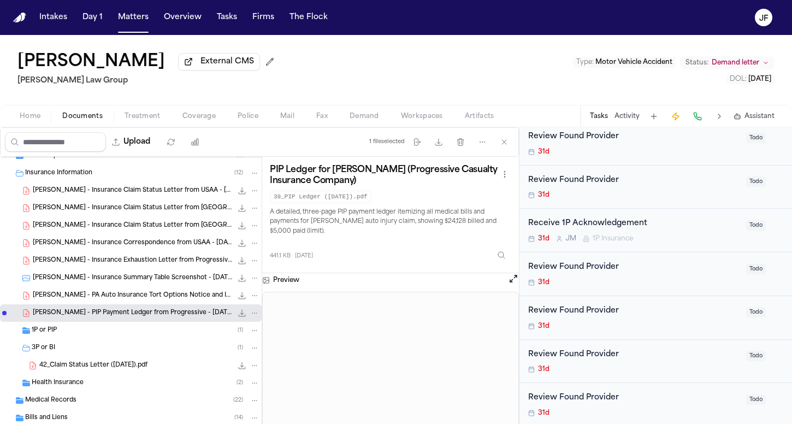
click at [251, 313] on icon "File: J. Karp - PIP Payment Ledger from Progressive - 6.2.25" at bounding box center [255, 313] width 8 height 8
click at [231, 353] on button "Move" at bounding box center [246, 356] width 75 height 20
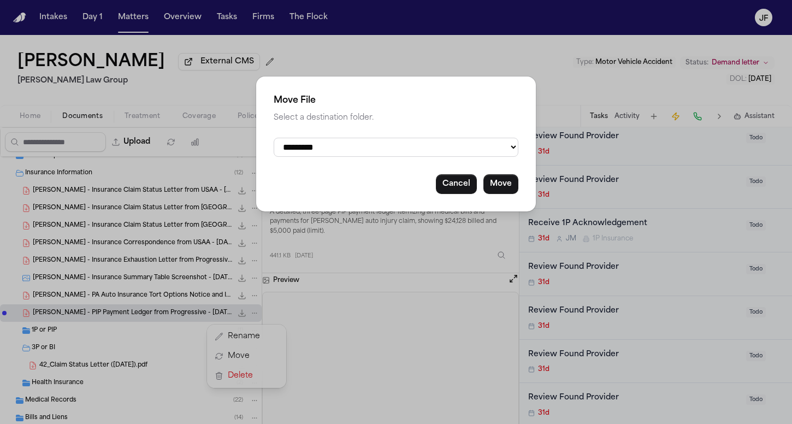
select select "**********"
click at [499, 181] on button "Move" at bounding box center [500, 184] width 35 height 20
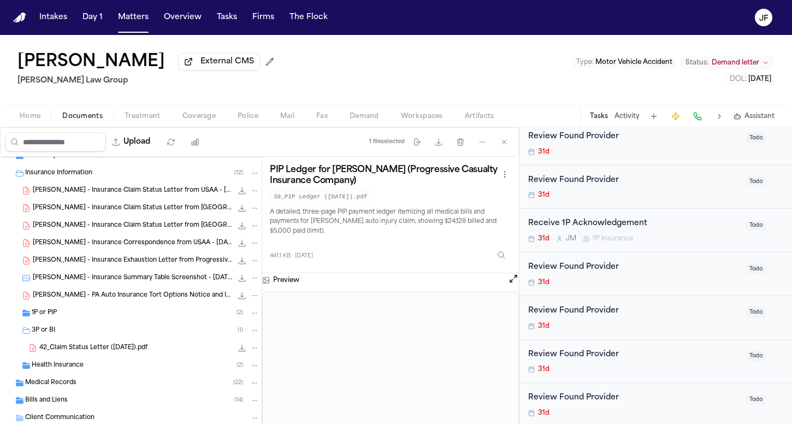
click at [167, 292] on div "[PERSON_NAME] - PA Auto Insurance Tort Options Notice and Itemization - [DATE] …" at bounding box center [146, 295] width 227 height 11
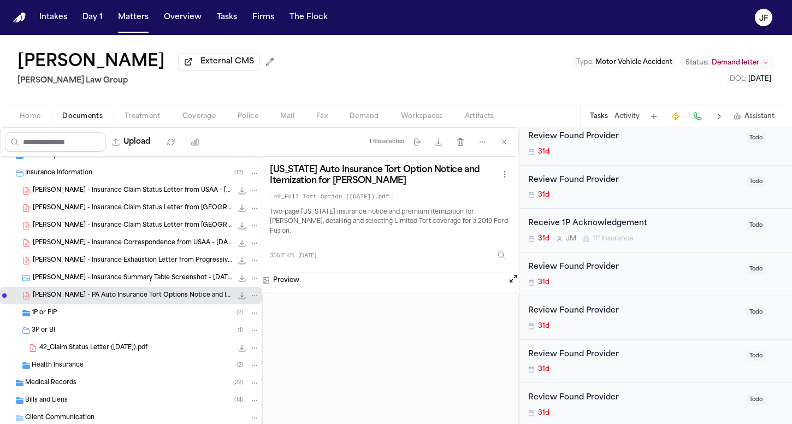
scroll to position [0, 0]
click at [251, 297] on icon "File: J. Karp - PA Auto Insurance Tort Options Notice and Itemization - 7.3.21" at bounding box center [255, 296] width 8 height 8
click at [221, 335] on icon "button" at bounding box center [219, 338] width 9 height 9
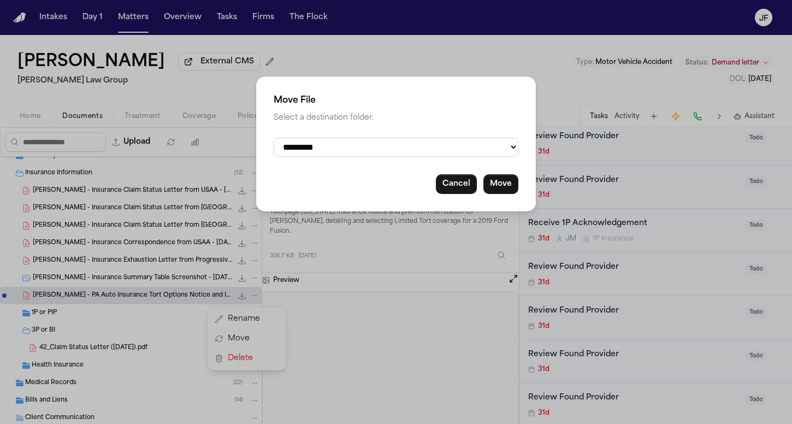
select select "**********"
click at [512, 186] on button "Move" at bounding box center [500, 184] width 35 height 20
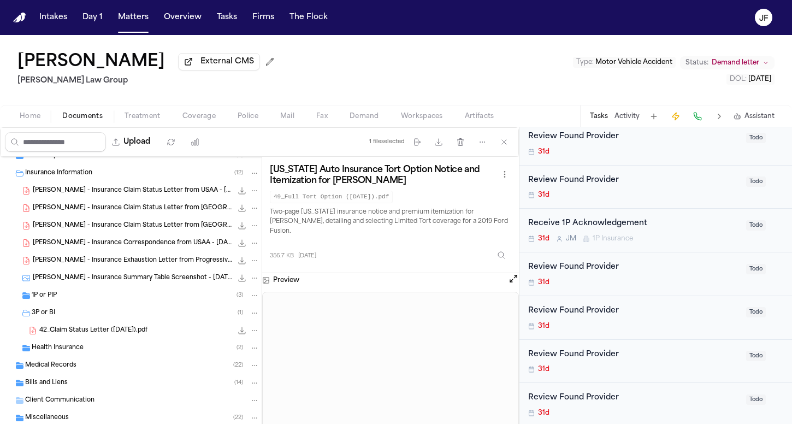
click at [143, 280] on span "[PERSON_NAME] - Insurance Summary Table Screenshot - [DATE]" at bounding box center [132, 278] width 199 height 9
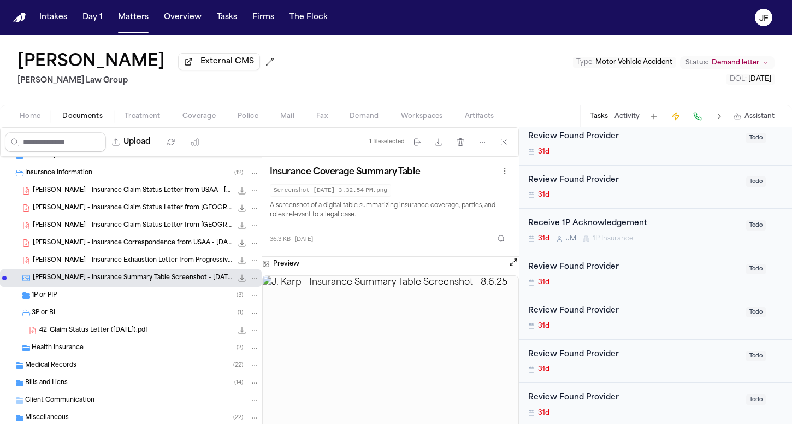
click at [194, 273] on div "[PERSON_NAME] - Insurance Summary Table Screenshot - [DATE] 36.3 KB • PNG" at bounding box center [131, 277] width 262 height 17
click at [0, 0] on span "141.0 KB • PDF" at bounding box center [0, 0] width 0 height 0
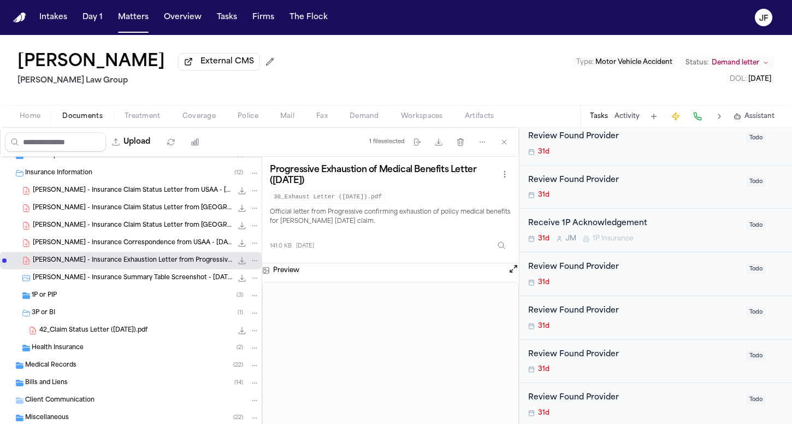
click at [251, 262] on icon "File: J. Karp - Insurance Exhaustion Letter from Progressive - 6.2.25" at bounding box center [255, 261] width 8 height 8
click at [222, 301] on icon "button" at bounding box center [219, 303] width 7 height 6
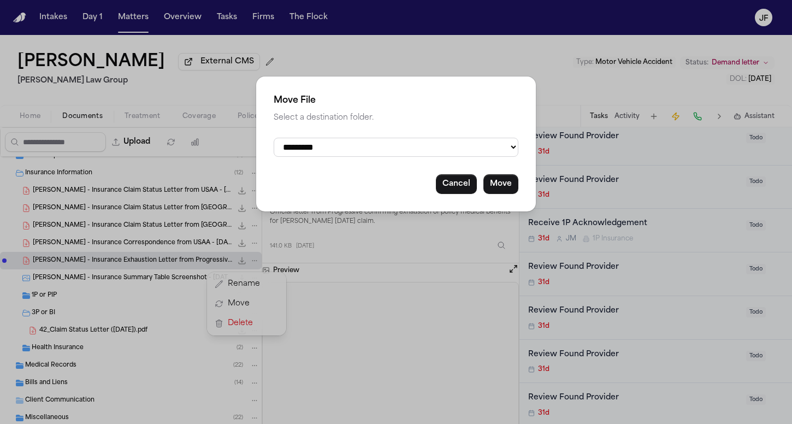
select select "**********"
click at [502, 180] on button "Move" at bounding box center [500, 184] width 35 height 20
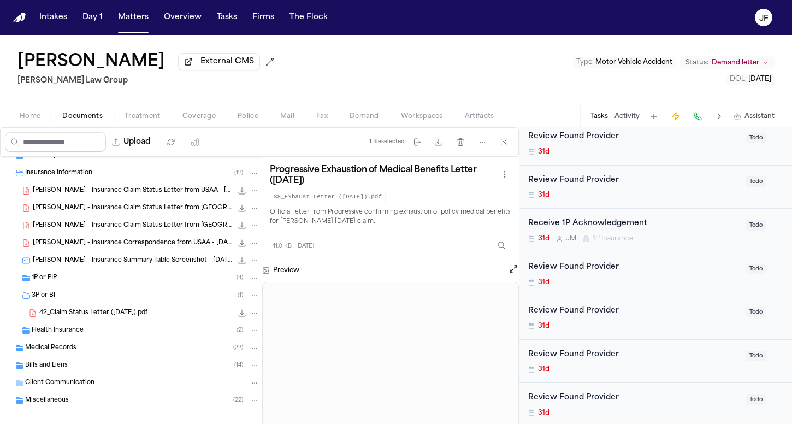
click at [140, 248] on span "J. Karp - Insurance Correspondence from USAA - 1.28.25" at bounding box center [132, 243] width 199 height 9
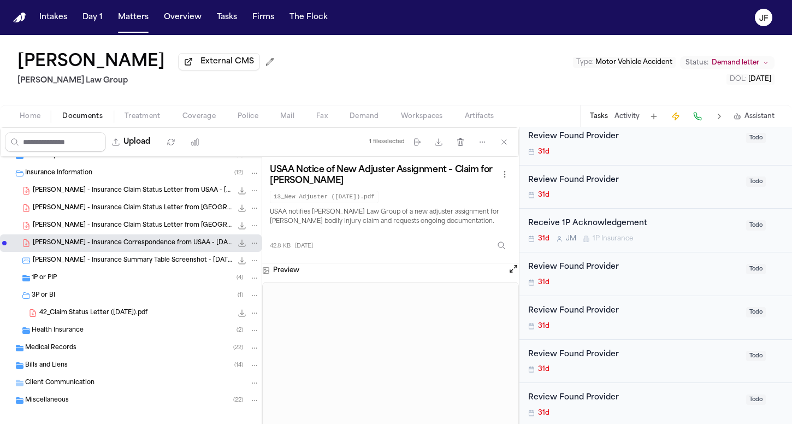
click at [251, 244] on icon "File: J. Karp - Insurance Correspondence from USAA - 1.28.25" at bounding box center [255, 243] width 8 height 8
click at [251, 281] on button "Move" at bounding box center [246, 286] width 75 height 20
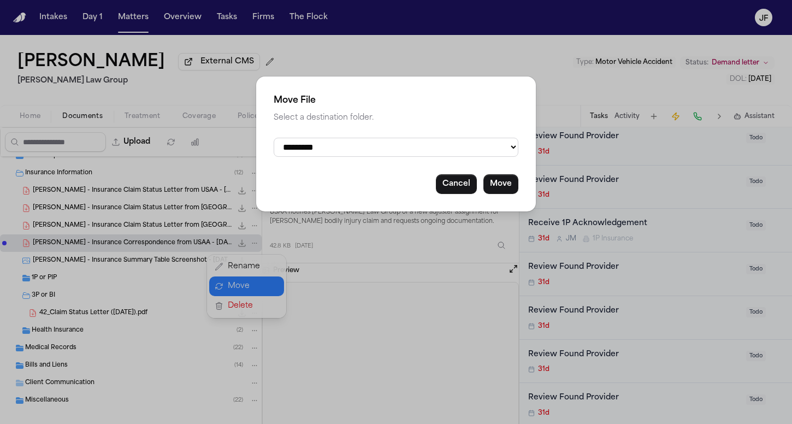
select select "**********"
click at [497, 179] on button "Move" at bounding box center [500, 184] width 35 height 20
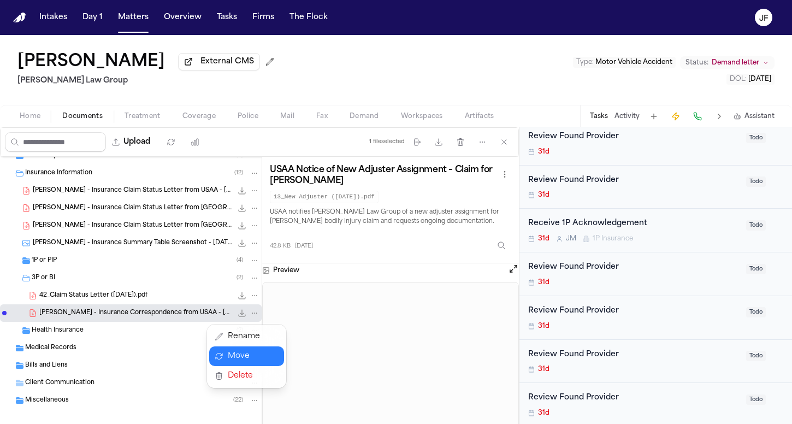
click at [246, 227] on div "All Files ( 76 ) 2025-08-29_412-400-3399_mms_attachment 430.8 KB • JPG 2025-08-…" at bounding box center [131, 270] width 262 height 387
click at [251, 226] on icon "File: J. Karp - Insurance Claim Status Letter from USAA - 5.8.25" at bounding box center [255, 226] width 8 height 8
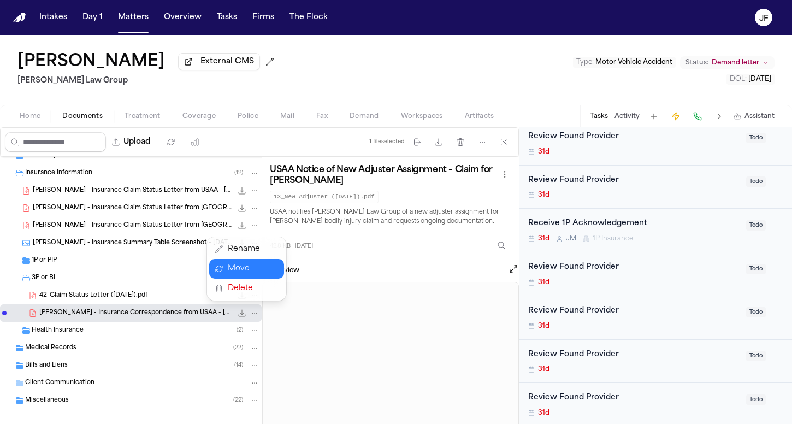
click at [255, 266] on button "Move" at bounding box center [246, 269] width 75 height 20
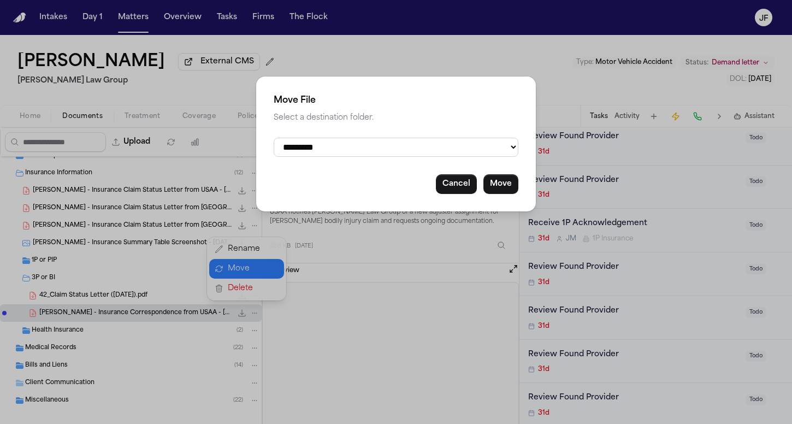
select select "**********"
click at [507, 182] on button "Move" at bounding box center [500, 184] width 35 height 20
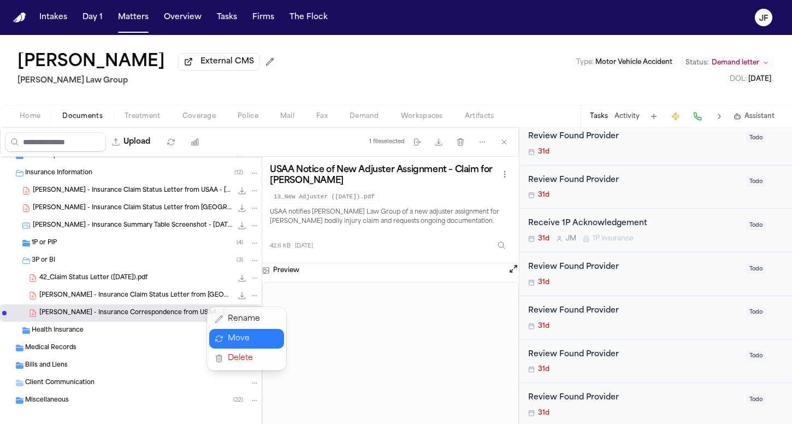
click at [246, 209] on div "All Files ( 76 ) 2025-08-29_412-400-3399_mms_attachment 430.8 KB • JPG 2025-08-…" at bounding box center [131, 270] width 262 height 387
click at [251, 209] on icon "File: J. Karp - Insurance Claim Status Letter from USAA - 5.22.25" at bounding box center [255, 208] width 8 height 8
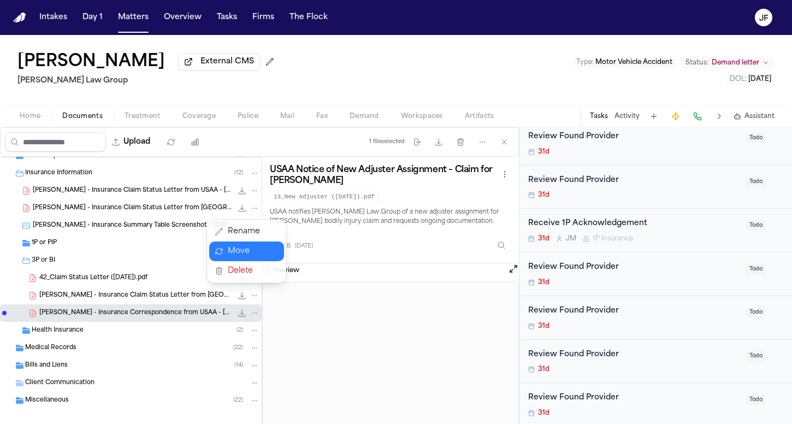
click at [261, 243] on button "Move" at bounding box center [246, 251] width 75 height 20
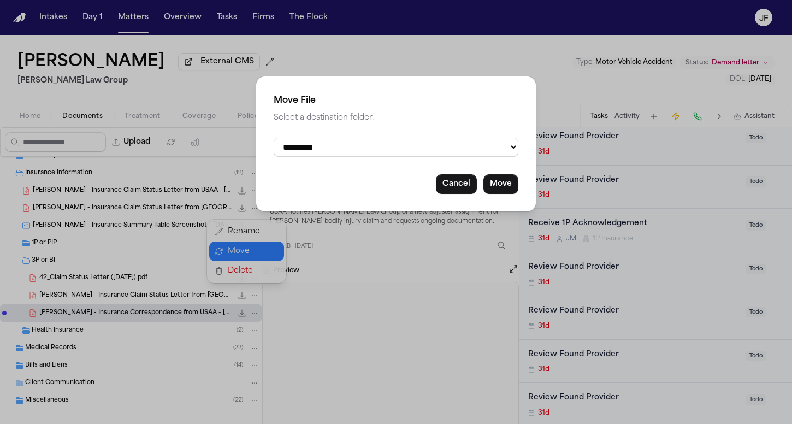
click at [343, 157] on div "**********" at bounding box center [396, 143] width 280 height 135
select select "**********"
click at [495, 178] on button "Move" at bounding box center [500, 184] width 35 height 20
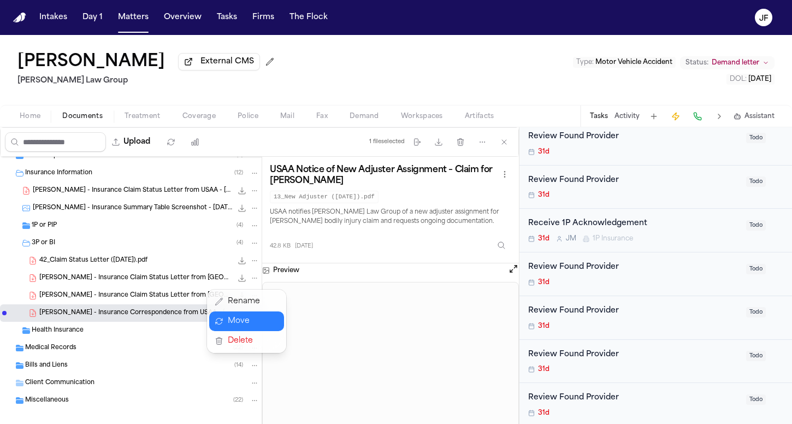
click at [168, 192] on div "All Files ( 76 ) 2025-08-29_412-400-3399_mms_attachment 430.8 KB • JPG 2025-08-…" at bounding box center [131, 270] width 262 height 387
click at [162, 193] on span "J. Karp - Insurance Claim Status Letter from USAA - 1.1.25" at bounding box center [132, 190] width 199 height 9
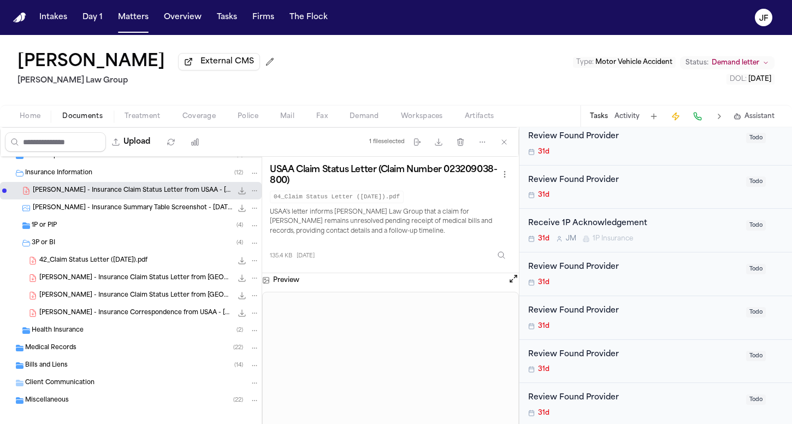
click at [253, 195] on div "J. Karp - Insurance Claim Status Letter from USAA - 1.1.25 135.4 KB • PDF" at bounding box center [131, 190] width 262 height 17
click at [251, 193] on icon "File: J. Karp - Insurance Claim Status Letter from USAA - 1.1.25" at bounding box center [255, 191] width 8 height 8
click at [259, 230] on button "Move" at bounding box center [246, 234] width 75 height 20
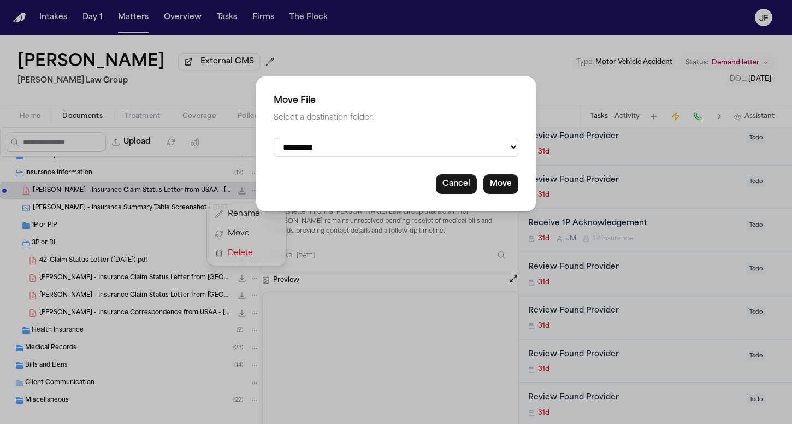
select select "**********"
click at [497, 176] on button "Move" at bounding box center [500, 184] width 35 height 20
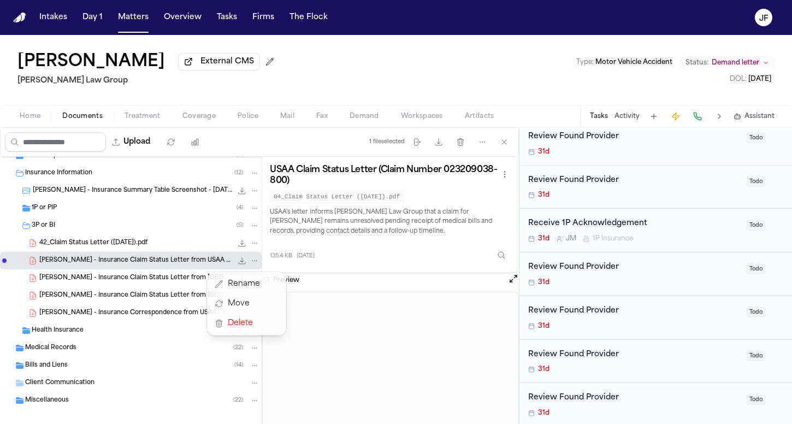
click at [147, 193] on div "All Files ( 76 ) 2025-08-29_412-400-3399_mms_attachment 430.8 KB • JPG 2025-08-…" at bounding box center [131, 270] width 262 height 387
click at [146, 173] on div "Insurance Information ( 12 )" at bounding box center [142, 173] width 234 height 10
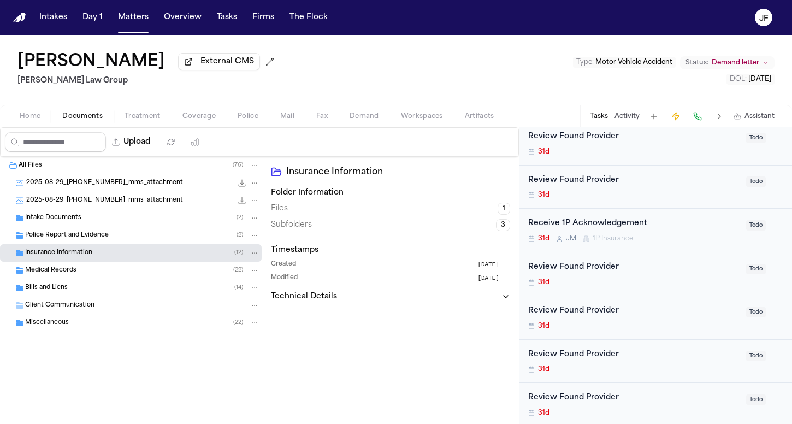
click at [614, 228] on div "Receive 1P Acknowledgement 31d J M 1P Insurance" at bounding box center [633, 230] width 211 height 26
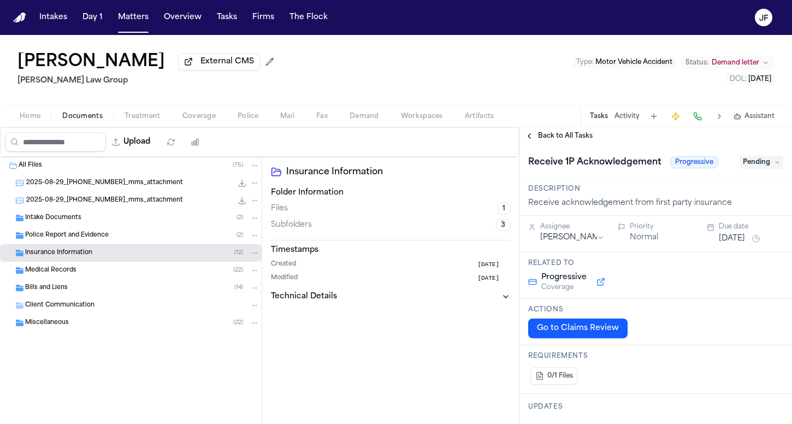
click at [750, 168] on span "Pending" at bounding box center [761, 162] width 44 height 13
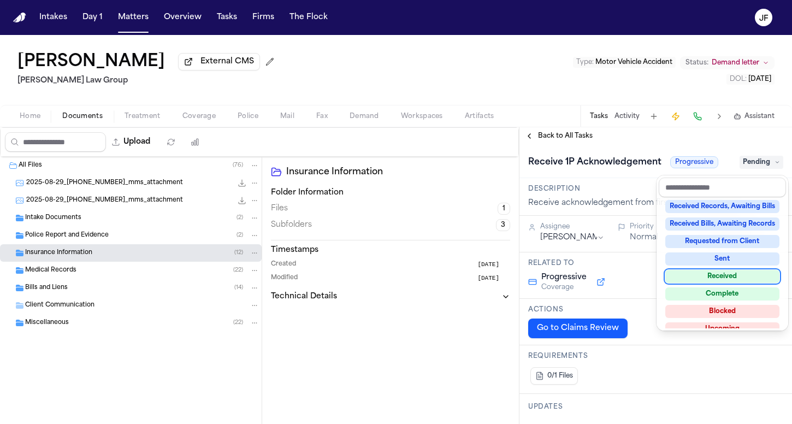
click at [721, 280] on div "Received" at bounding box center [722, 276] width 114 height 13
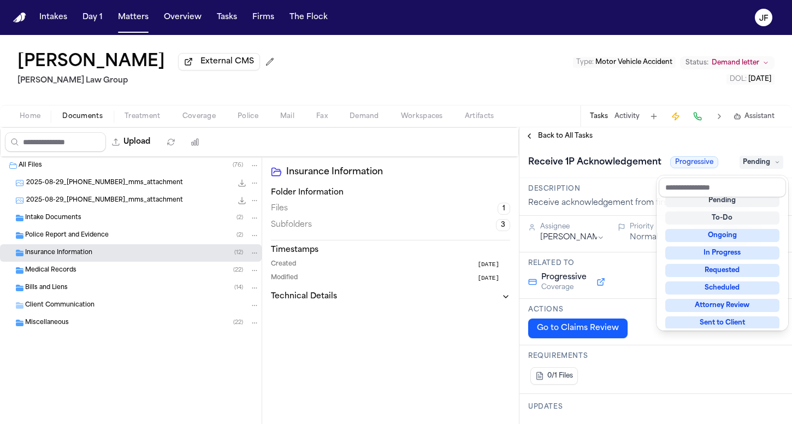
scroll to position [4, 0]
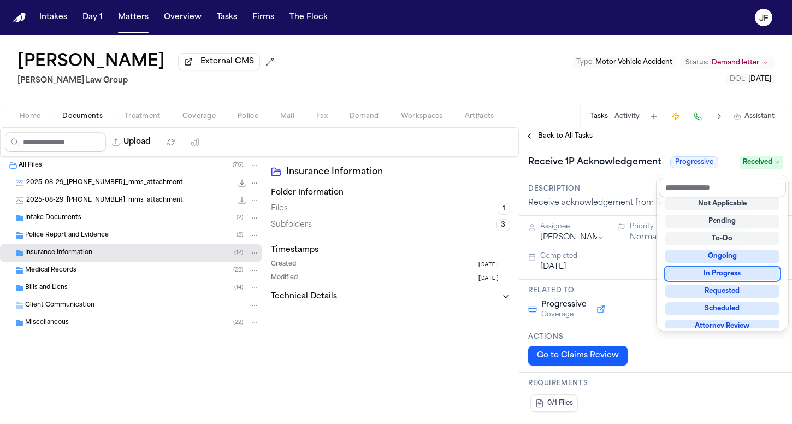
click at [590, 127] on div "Jason Karp External CMS Romanow Law Group Type : Motor Vehicle Accident Status:…" at bounding box center [396, 229] width 792 height 389
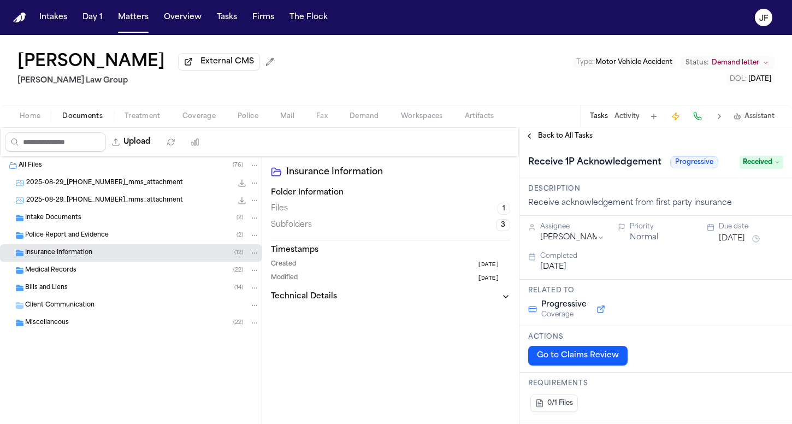
click at [584, 138] on span "Back to All Tasks" at bounding box center [565, 136] width 55 height 9
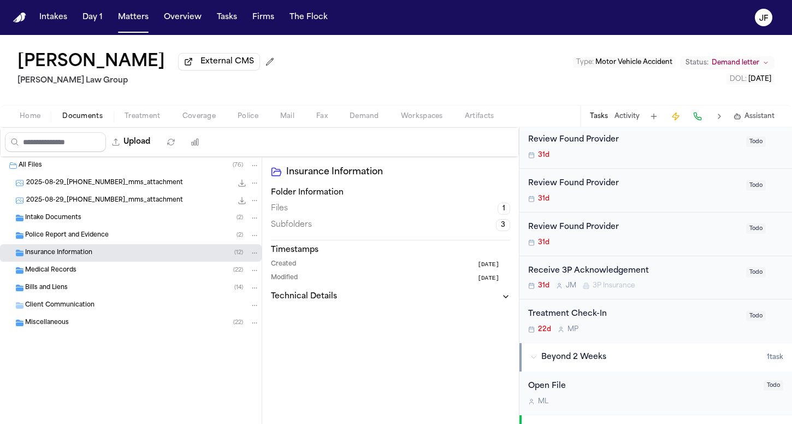
scroll to position [726, 0]
click at [620, 266] on div "Receive 3P Acknowledgement" at bounding box center [633, 269] width 211 height 13
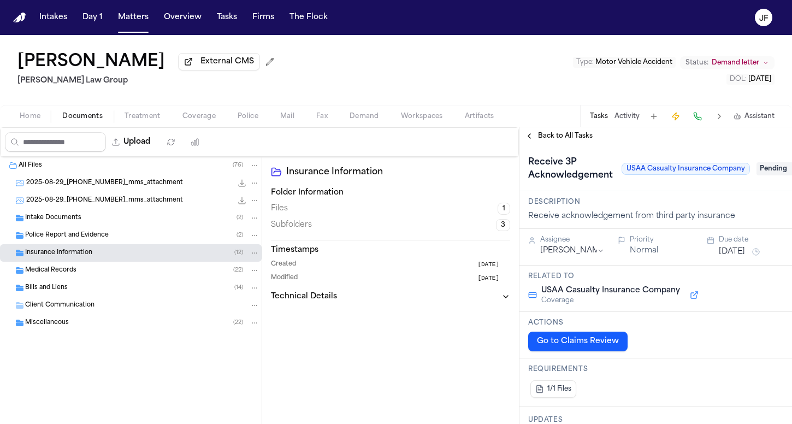
click at [766, 171] on span "Pending" at bounding box center [778, 168] width 44 height 13
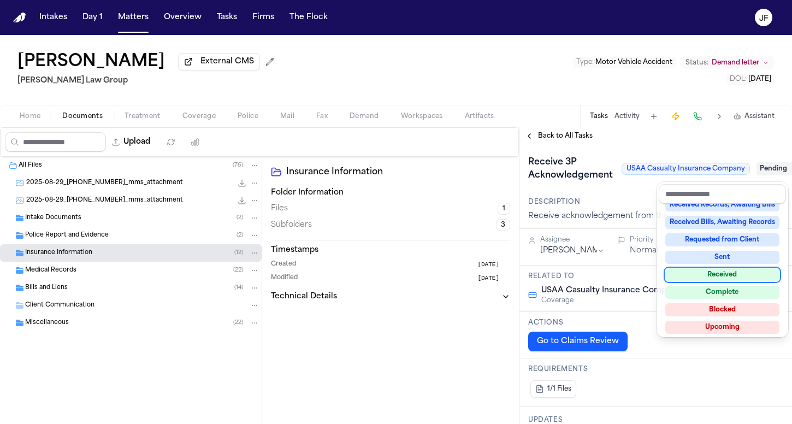
click at [701, 271] on div "Received" at bounding box center [722, 274] width 114 height 13
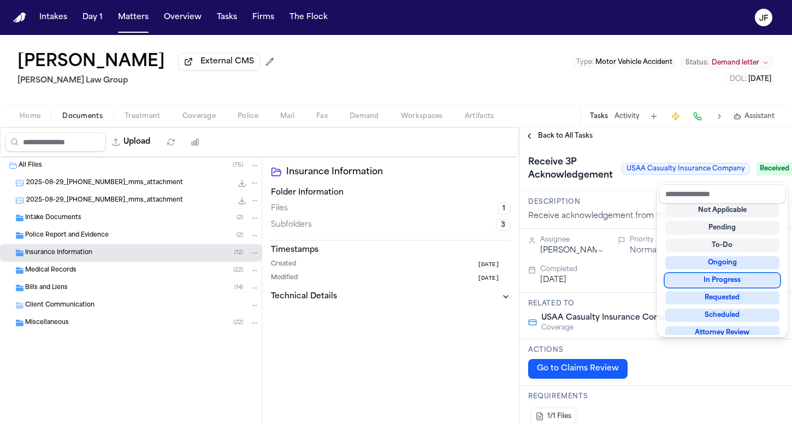
click at [590, 148] on div "Receive 3P Acknowledgement USAA Casualty Insurance Company Received" at bounding box center [655, 168] width 272 height 46
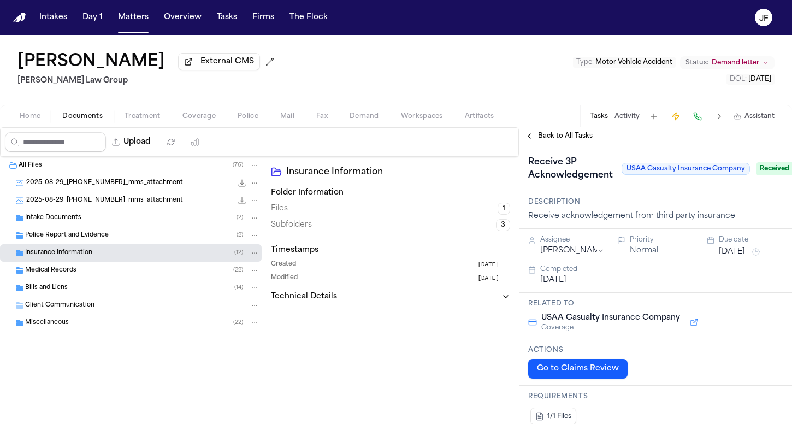
click at [538, 135] on span "Back to All Tasks" at bounding box center [565, 136] width 55 height 9
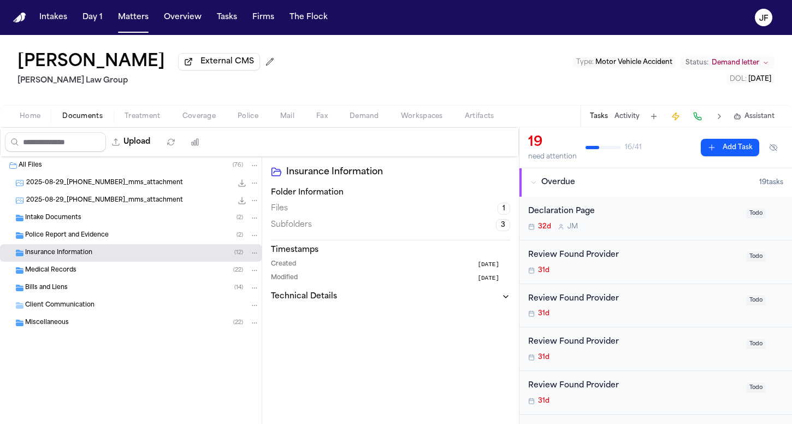
scroll to position [5, 0]
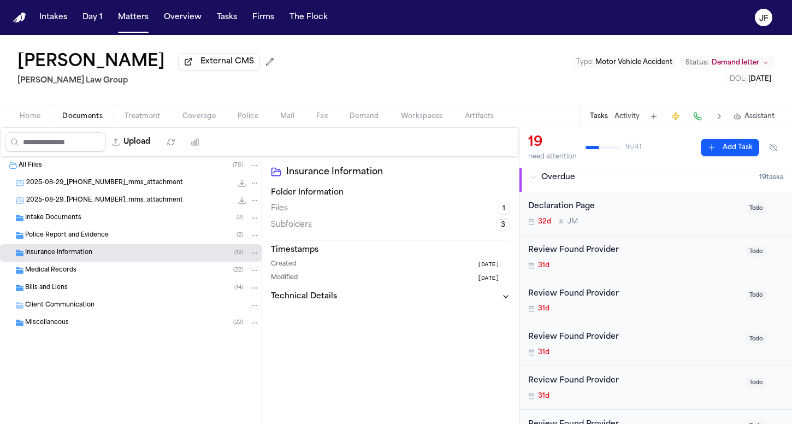
click at [140, 244] on div "Police Report and Evidence ( 2 )" at bounding box center [131, 235] width 262 height 17
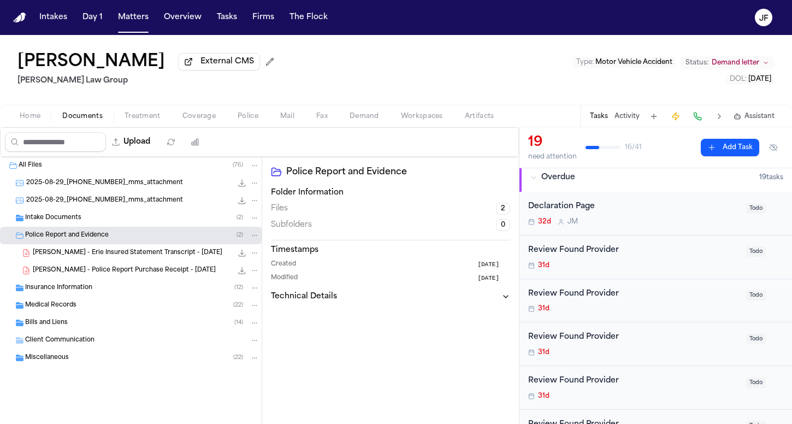
click at [129, 293] on div "Insurance Information ( 12 )" at bounding box center [142, 288] width 234 height 10
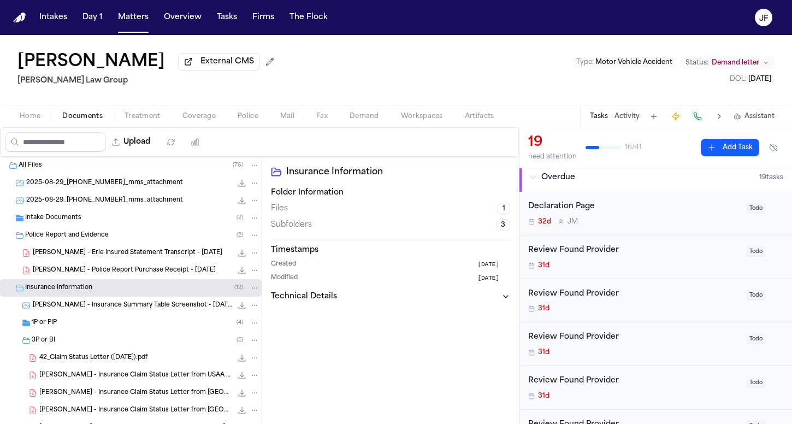
click at [134, 233] on div "Police Report and Evidence ( 2 )" at bounding box center [142, 235] width 234 height 10
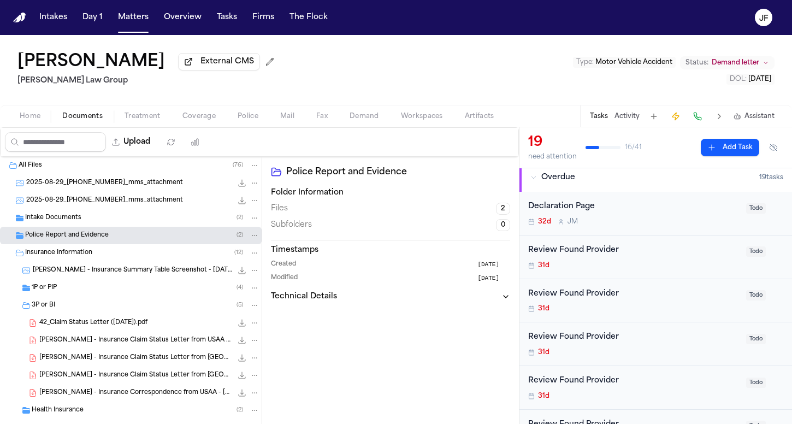
click at [130, 307] on div "3P or BI ( 5 )" at bounding box center [146, 305] width 228 height 10
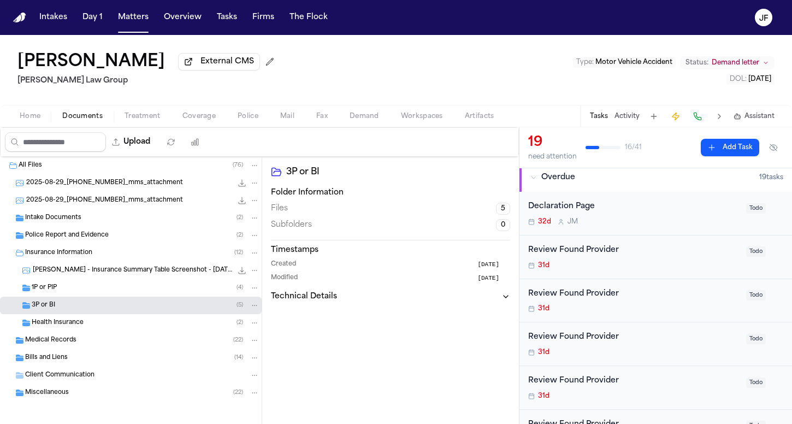
click at [130, 293] on div "1P or PIP ( 4 )" at bounding box center [146, 288] width 228 height 10
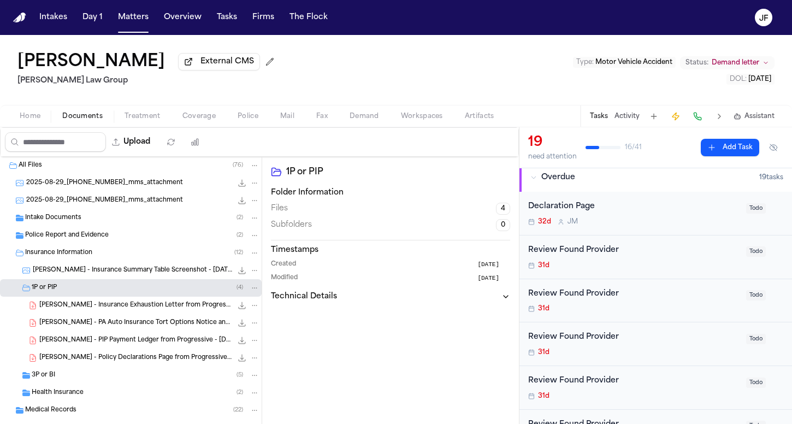
click at [132, 361] on span "J. Karp - Policy Declarations Page from Progressive - 7.29.25" at bounding box center [135, 357] width 193 height 9
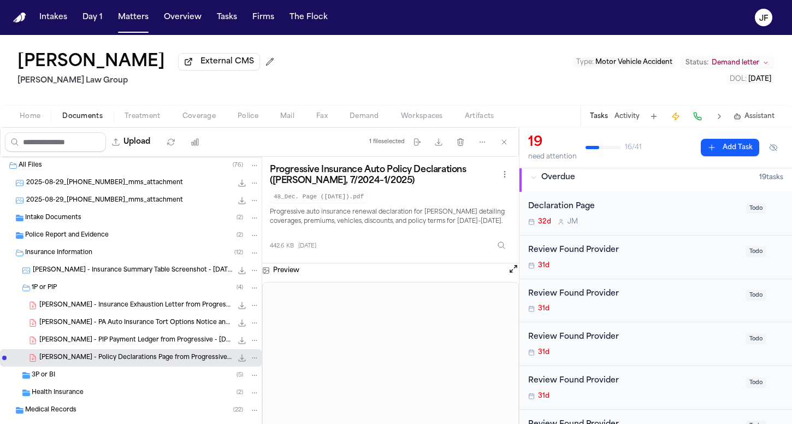
click at [567, 215] on div "Declaration Page 32d J M" at bounding box center [633, 213] width 211 height 26
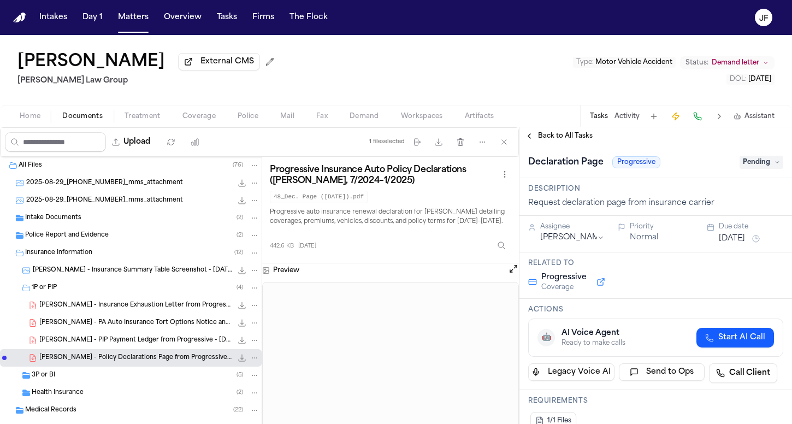
click at [748, 168] on span "Pending" at bounding box center [761, 162] width 44 height 13
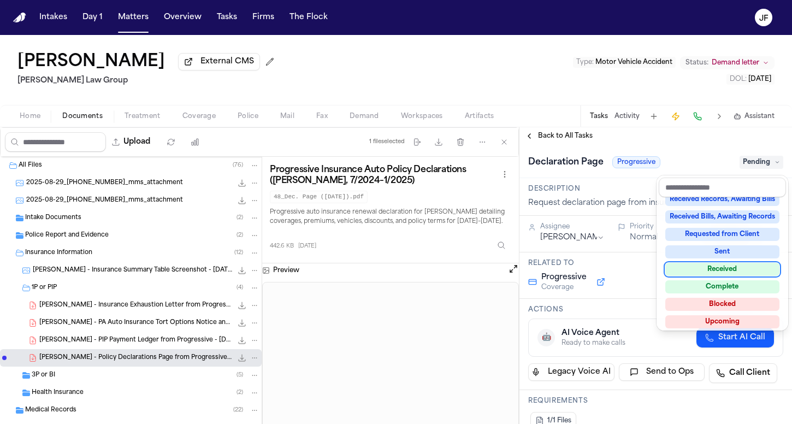
click at [722, 272] on div "Received" at bounding box center [722, 269] width 114 height 13
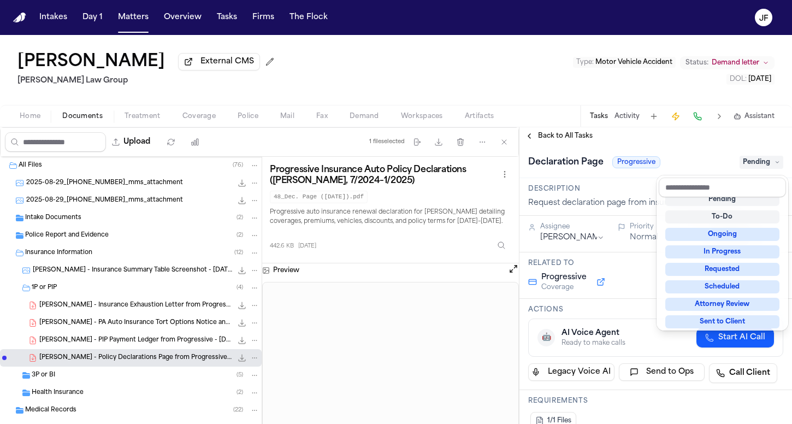
scroll to position [4, 0]
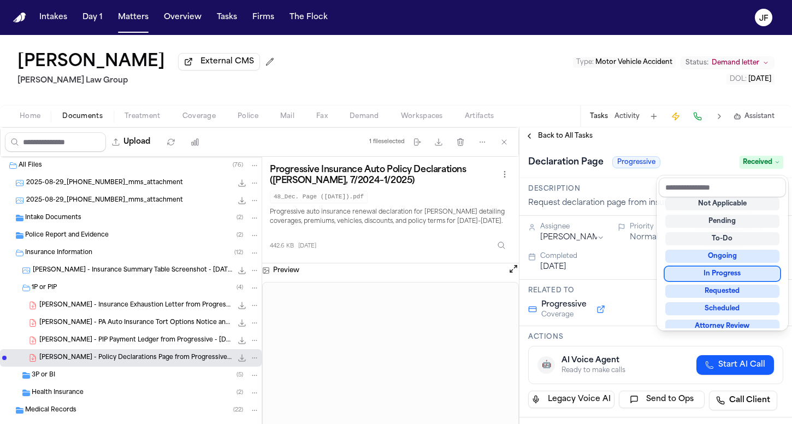
click at [610, 151] on div "Declaration Page Progressive Received" at bounding box center [655, 161] width 272 height 33
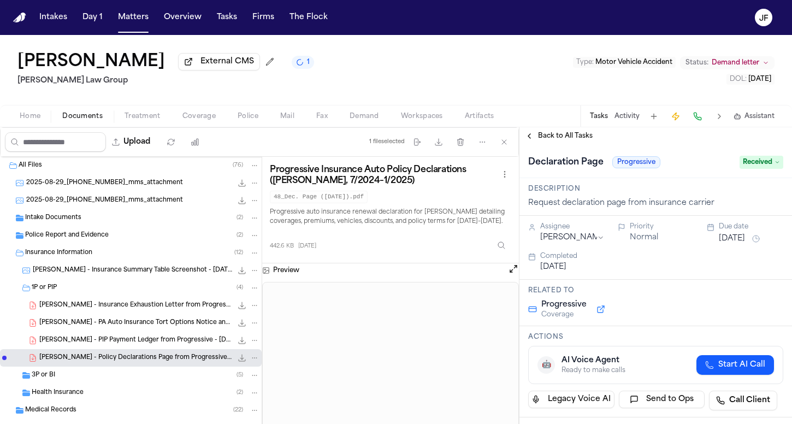
click at [576, 147] on div "Declaration Page Progressive Received" at bounding box center [655, 161] width 272 height 33
click at [577, 140] on span "Back to All Tasks" at bounding box center [565, 136] width 55 height 9
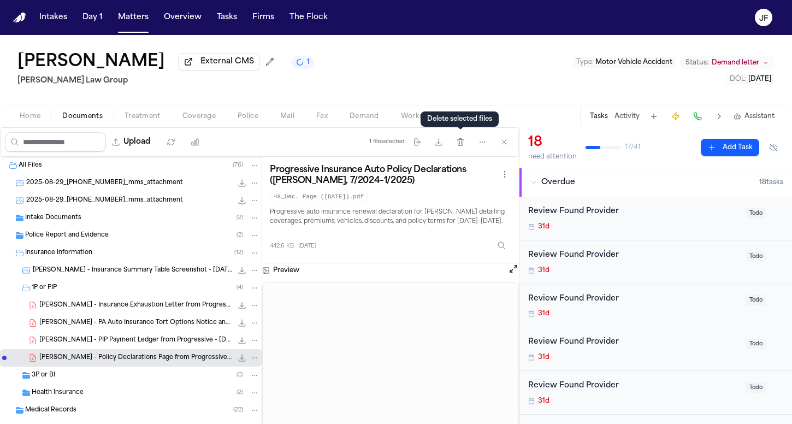
scroll to position [-1, 0]
click at [441, 117] on div "Delete selected files Delete selected files" at bounding box center [459, 118] width 78 height 15
click at [507, 145] on icon "button" at bounding box center [504, 142] width 9 height 9
click at [308, 88] on div "Jason Karp External CMS 1 Romanow Law Group Type : Motor Vehicle Accident Statu…" at bounding box center [396, 70] width 792 height 70
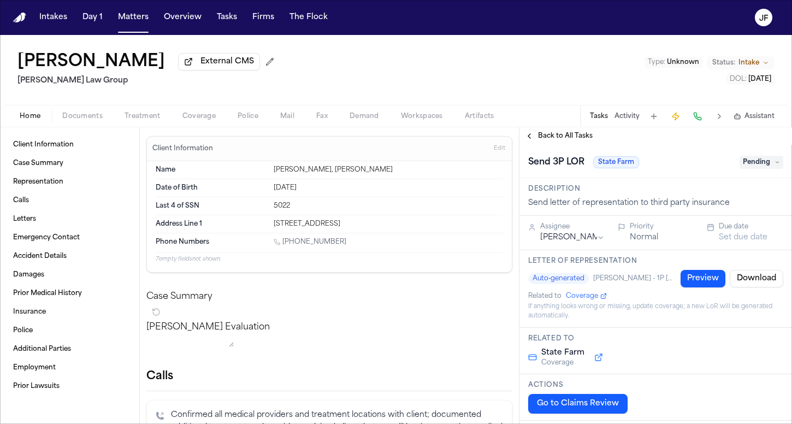
click at [94, 125] on div "Home Documents Treatment Coverage Police Mail Fax Demand Workspaces Artifacts T…" at bounding box center [396, 116] width 792 height 22
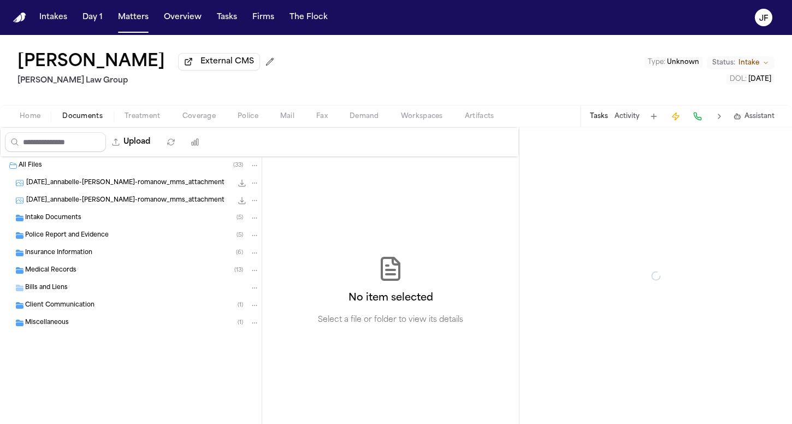
click at [92, 121] on span "Documents" at bounding box center [82, 116] width 40 height 9
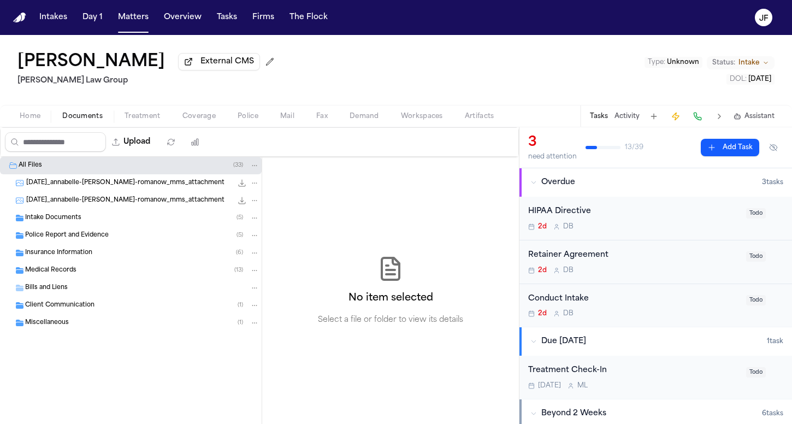
click at [93, 255] on div "Insurance Information ( 6 )" at bounding box center [142, 253] width 234 height 10
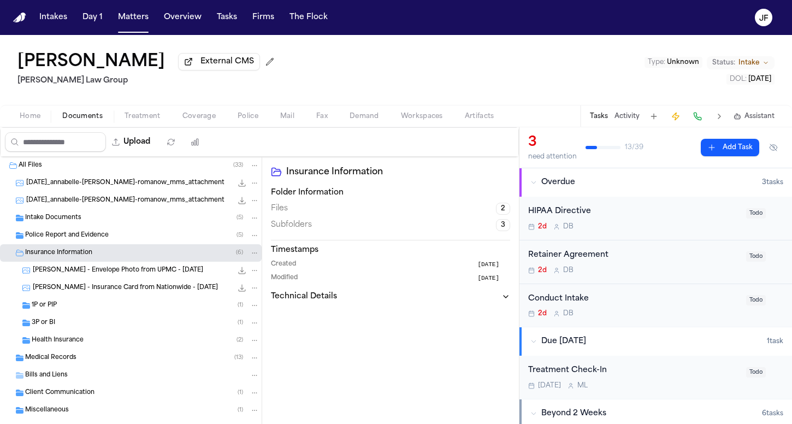
click at [91, 317] on div "3P or BI ( 1 )" at bounding box center [131, 322] width 262 height 17
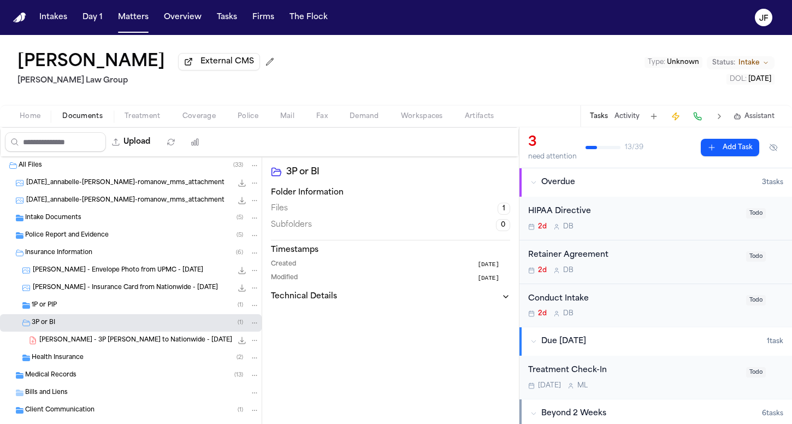
click at [97, 303] on div "1P or PIP ( 1 )" at bounding box center [146, 305] width 228 height 10
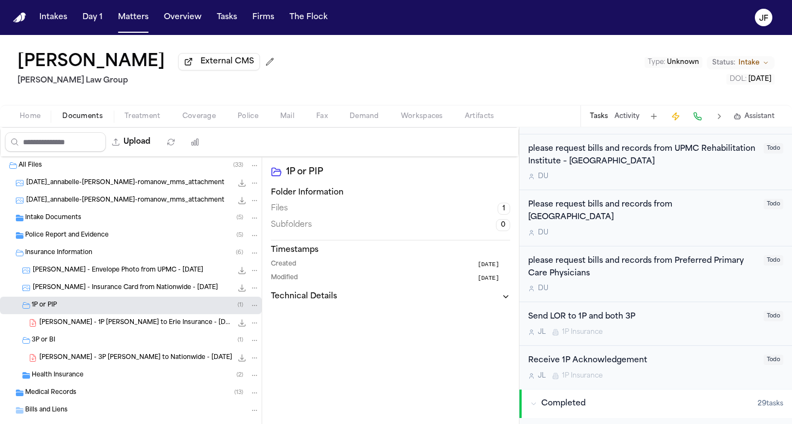
scroll to position [337, 0]
click at [600, 310] on div "Send LOR to 1P and both 3P" at bounding box center [642, 316] width 229 height 13
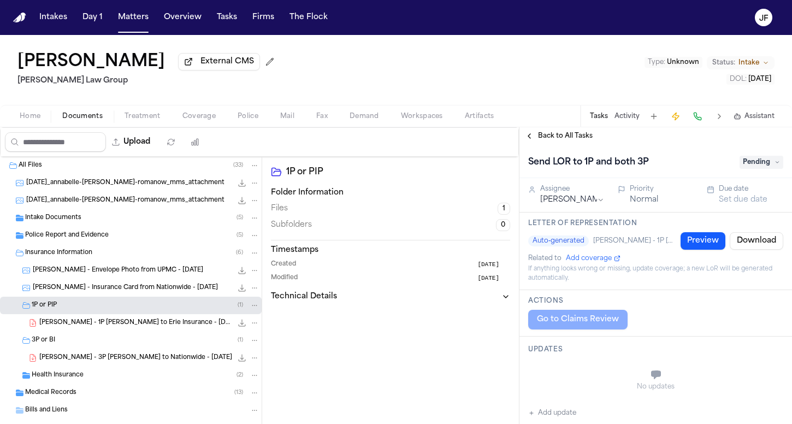
click at [558, 139] on span "Back to All Tasks" at bounding box center [565, 136] width 55 height 9
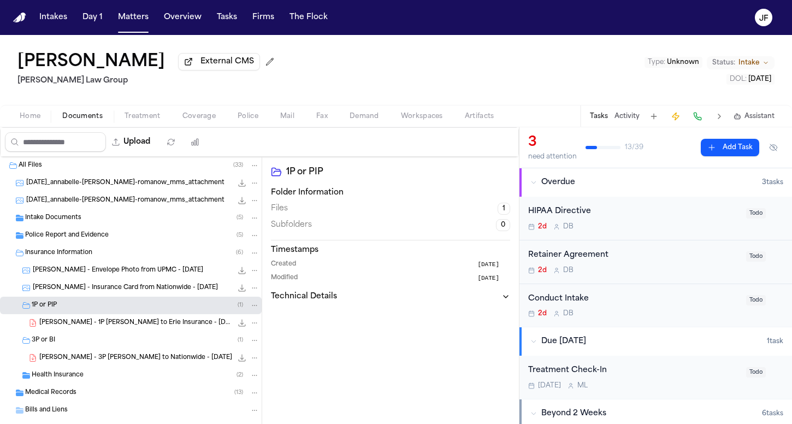
click at [622, 132] on div "3 need attention 13 / 39 Add Task" at bounding box center [655, 147] width 272 height 41
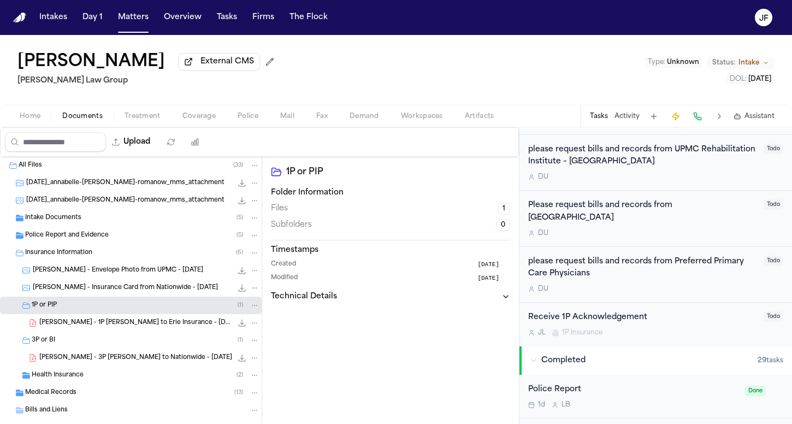
scroll to position [386, 0]
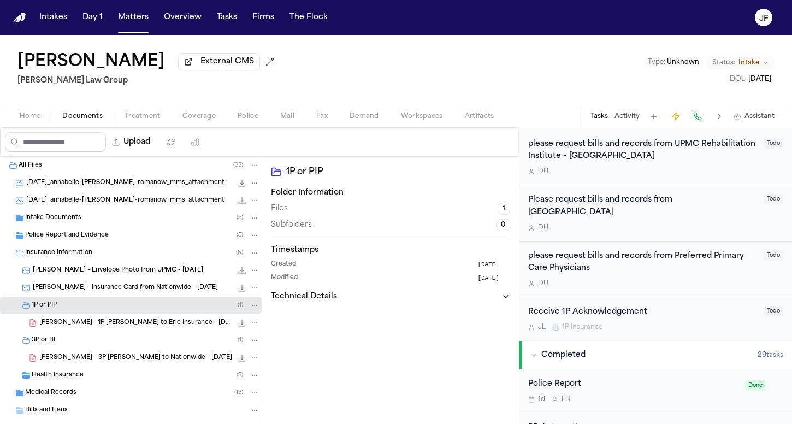
click at [601, 306] on div "Receive 1P Acknowledgement" at bounding box center [642, 312] width 229 height 13
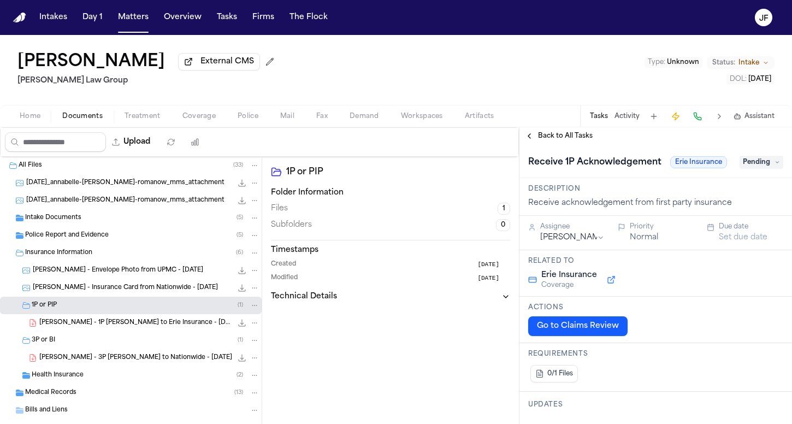
click at [577, 138] on span "Back to All Tasks" at bounding box center [565, 136] width 55 height 9
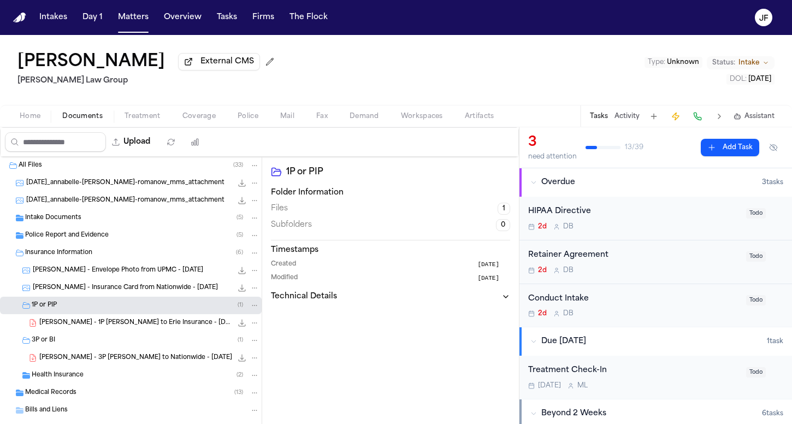
click at [205, 115] on span "Coverage" at bounding box center [198, 116] width 33 height 9
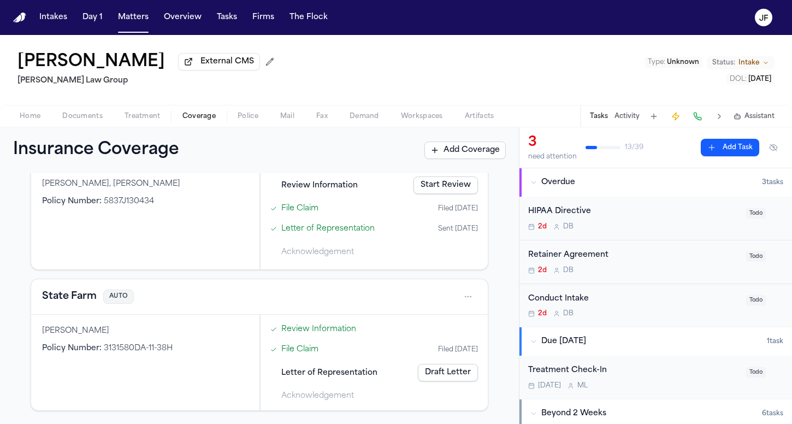
scroll to position [381, 0]
click at [67, 300] on button "State Farm" at bounding box center [69, 296] width 55 height 15
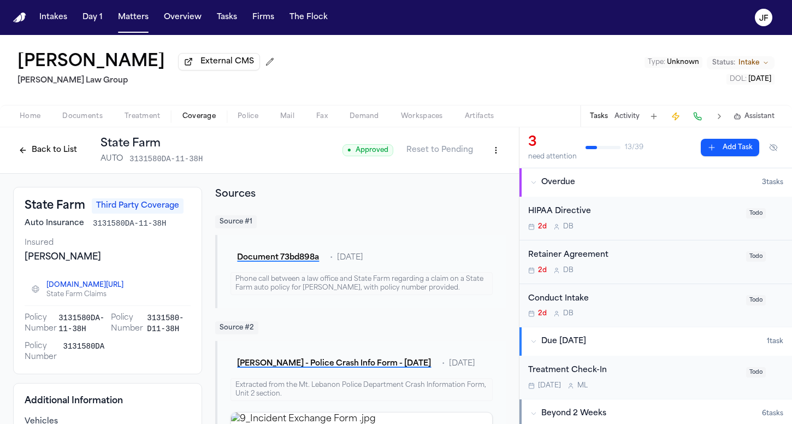
click at [57, 150] on button "Back to List" at bounding box center [47, 149] width 69 height 17
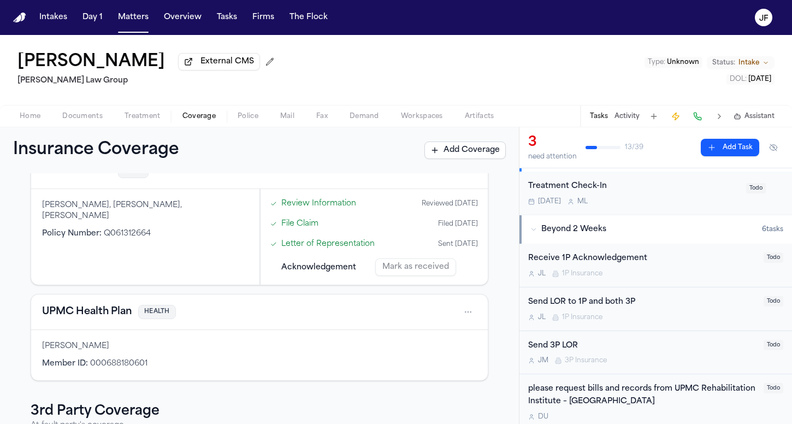
scroll to position [194, 0]
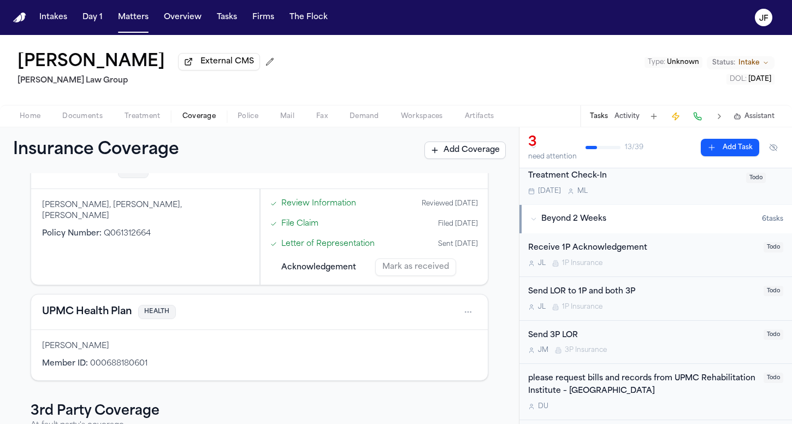
click at [577, 333] on div "Send 3P LOR" at bounding box center [642, 335] width 229 height 13
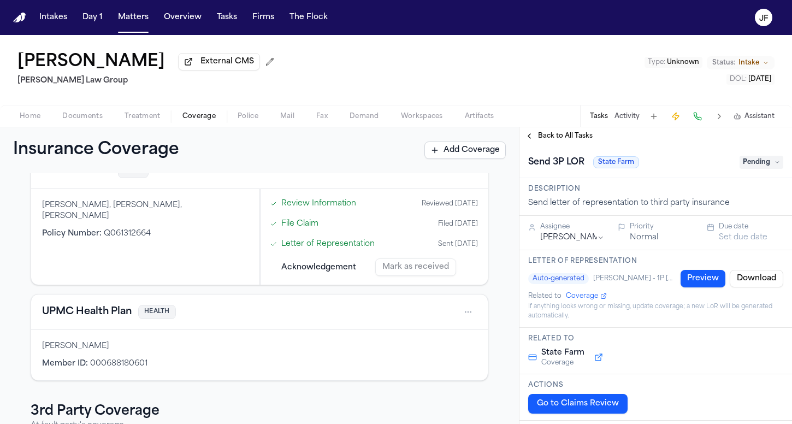
click at [583, 140] on span "Back to All Tasks" at bounding box center [565, 136] width 55 height 9
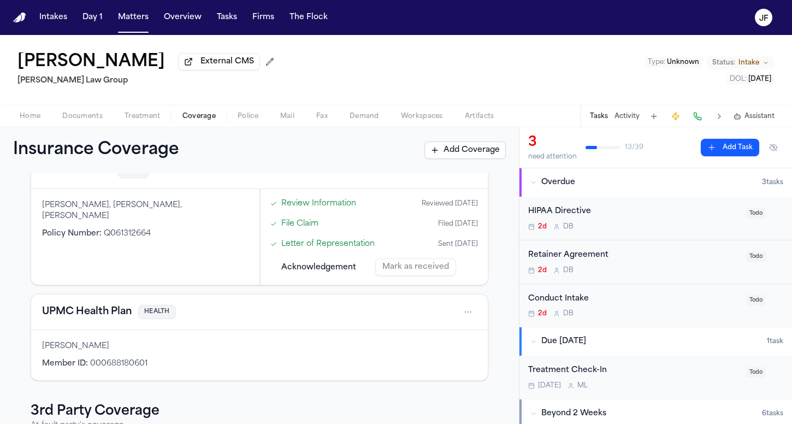
click at [642, 2] on nav "Intakes Day 1 Matters Overview Tasks Firms The Flock JF" at bounding box center [396, 17] width 792 height 35
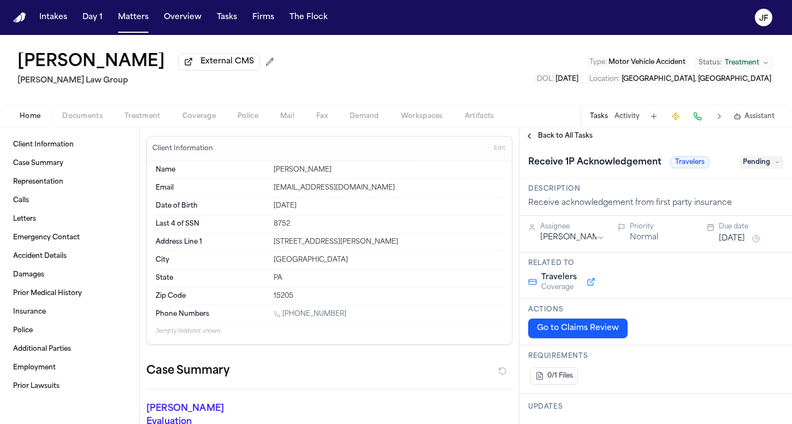
click at [76, 119] on span "Documents" at bounding box center [82, 116] width 40 height 9
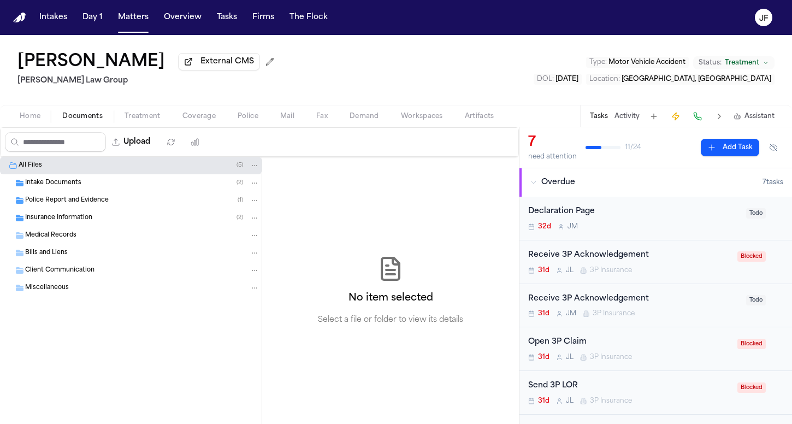
click at [54, 225] on div "Insurance Information ( 2 )" at bounding box center [131, 217] width 262 height 17
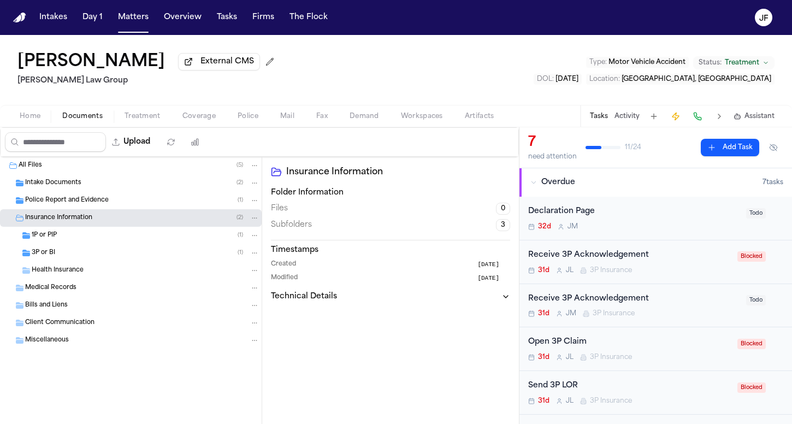
click at [56, 247] on div "3P or BI ( 1 )" at bounding box center [131, 252] width 262 height 17
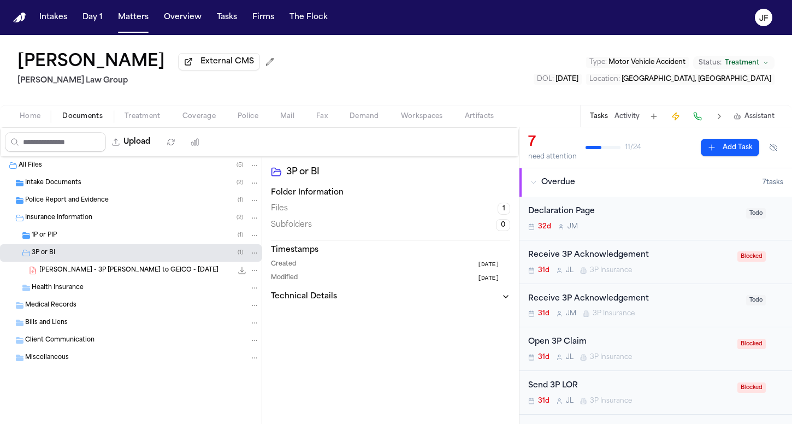
click at [58, 242] on div "1P or PIP ( 1 )" at bounding box center [131, 235] width 262 height 17
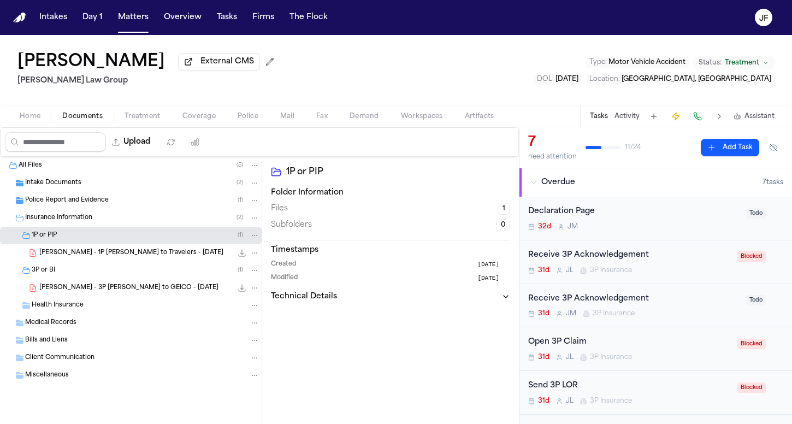
click at [58, 243] on div "1P or PIP ( 1 )" at bounding box center [131, 235] width 262 height 17
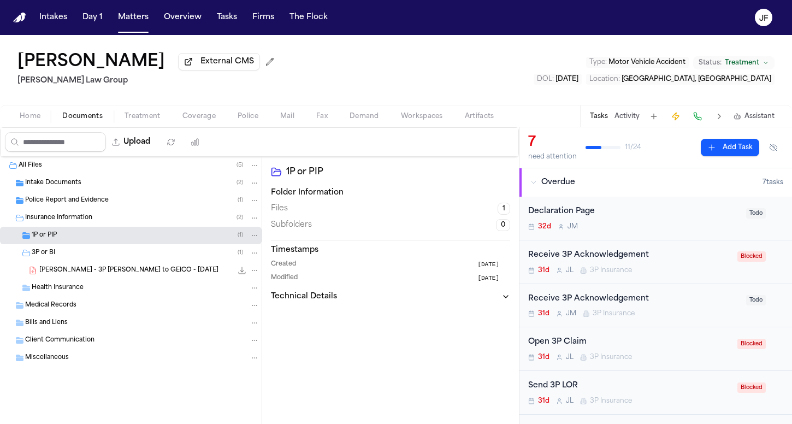
click at [58, 258] on div "3P or BI ( 1 )" at bounding box center [146, 253] width 228 height 10
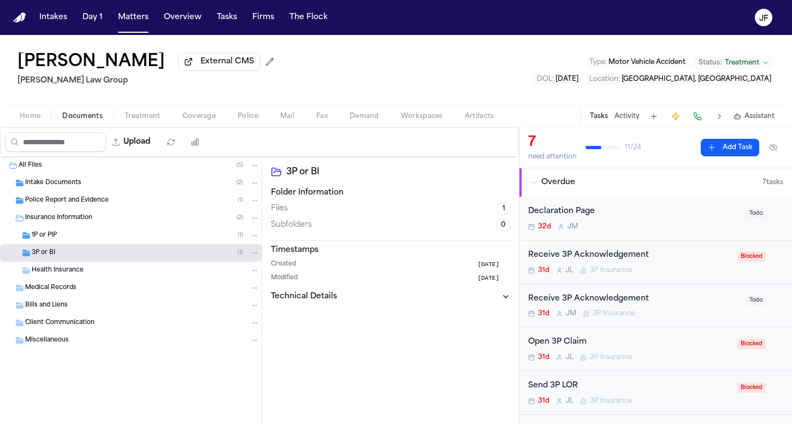
click at [663, 2] on nav "Intakes Day 1 Matters Overview Tasks Firms The [PERSON_NAME]" at bounding box center [396, 17] width 792 height 35
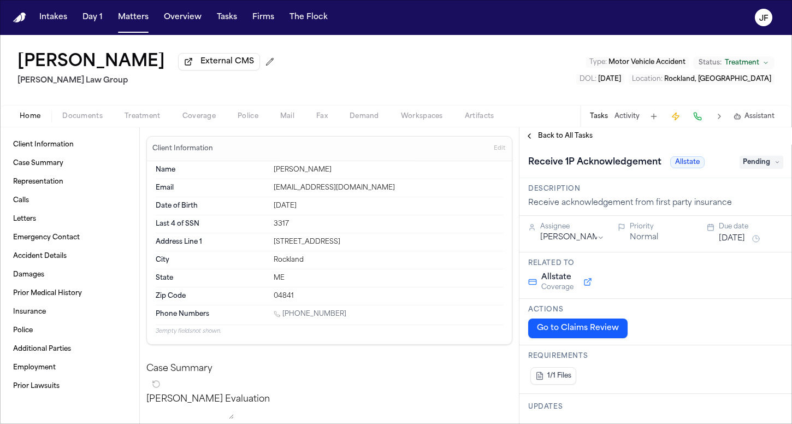
click at [78, 121] on span "Documents" at bounding box center [82, 116] width 40 height 9
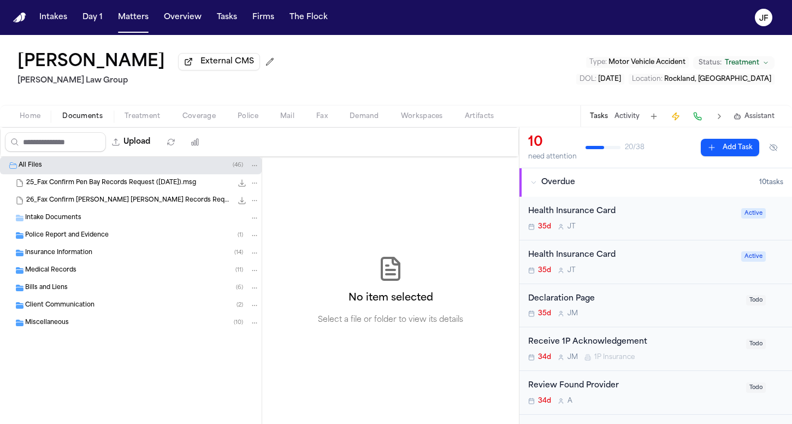
click at [104, 251] on div "Insurance Information ( 14 )" at bounding box center [142, 253] width 234 height 10
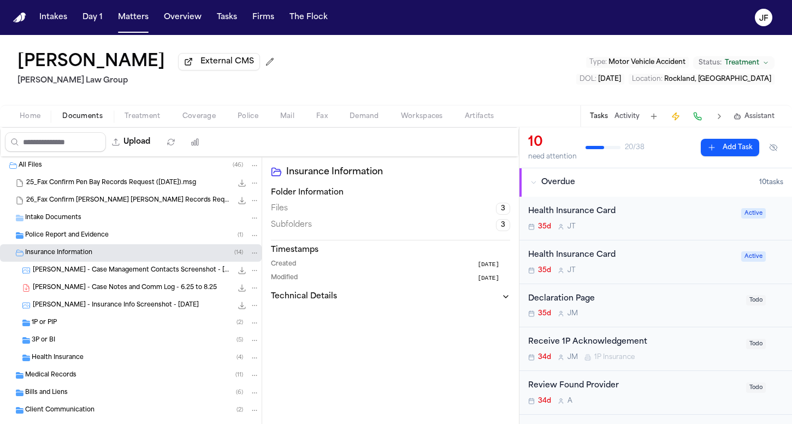
click at [103, 286] on span "[PERSON_NAME] - Case Notes and Comm Log - 6.25 to 8.25" at bounding box center [125, 287] width 184 height 9
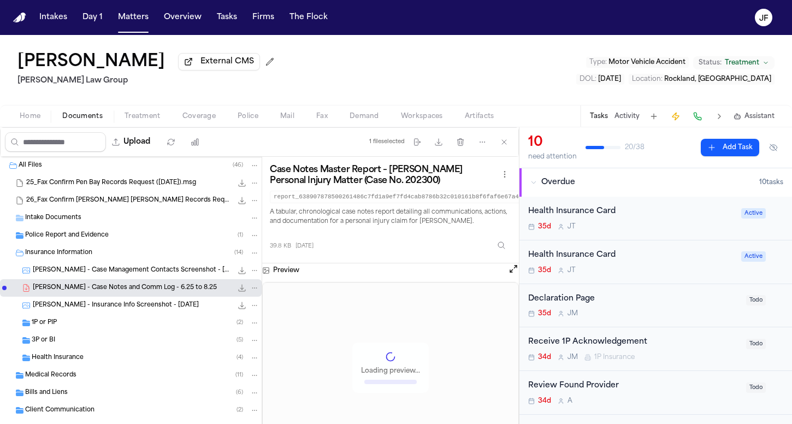
click at [99, 328] on div "1P or PIP ( 2 )" at bounding box center [146, 323] width 228 height 10
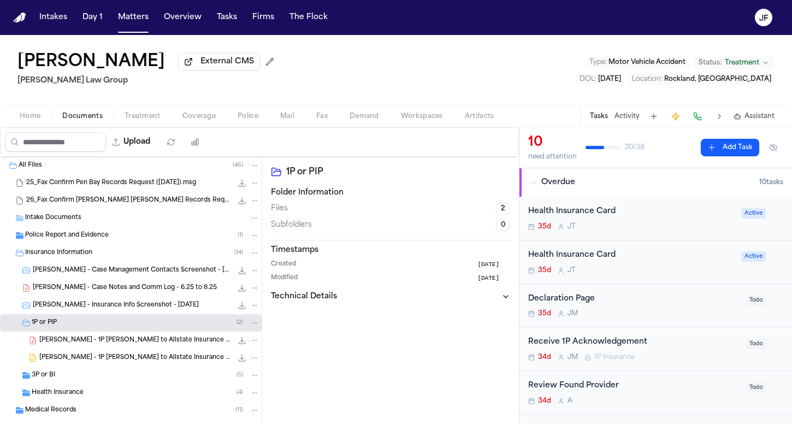
click at [100, 258] on div "Insurance Information ( 14 )" at bounding box center [142, 253] width 234 height 10
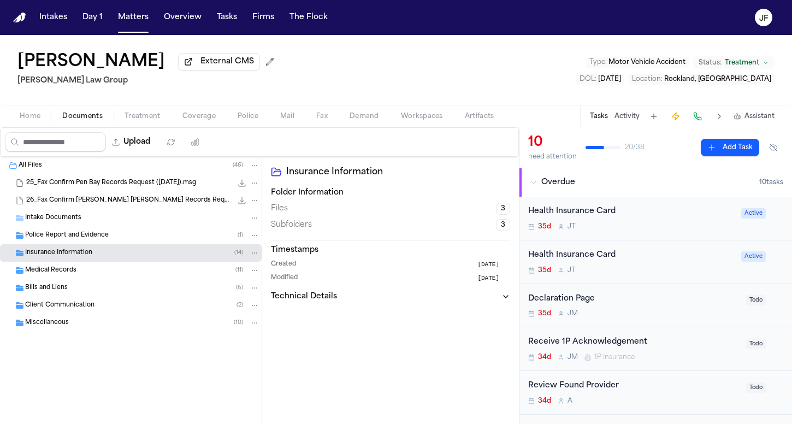
click at [109, 258] on div "Insurance Information ( 14 )" at bounding box center [142, 253] width 234 height 10
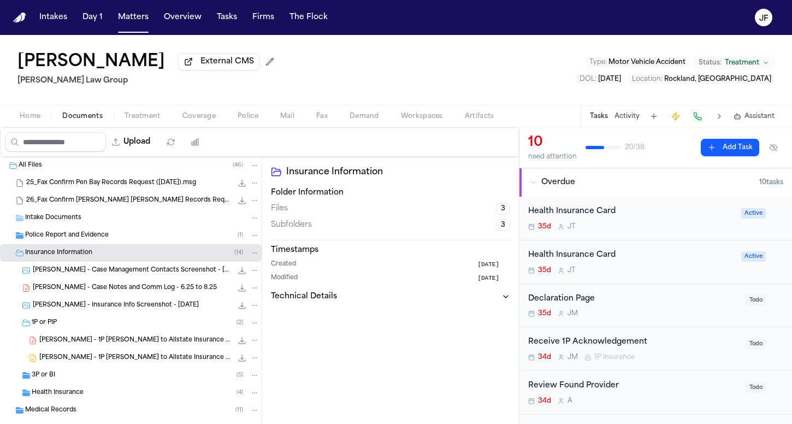
click at [81, 377] on div "3P or BI ( 5 )" at bounding box center [146, 375] width 228 height 10
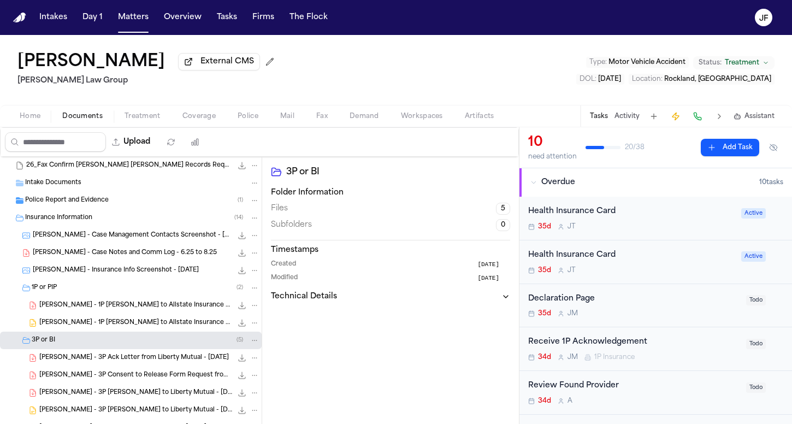
scroll to position [37, 0]
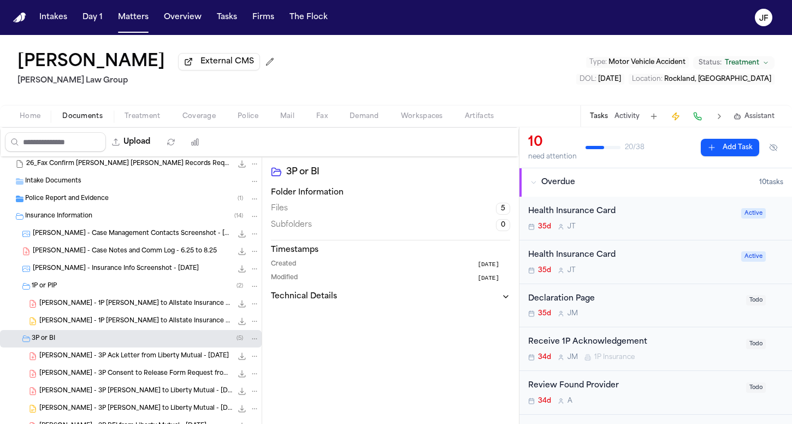
click at [109, 354] on span "[PERSON_NAME] - 3P Ack Letter from Liberty Mutual - [DATE]" at bounding box center [133, 356] width 189 height 9
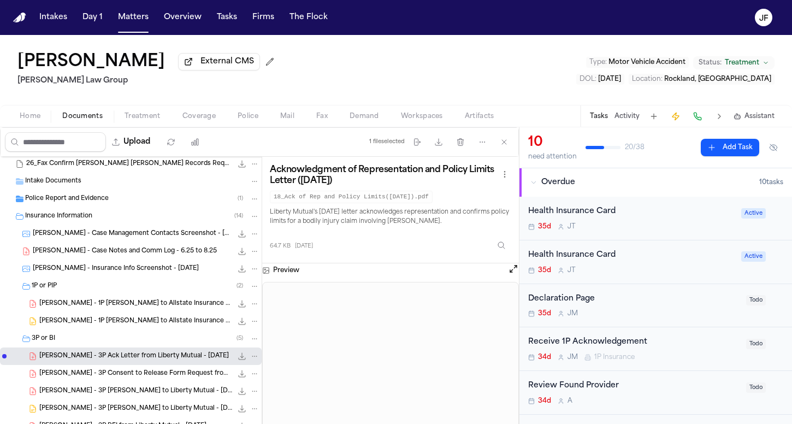
scroll to position [0, 0]
click at [141, 307] on span "[PERSON_NAME] - 1P [PERSON_NAME] to Allstate Insurance - [DATE]" at bounding box center [135, 303] width 193 height 9
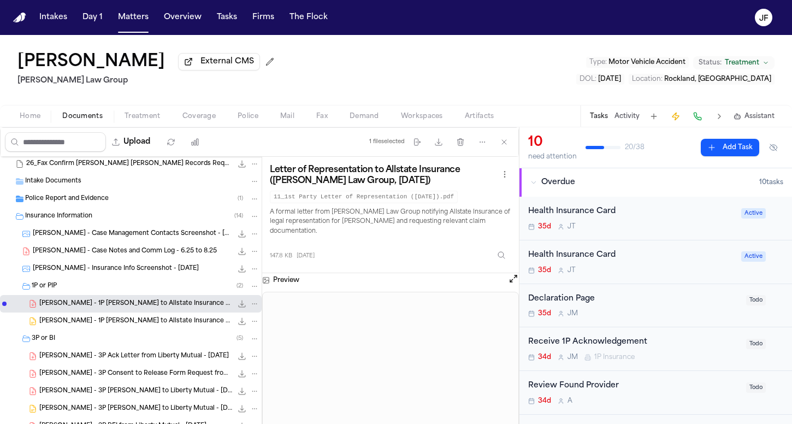
click at [46, 207] on div "Police Report and Evidence ( 1 )" at bounding box center [131, 198] width 262 height 17
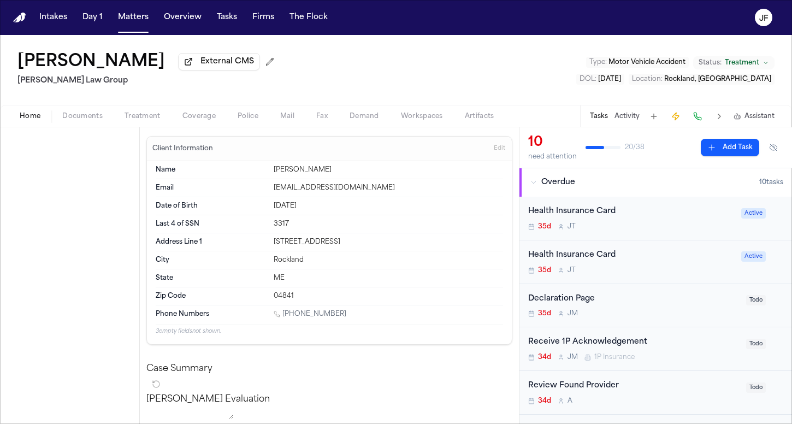
click at [34, 115] on span "Home" at bounding box center [30, 116] width 21 height 9
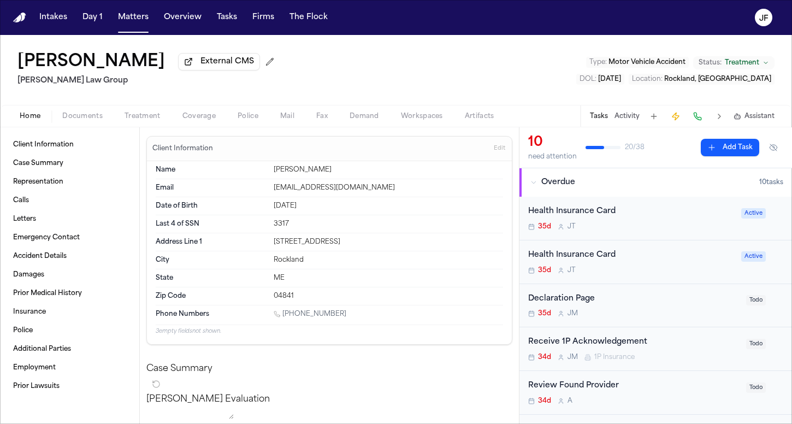
click at [361, 70] on div "Ily Shofestall External CMS [PERSON_NAME] Law Group Type : Motor Vehicle Accide…" at bounding box center [396, 70] width 792 height 70
